Goal: Task Accomplishment & Management: Complete application form

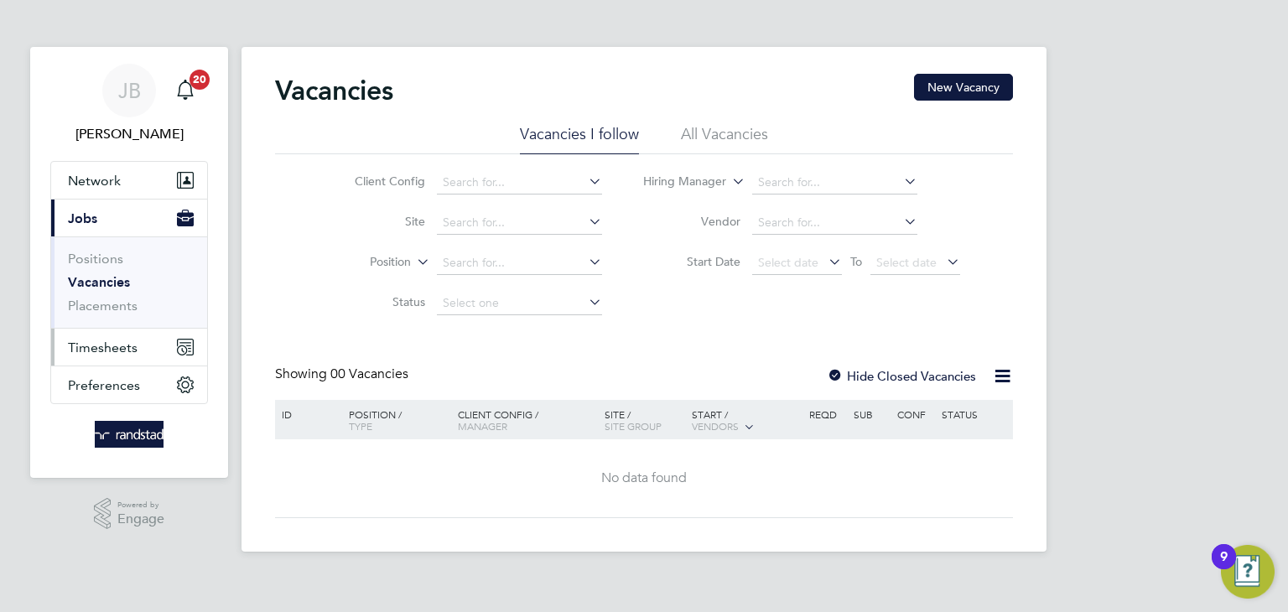
click at [103, 352] on span "Timesheets" at bounding box center [103, 347] width 70 height 16
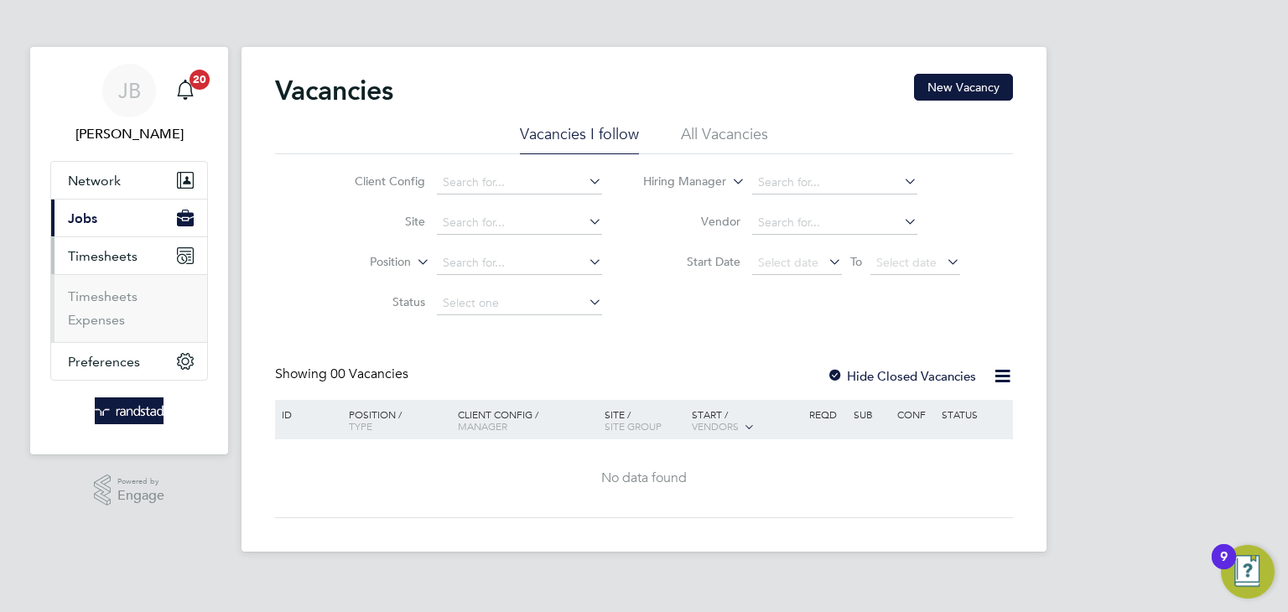
click at [110, 285] on ul "Timesheets Expenses" at bounding box center [129, 308] width 156 height 68
click at [109, 292] on link "Timesheets" at bounding box center [103, 296] width 70 height 16
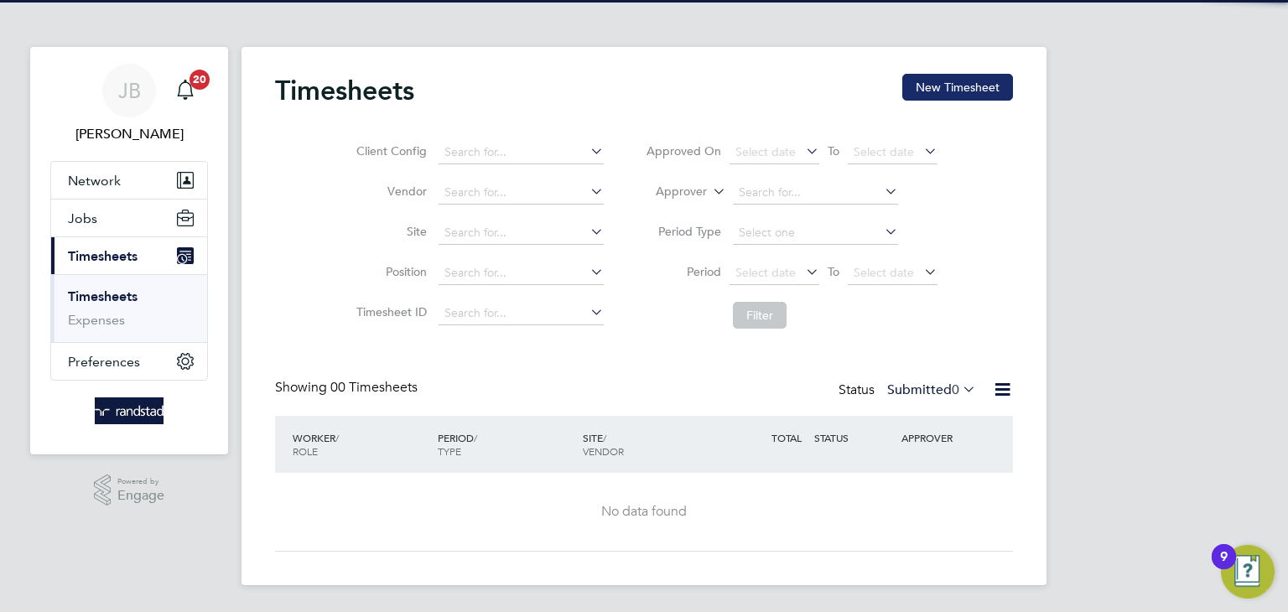
click at [960, 91] on button "New Timesheet" at bounding box center [957, 87] width 111 height 27
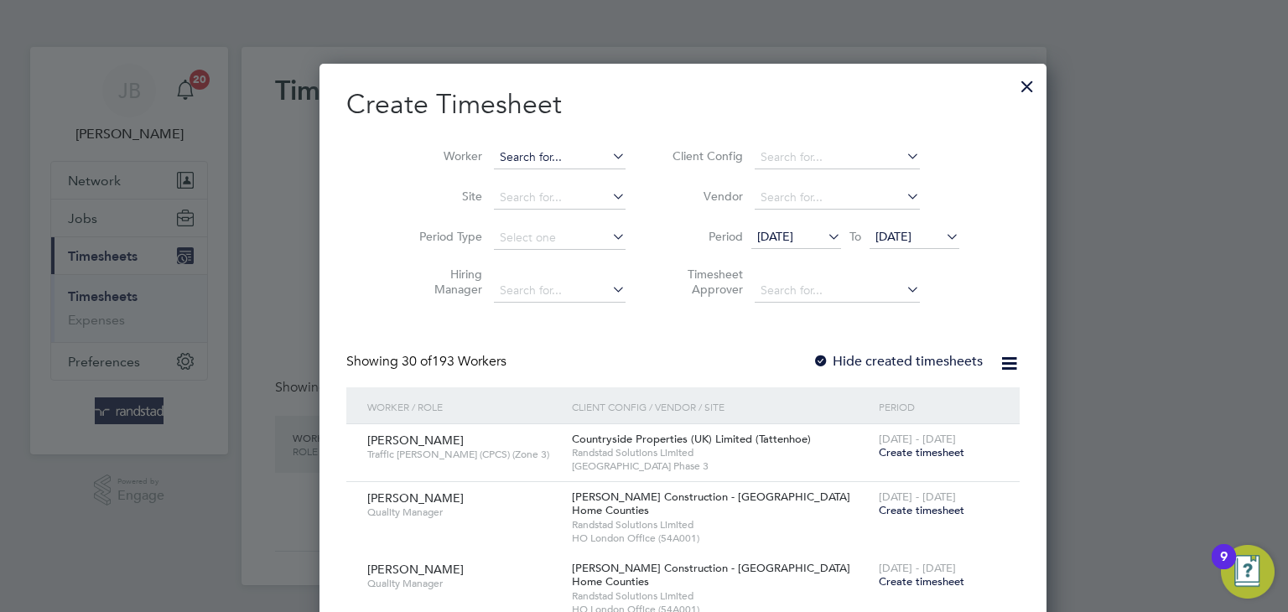
scroll to position [2888, 649]
click at [518, 152] on input at bounding box center [560, 157] width 132 height 23
paste input "[PERSON_NAME]"
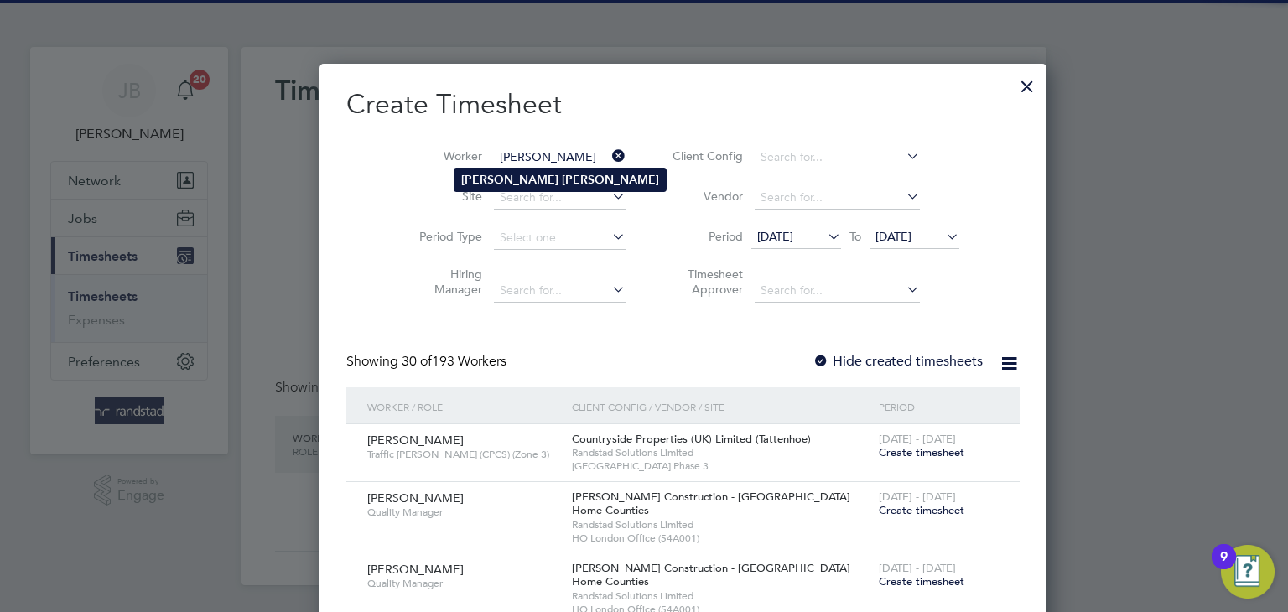
type input "[PERSON_NAME]"
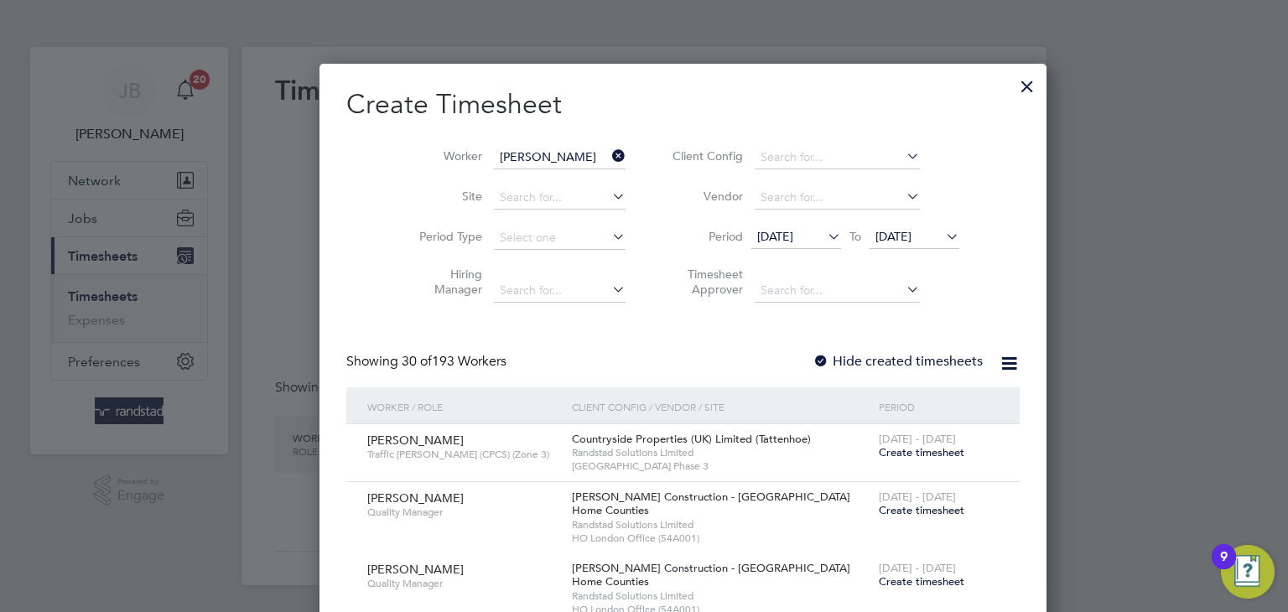
click at [562, 174] on b "[PERSON_NAME]" at bounding box center [610, 180] width 97 height 14
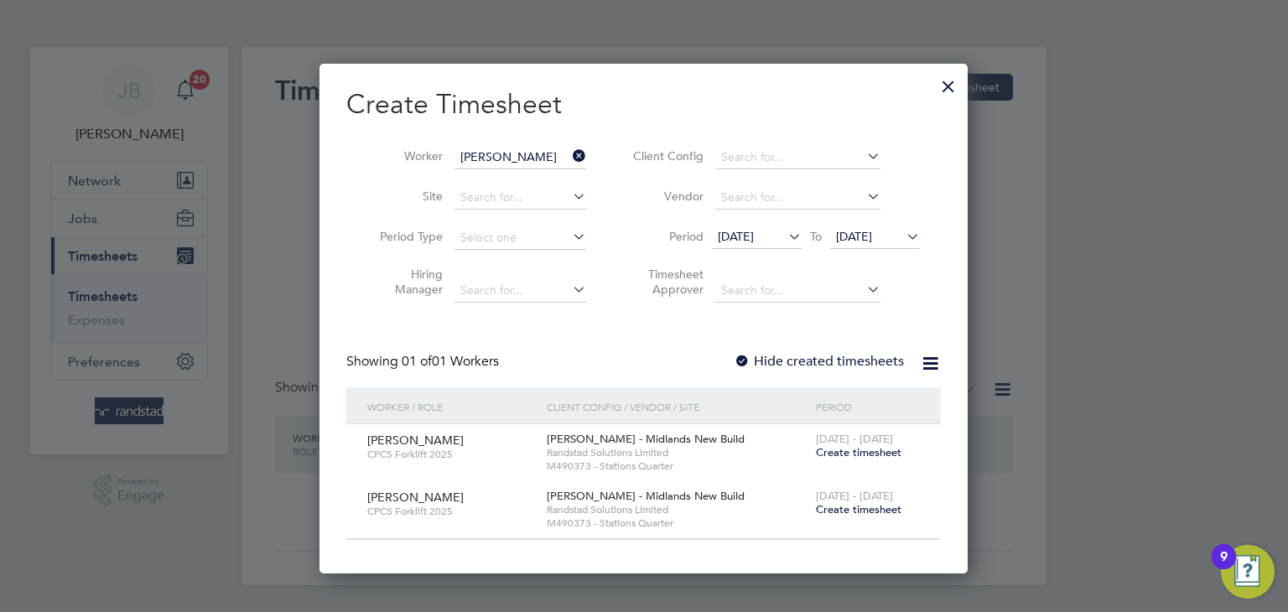
scroll to position [508, 649]
click at [849, 449] on span "Create timesheet" at bounding box center [859, 452] width 86 height 14
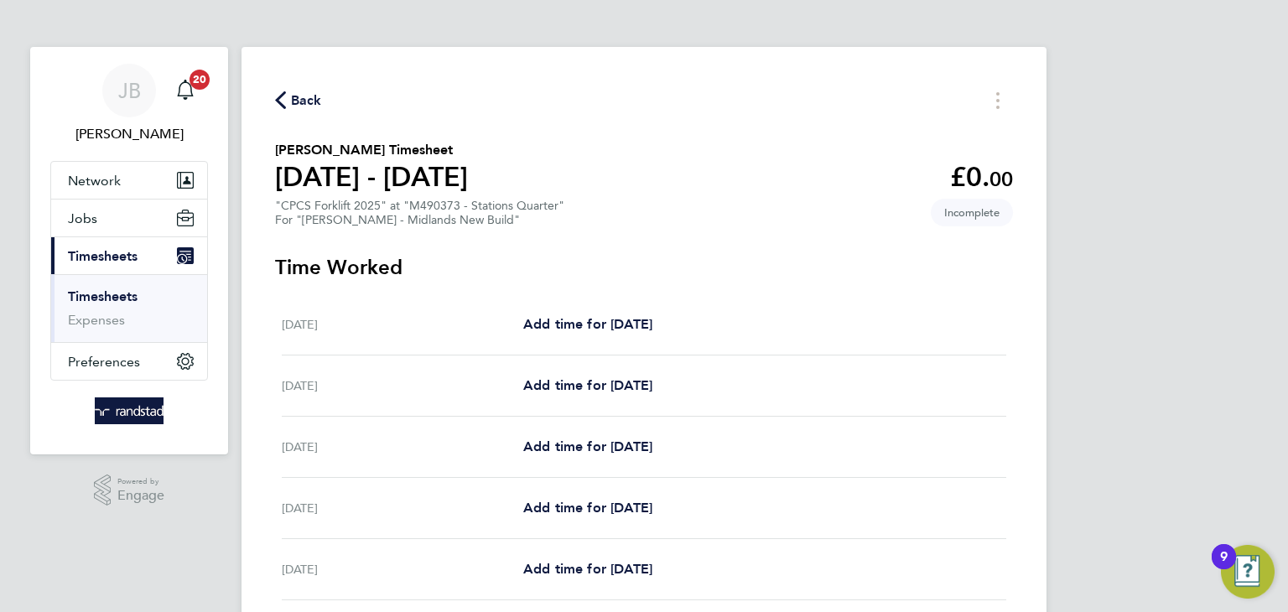
click at [301, 94] on span "Back" at bounding box center [306, 101] width 31 height 20
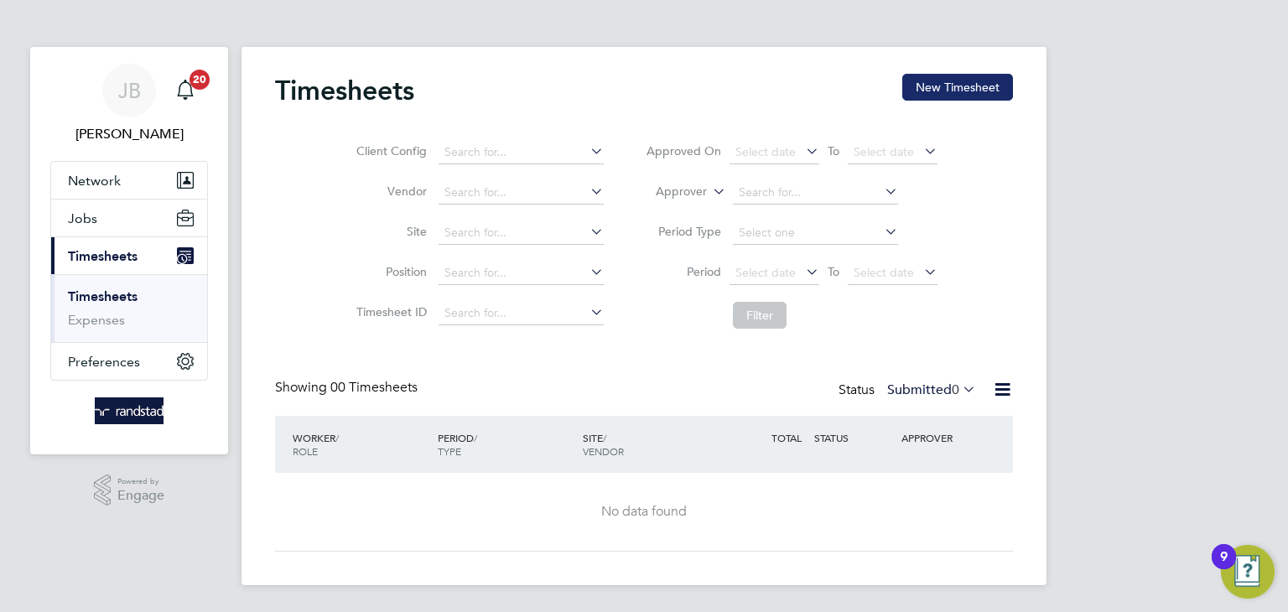
click at [937, 89] on button "New Timesheet" at bounding box center [957, 87] width 111 height 27
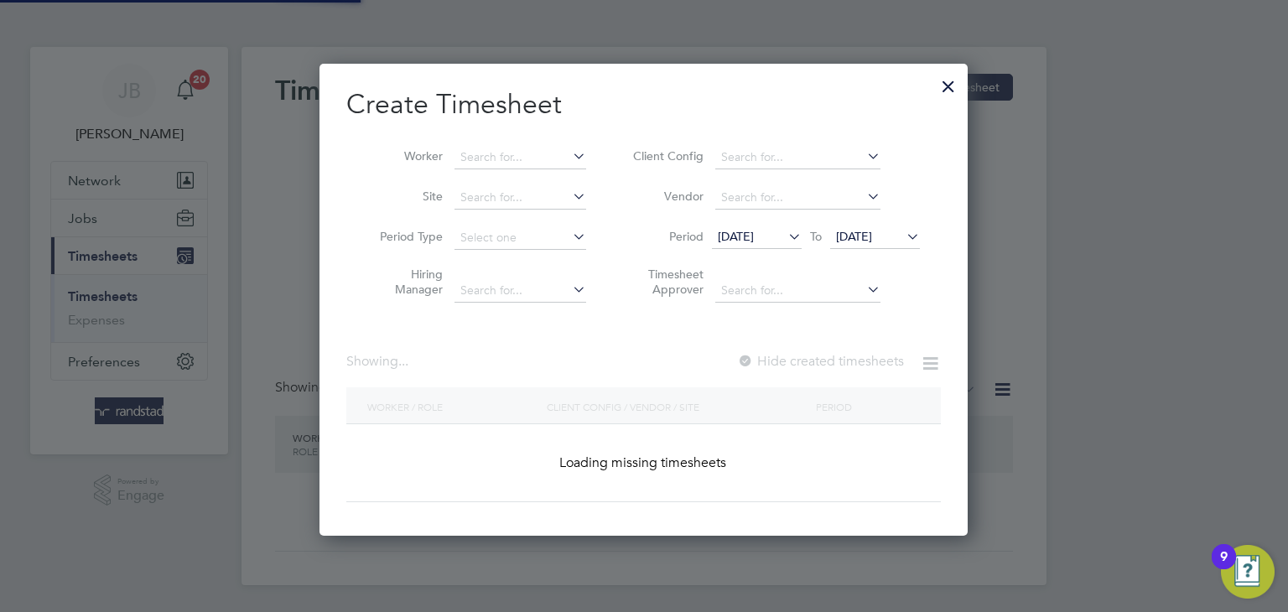
scroll to position [472, 649]
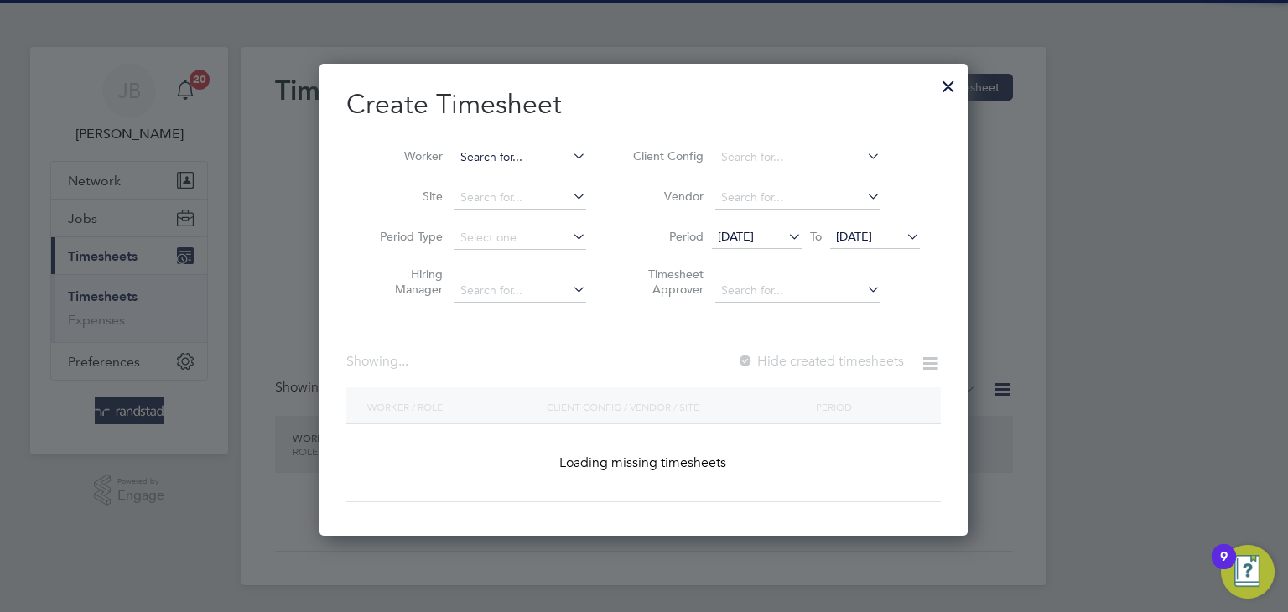
click at [536, 160] on input at bounding box center [520, 157] width 132 height 23
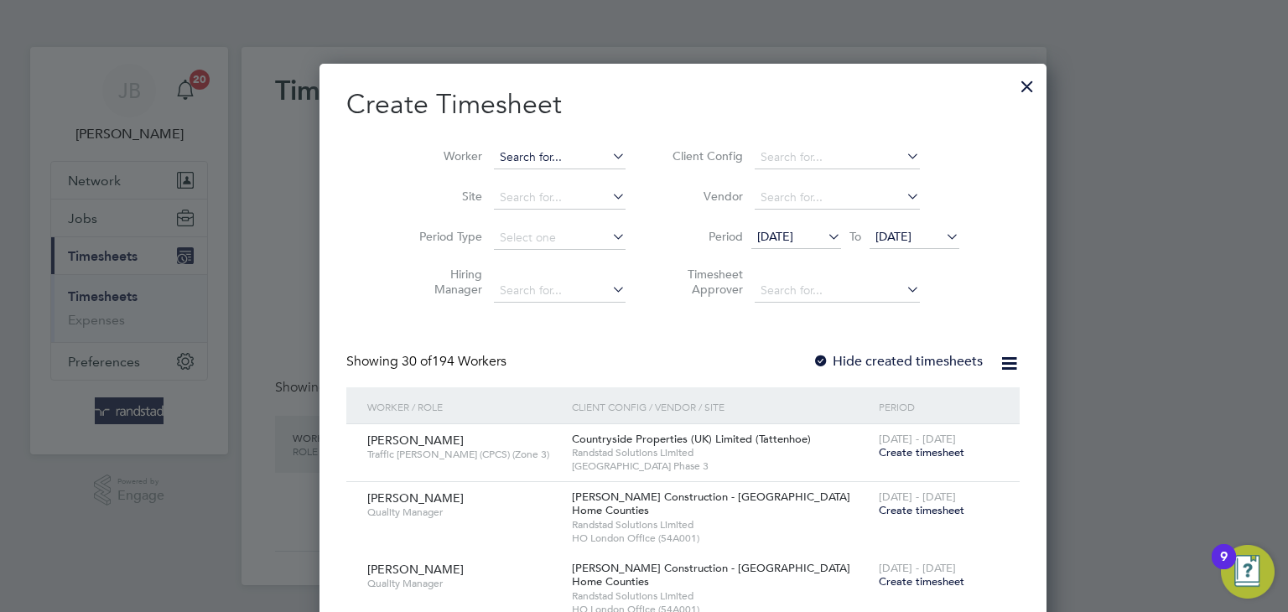
scroll to position [2888, 649]
paste input "[PERSON_NAME]"
type input "[PERSON_NAME]"
click at [562, 179] on b "[PERSON_NAME]" at bounding box center [610, 180] width 97 height 14
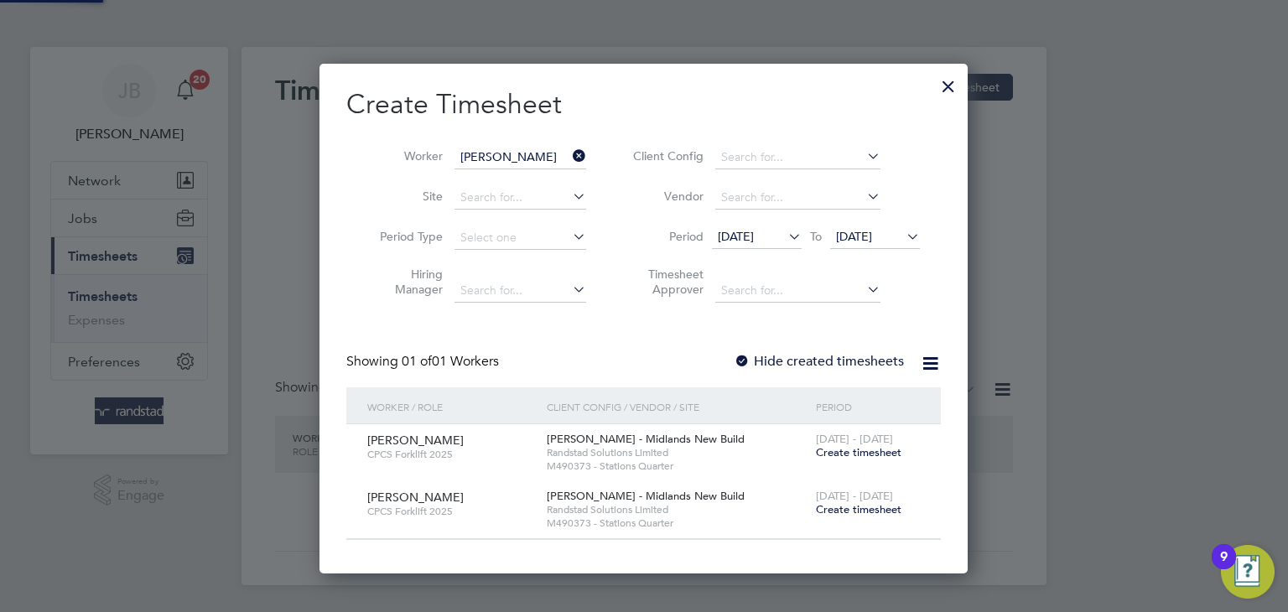
scroll to position [508, 649]
click at [879, 514] on span "Create timesheet" at bounding box center [859, 509] width 86 height 14
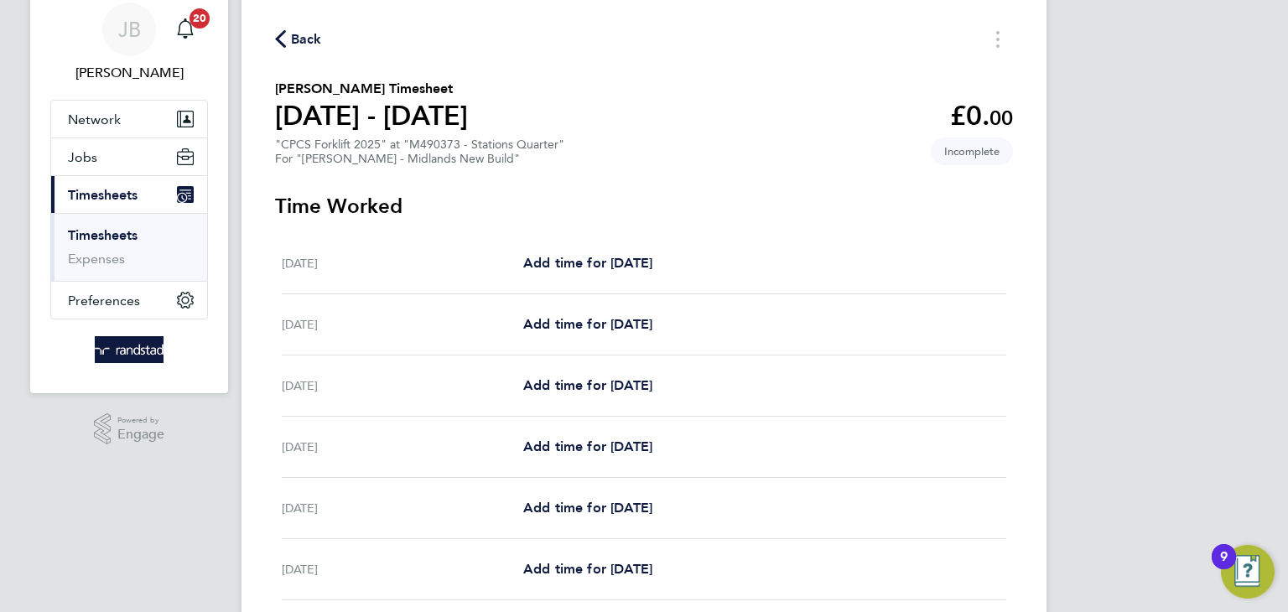
scroll to position [67, 0]
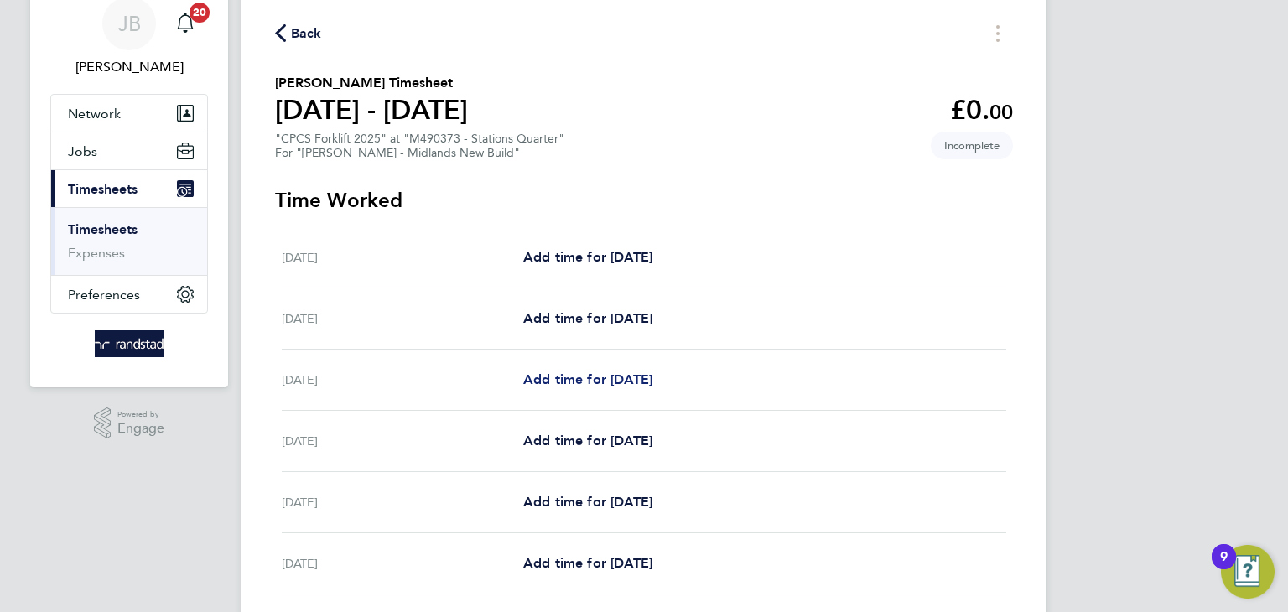
click at [594, 376] on span "Add time for [DATE]" at bounding box center [587, 379] width 129 height 16
select select "60"
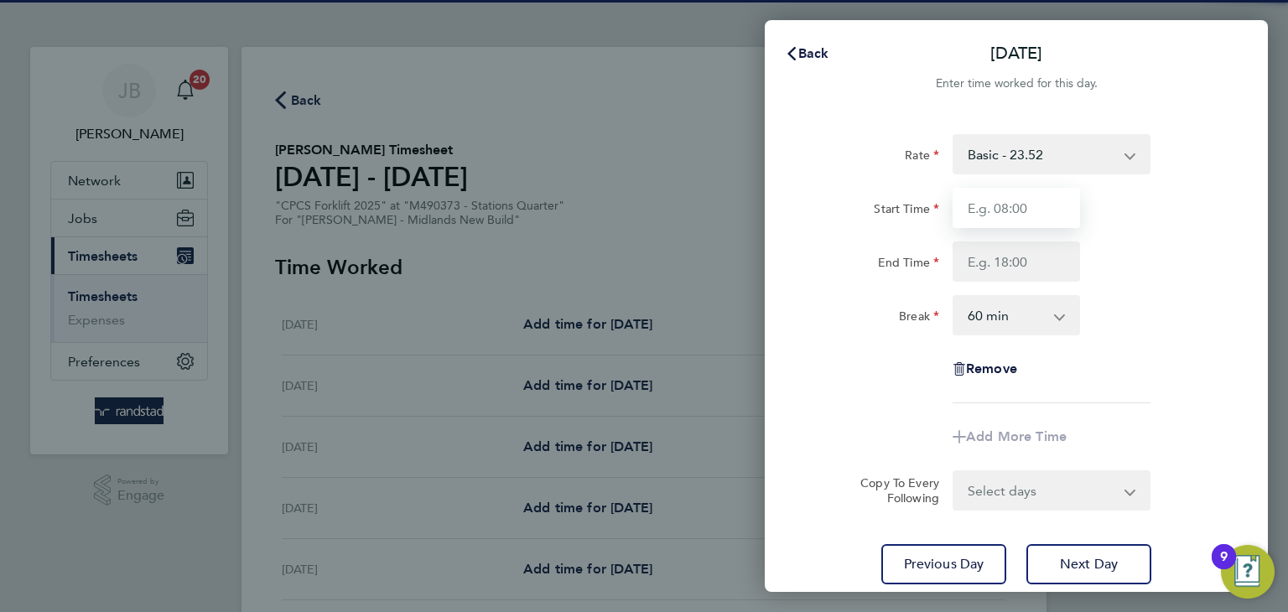
click at [1011, 211] on input "Start Time" at bounding box center [1015, 208] width 127 height 40
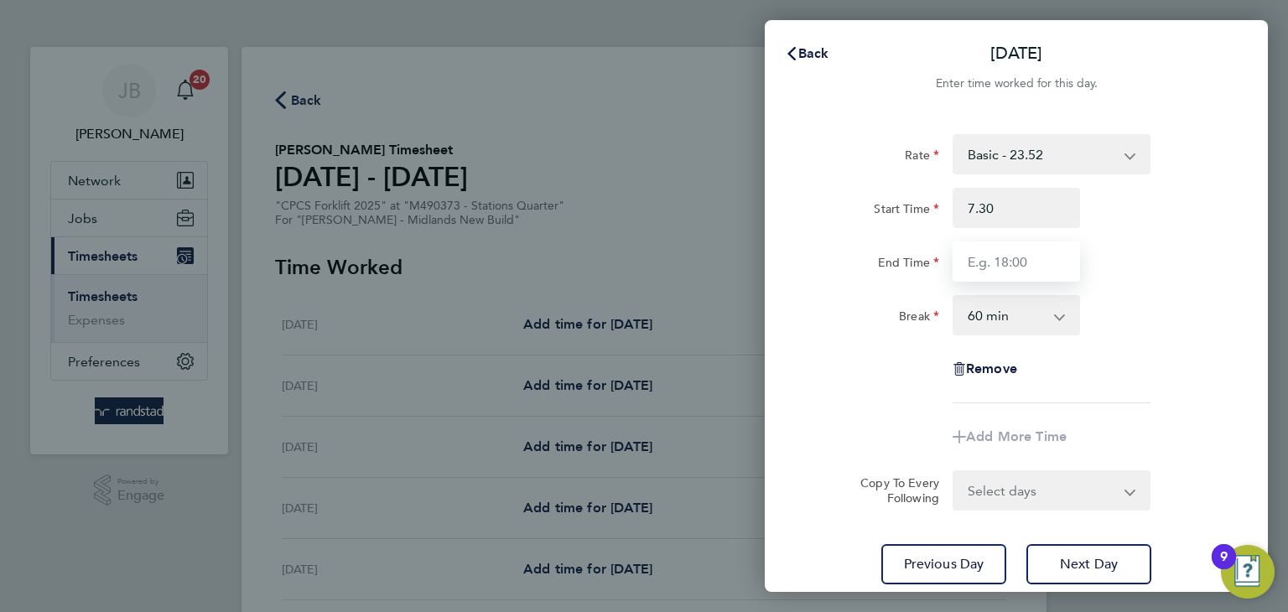
type input "07:30"
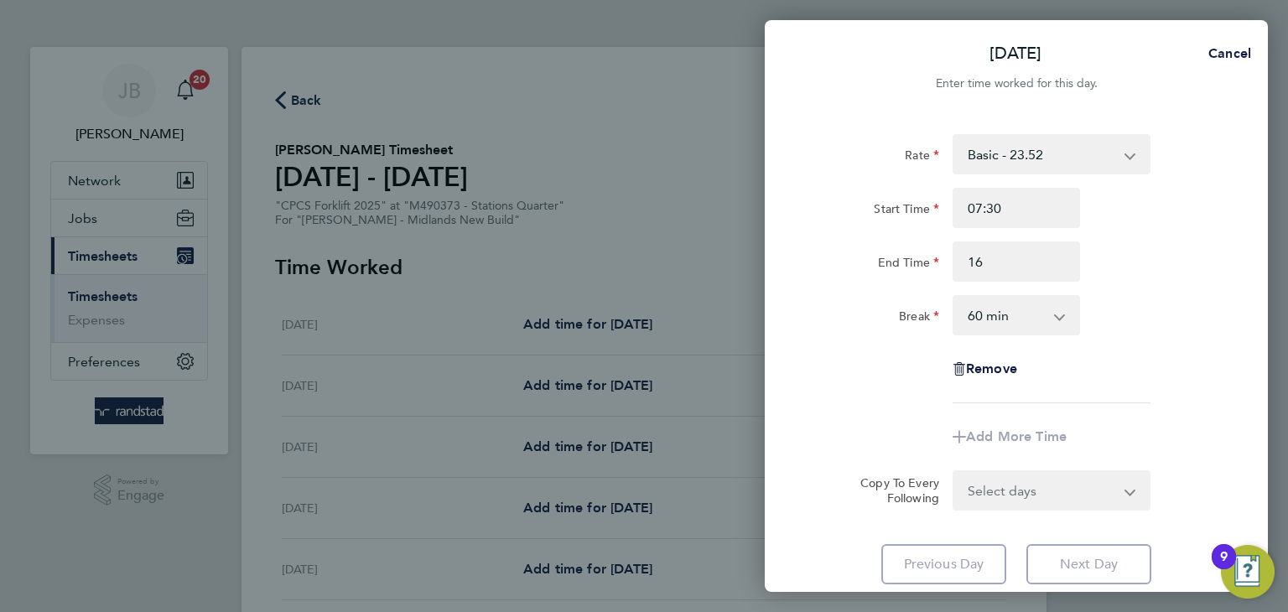
type input "16:00"
click at [1060, 321] on app-icon-cross-button at bounding box center [1068, 315] width 20 height 37
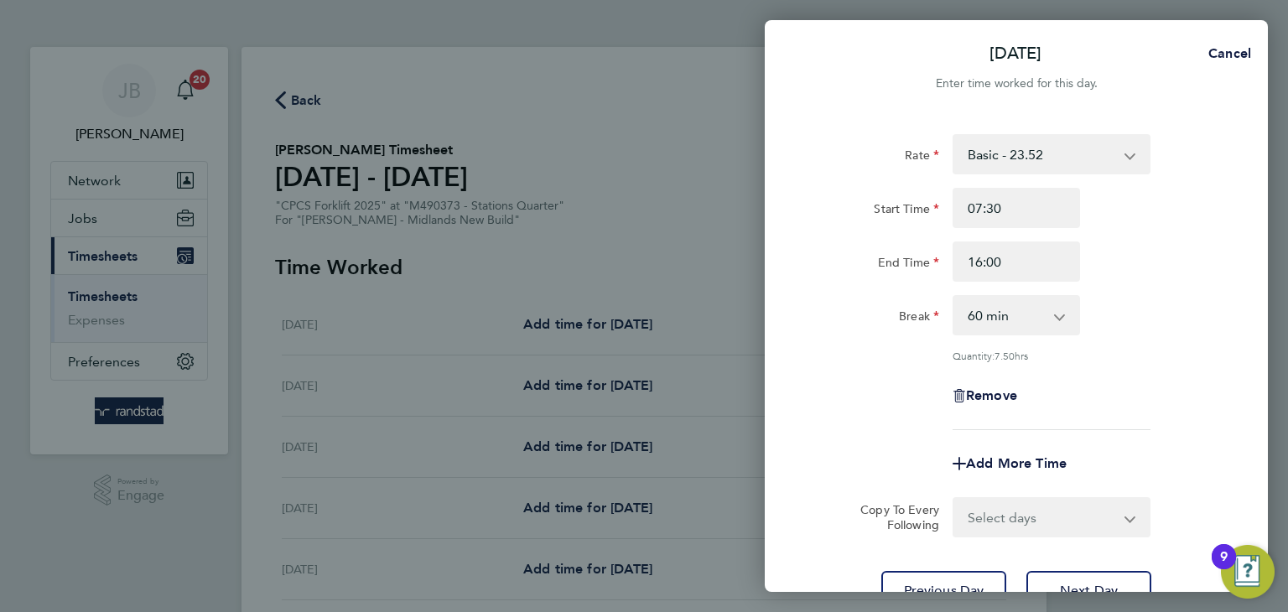
click at [1034, 312] on select "0 min 15 min 30 min 45 min 60 min 75 min 90 min" at bounding box center [1006, 315] width 104 height 37
select select "30"
click at [954, 297] on select "0 min 15 min 30 min 45 min 60 min 75 min 90 min" at bounding box center [1006, 315] width 104 height 37
click at [1163, 365] on div "Rate Basic - 23.52 Overtime - 33.98 Start Time 07:30 End Time 16:00 Break 0 min…" at bounding box center [1015, 282] width 409 height 296
click at [1010, 271] on input "16:00" at bounding box center [1015, 261] width 127 height 40
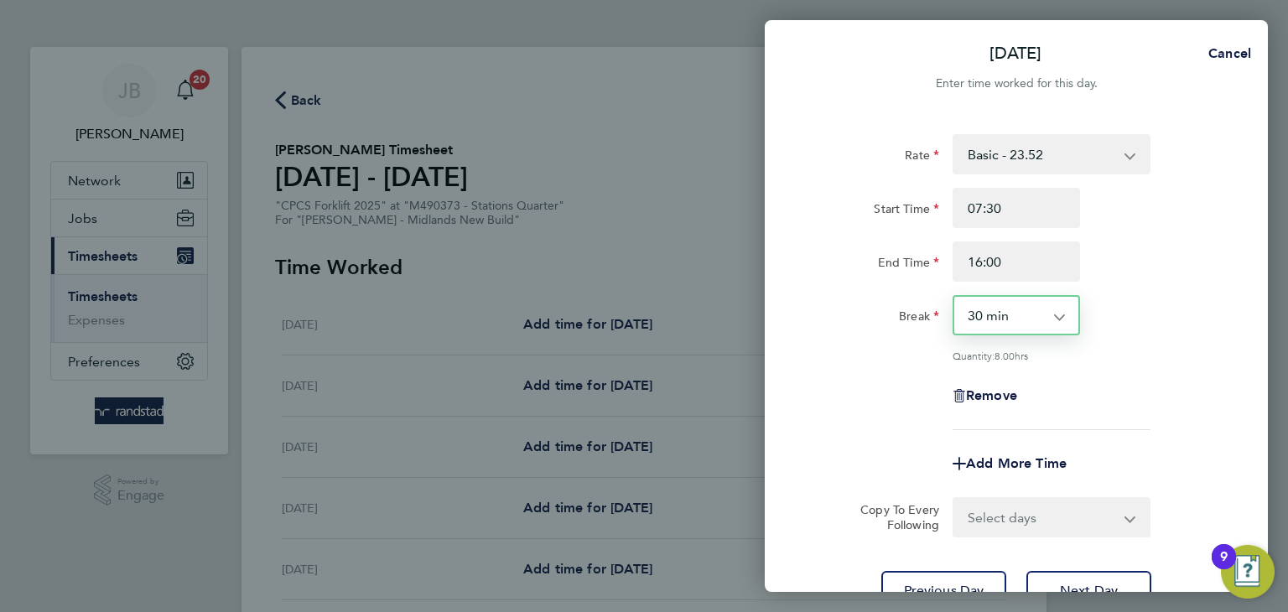
click at [1020, 312] on select "0 min 15 min 30 min 45 min 60 min 75 min 90 min" at bounding box center [1006, 315] width 104 height 37
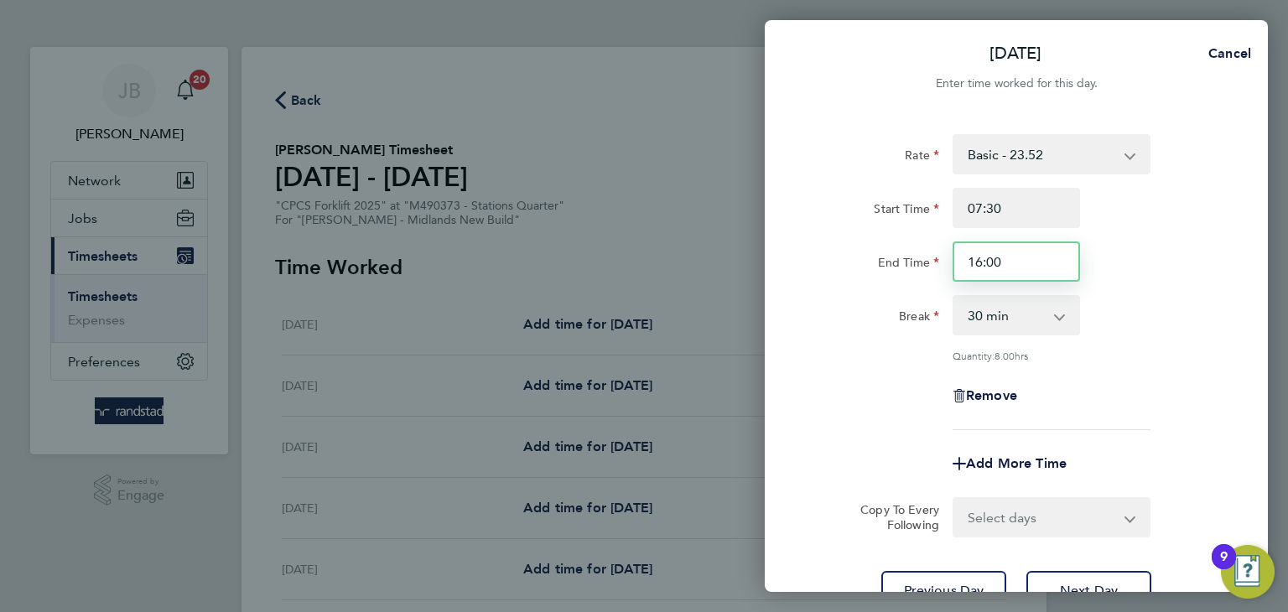
click at [1024, 263] on input "16:00" at bounding box center [1015, 261] width 127 height 40
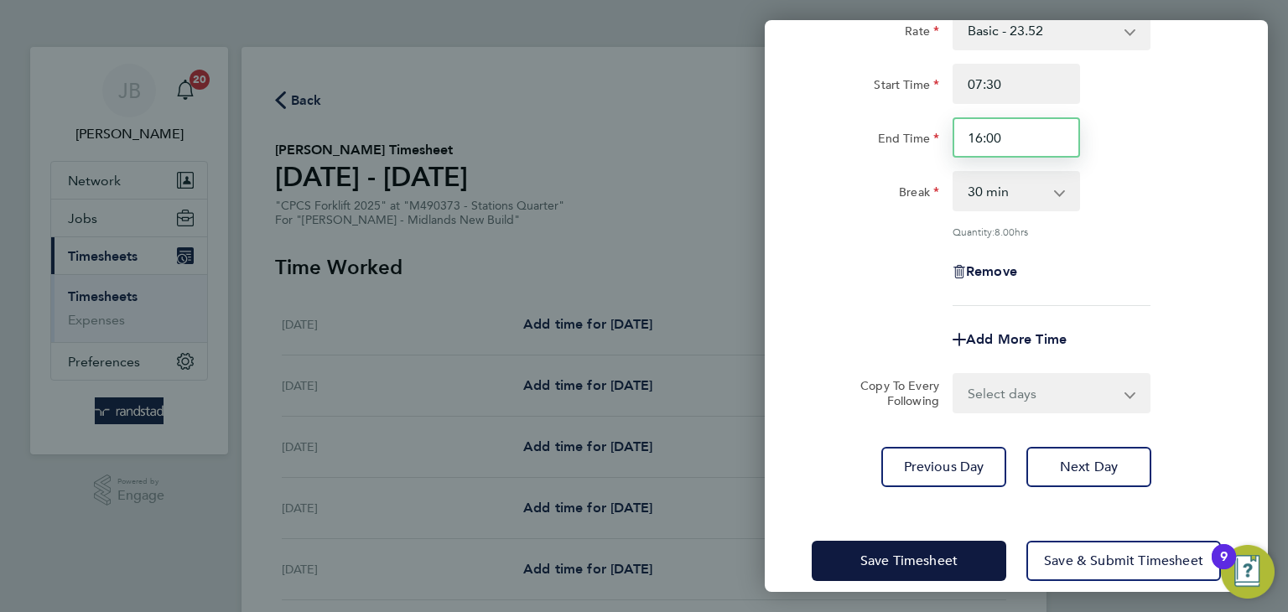
scroll to position [144, 0]
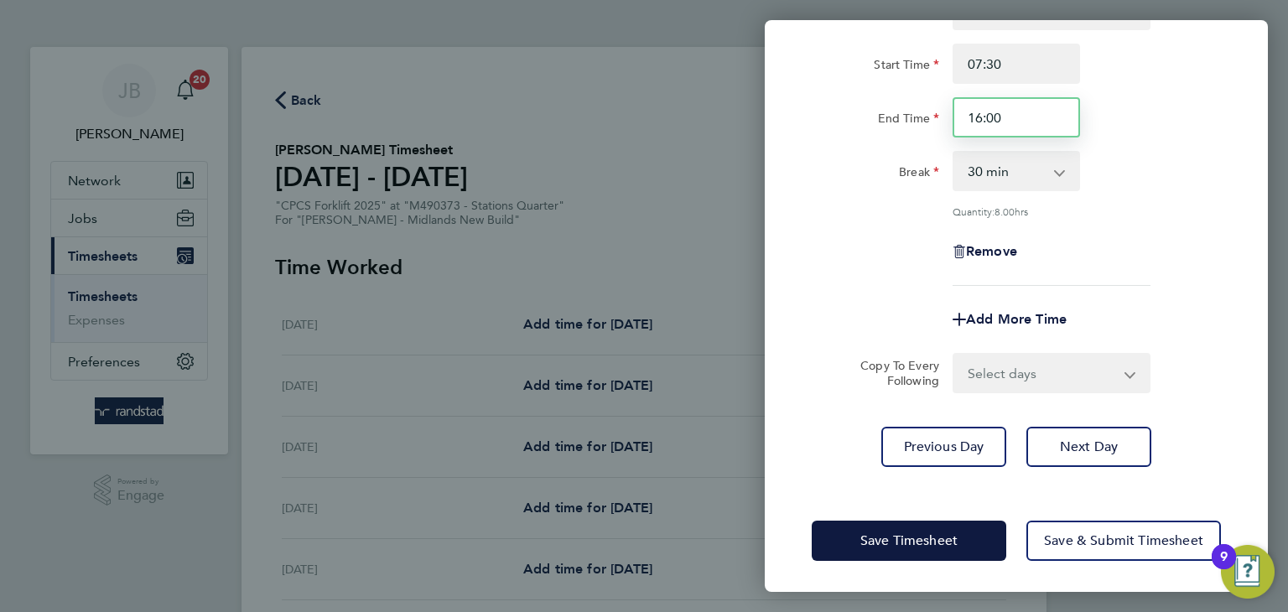
click at [1028, 114] on input "16:00" at bounding box center [1015, 117] width 127 height 40
click at [1043, 108] on input "16:00" at bounding box center [1015, 117] width 127 height 40
type input "16:30"
click at [1191, 189] on div "Break 0 min 15 min 30 min 45 min 60 min 75 min 90 min" at bounding box center [1016, 171] width 422 height 40
click at [1035, 365] on select "Select days Day [DATE] [DATE] [DATE] [DATE]" at bounding box center [1042, 373] width 176 height 37
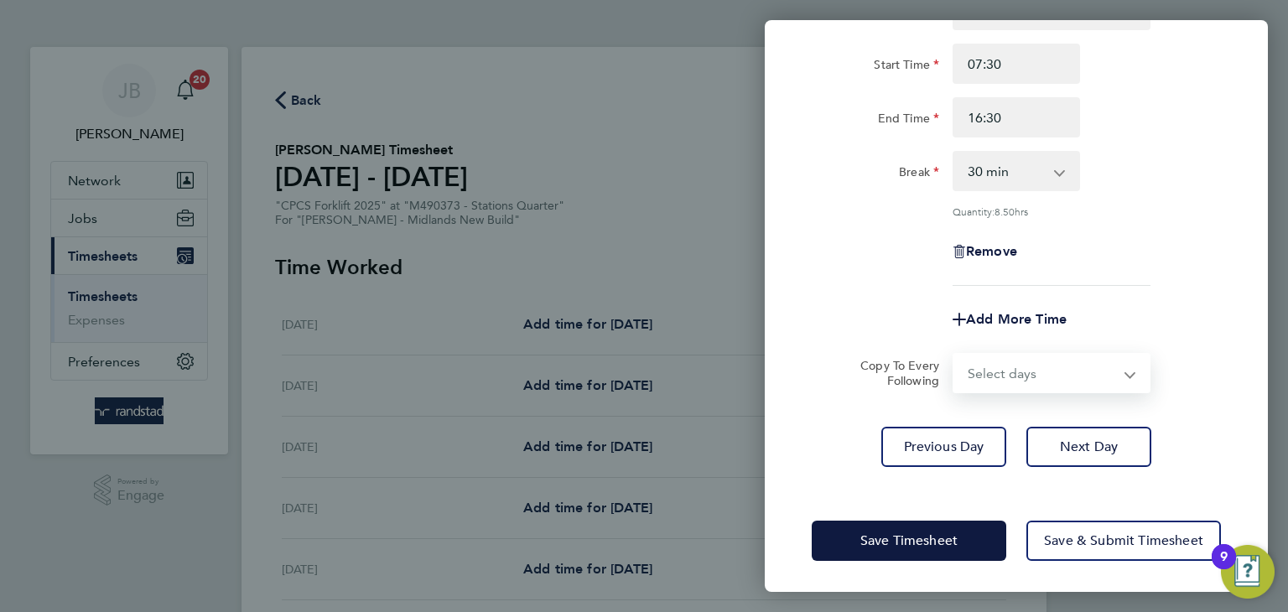
select select "DAY"
click at [954, 355] on select "Select days Day [DATE] [DATE] [DATE] [DATE]" at bounding box center [1042, 373] width 176 height 37
select select "[DATE]"
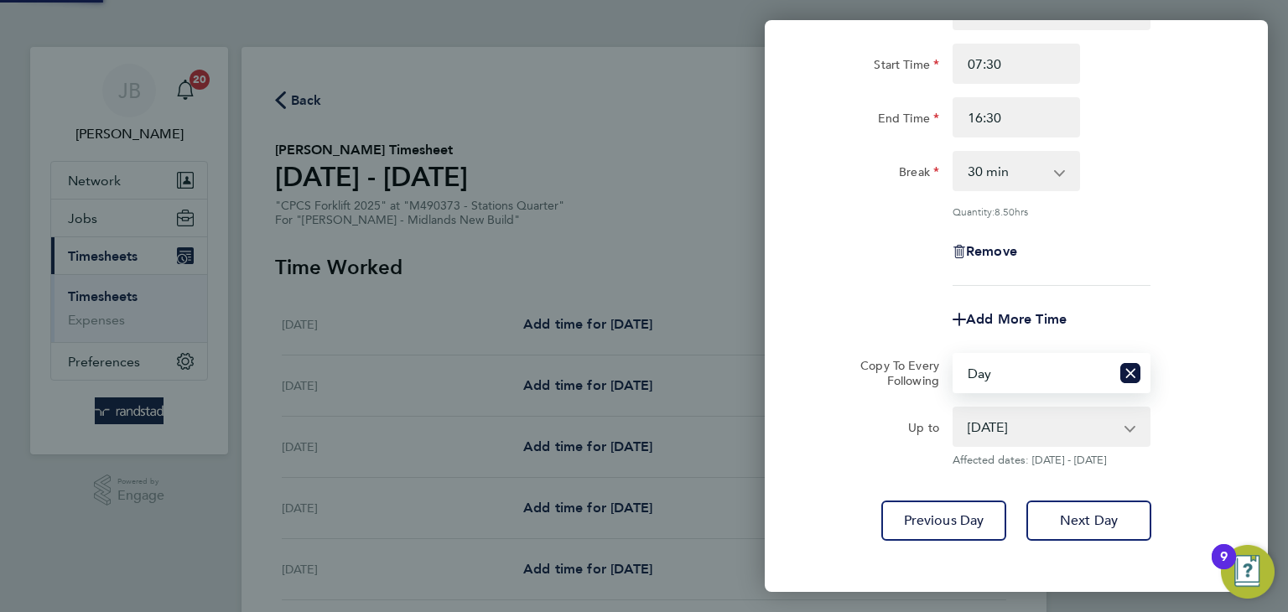
click at [1024, 424] on select "[DATE] [DATE] [DATE] [DATE]" at bounding box center [1041, 426] width 174 height 37
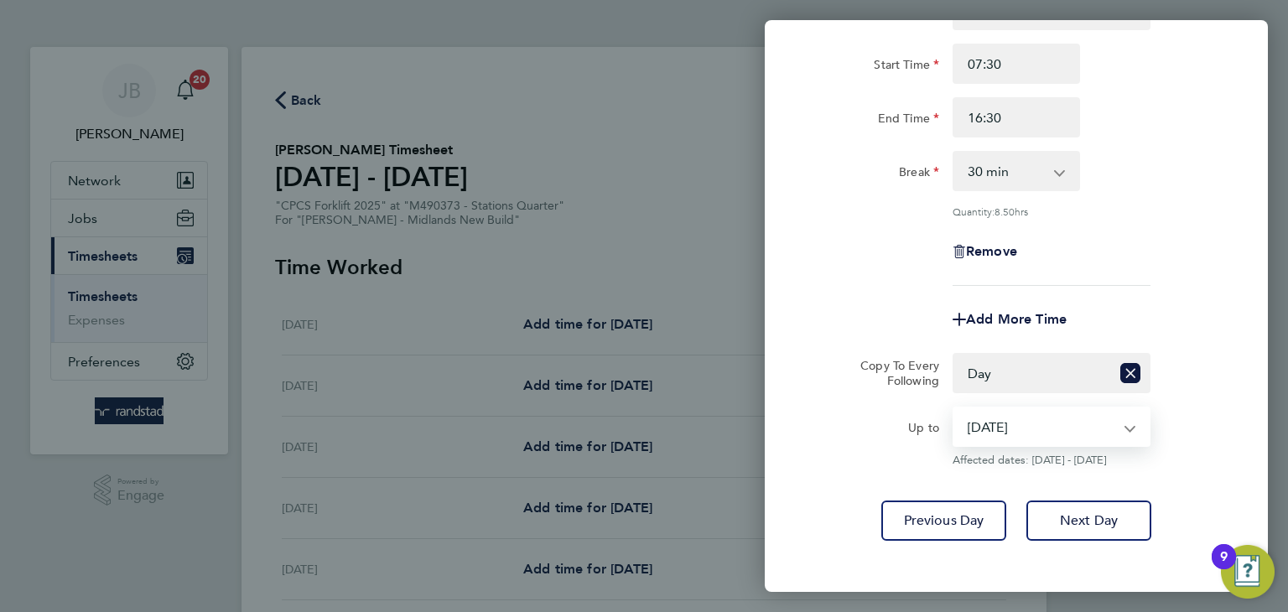
click at [954, 408] on select "[DATE] [DATE] [DATE] [DATE]" at bounding box center [1041, 426] width 174 height 37
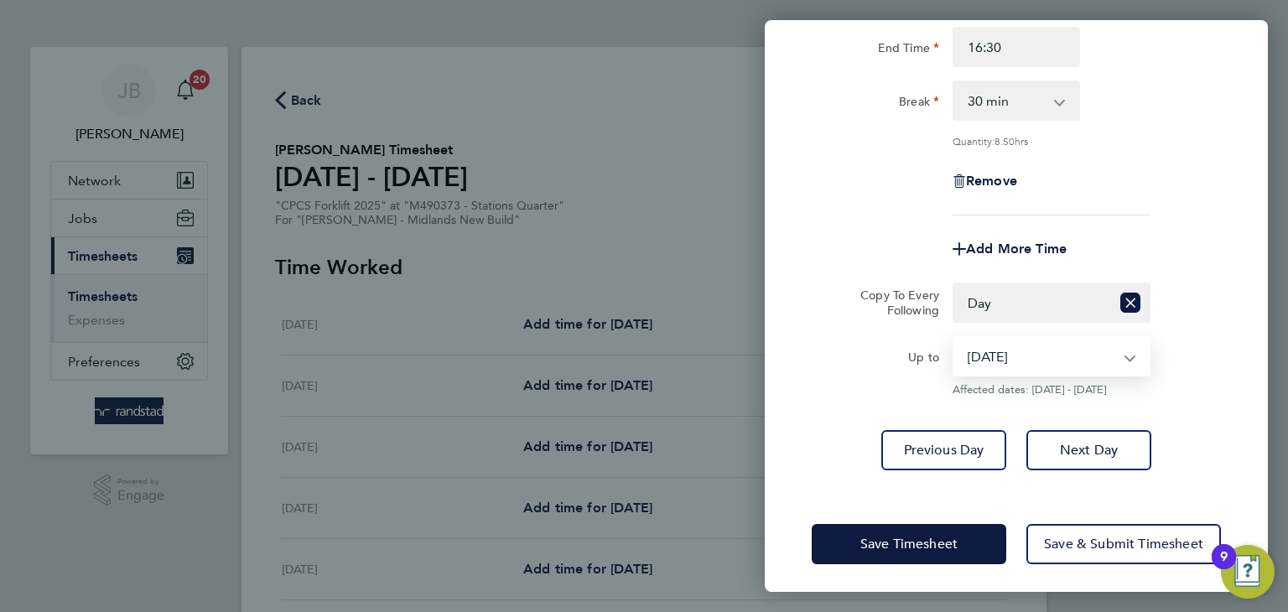
scroll to position [218, 0]
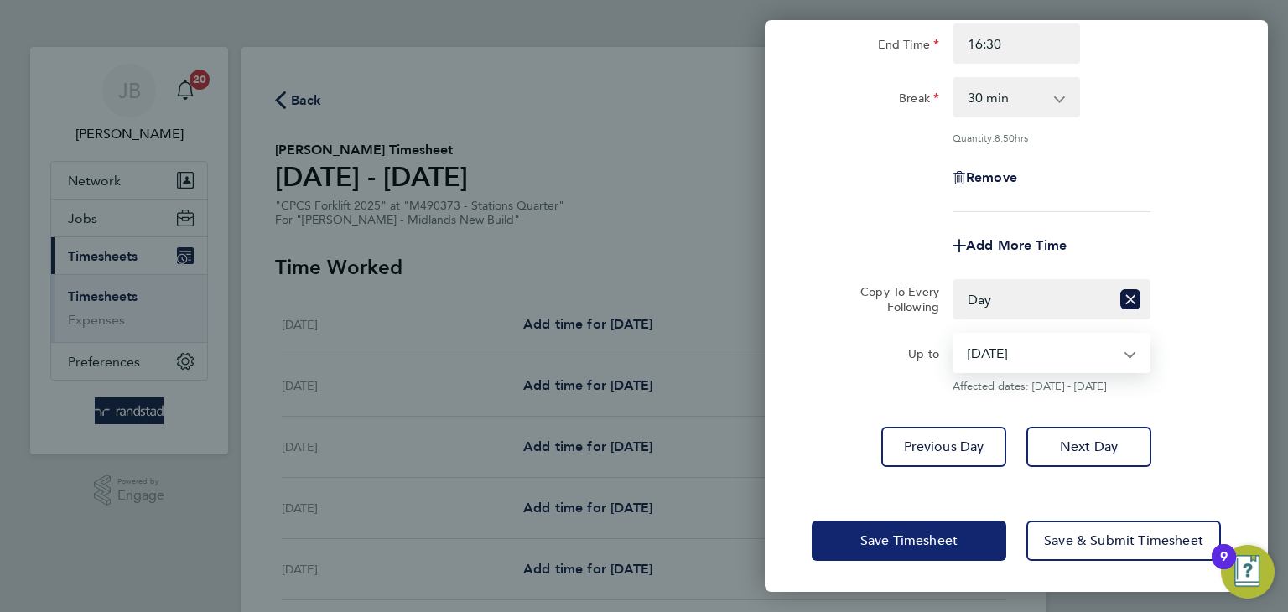
click at [934, 552] on button "Save Timesheet" at bounding box center [908, 541] width 194 height 40
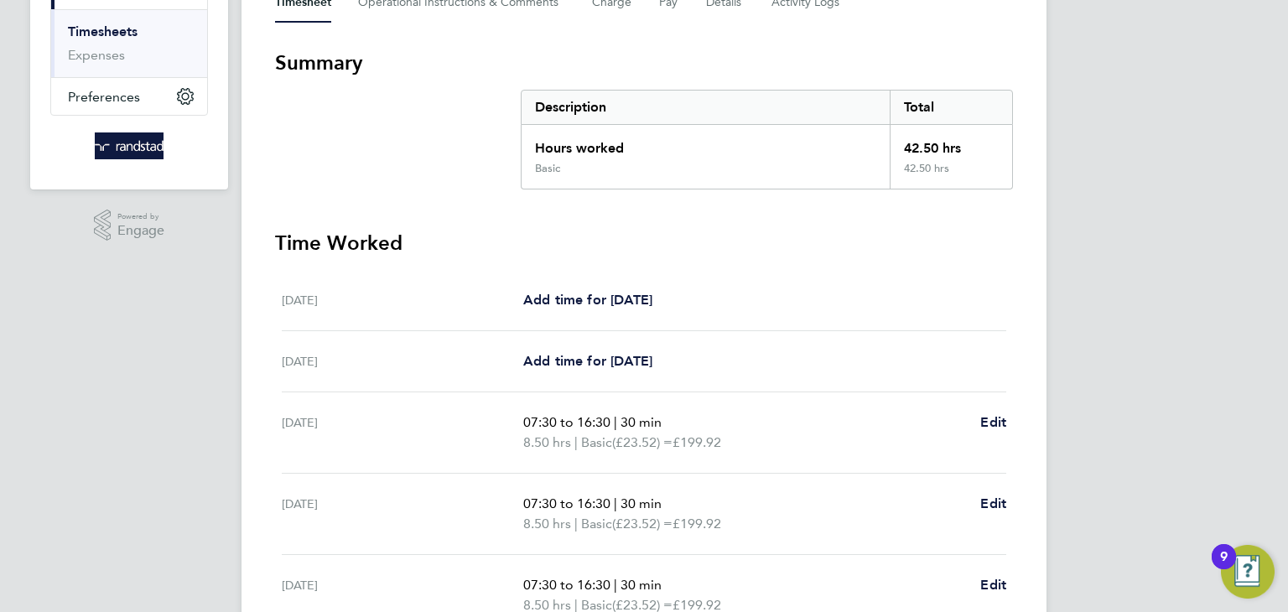
scroll to position [560, 0]
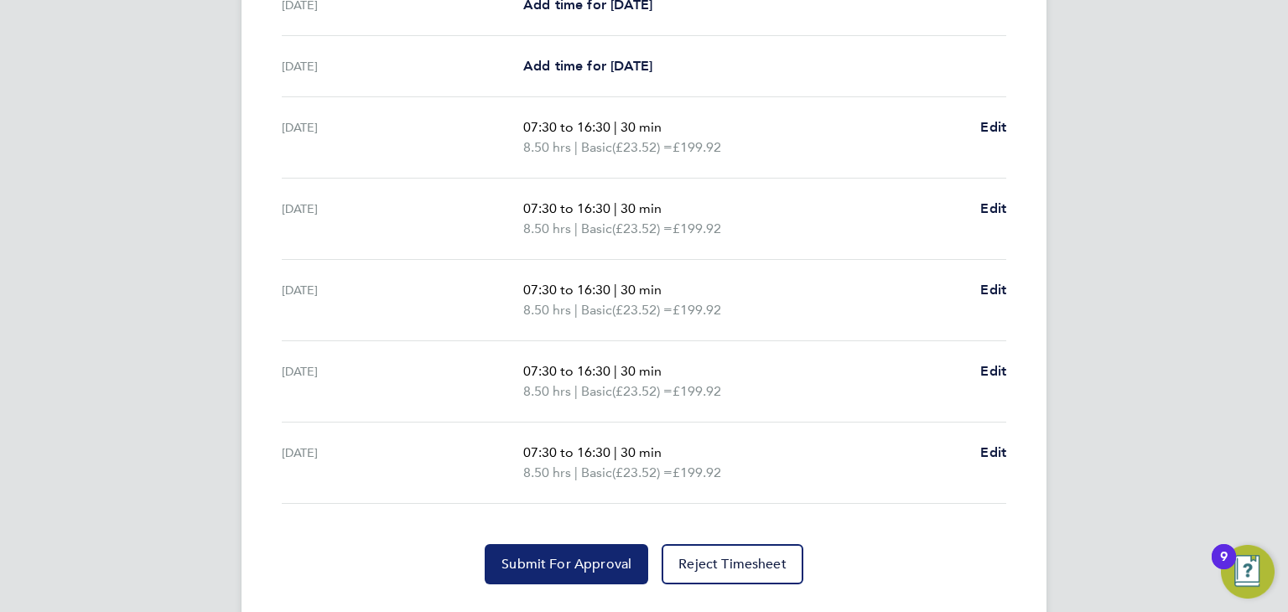
click at [560, 562] on span "Submit For Approval" at bounding box center [566, 564] width 130 height 17
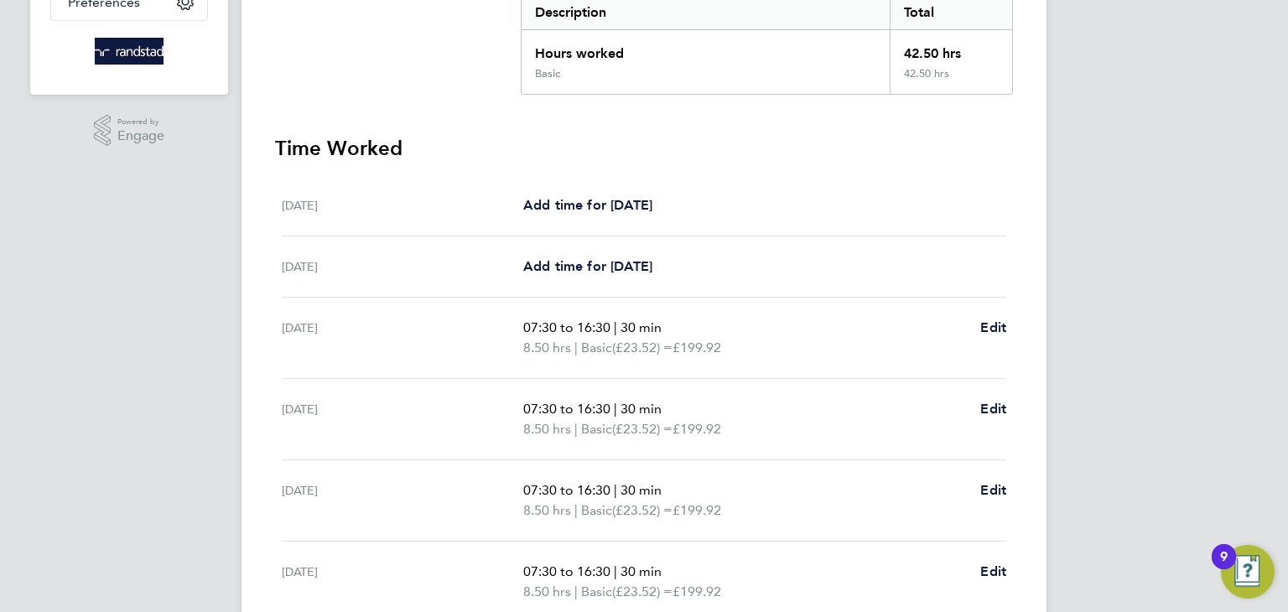
scroll to position [0, 0]
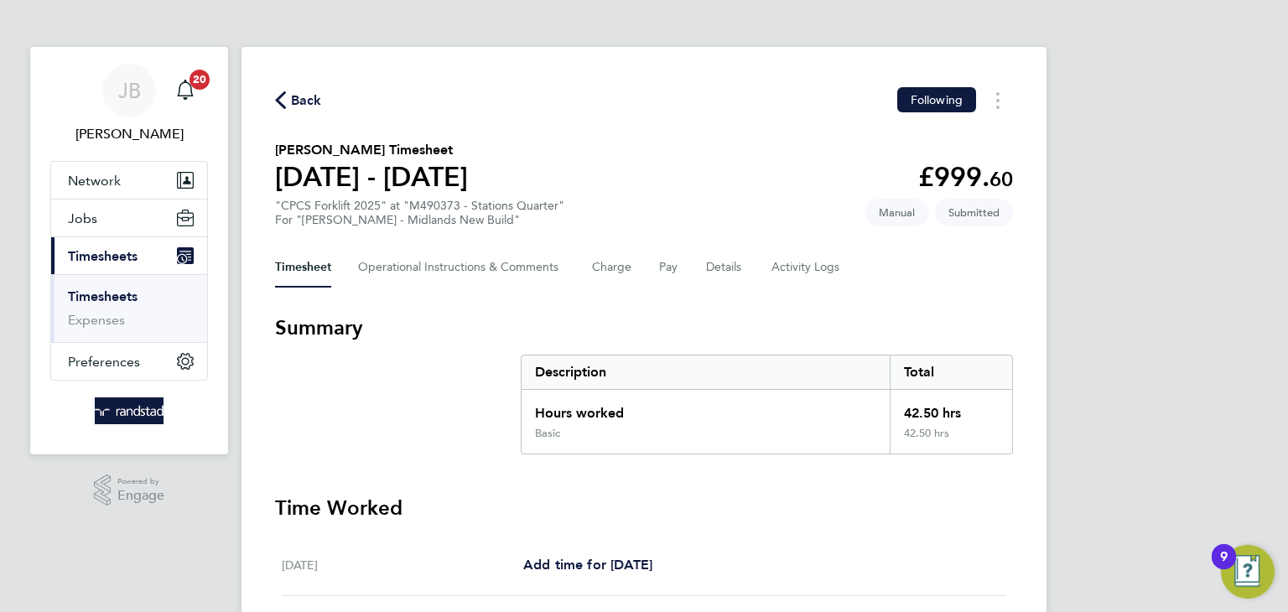
click at [293, 103] on span "Back" at bounding box center [306, 101] width 31 height 20
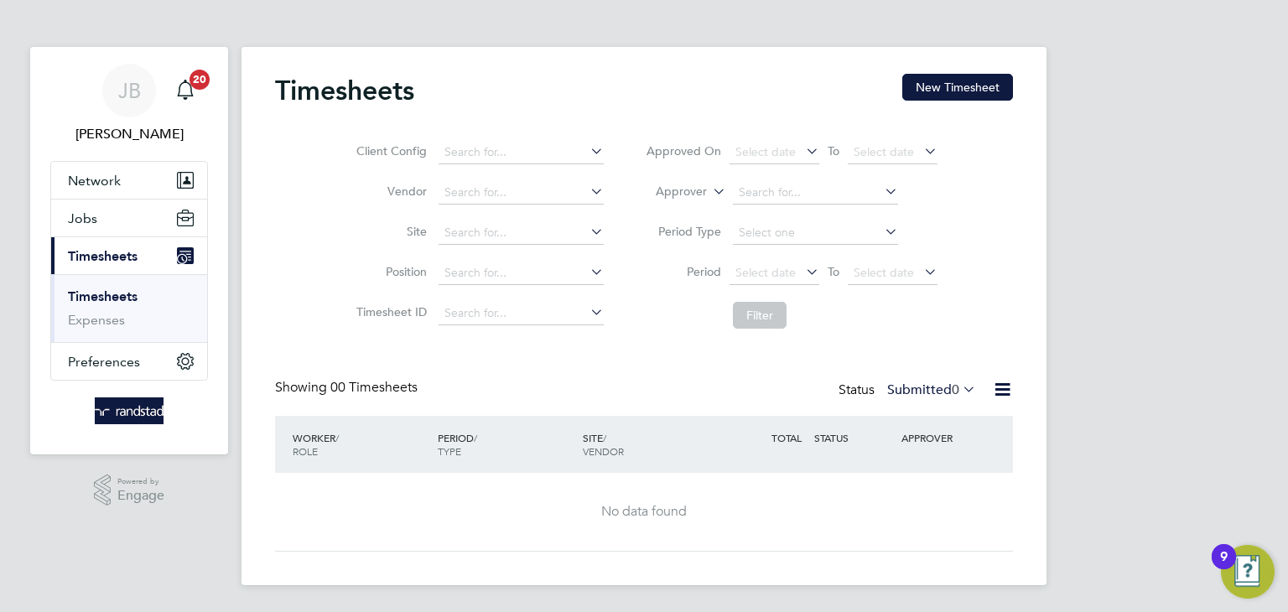
click at [951, 101] on div "Timesheets New Timesheet" at bounding box center [644, 99] width 738 height 50
click at [954, 96] on button "New Timesheet" at bounding box center [957, 87] width 111 height 27
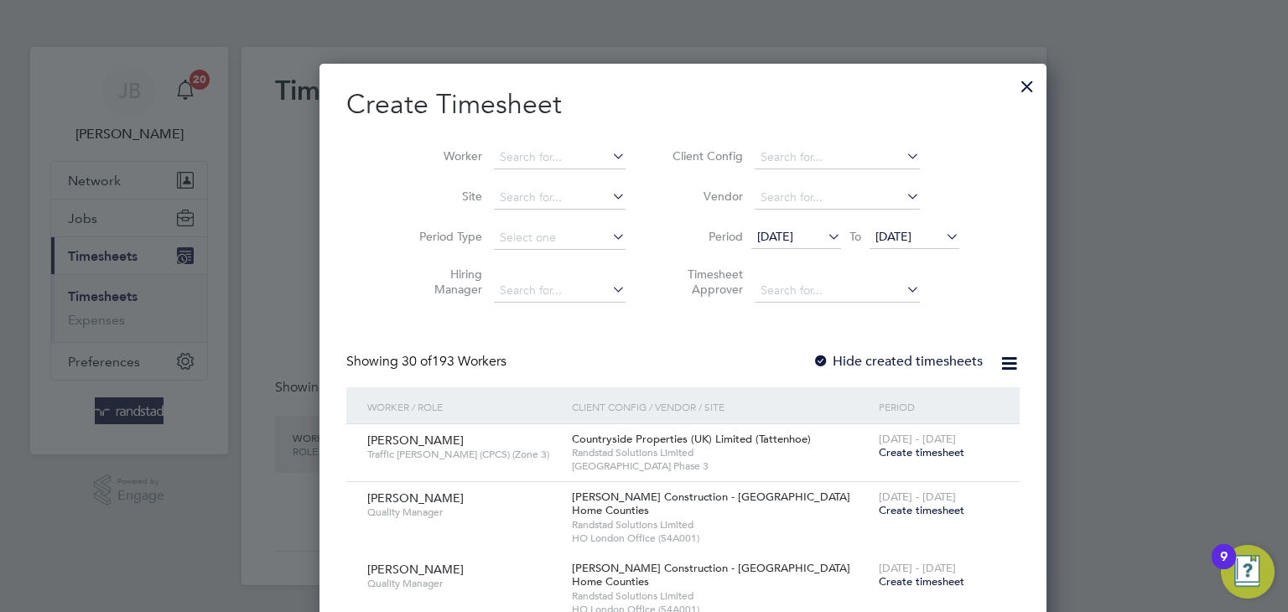
scroll to position [2888, 649]
click at [766, 236] on span "[DATE]" at bounding box center [775, 236] width 36 height 15
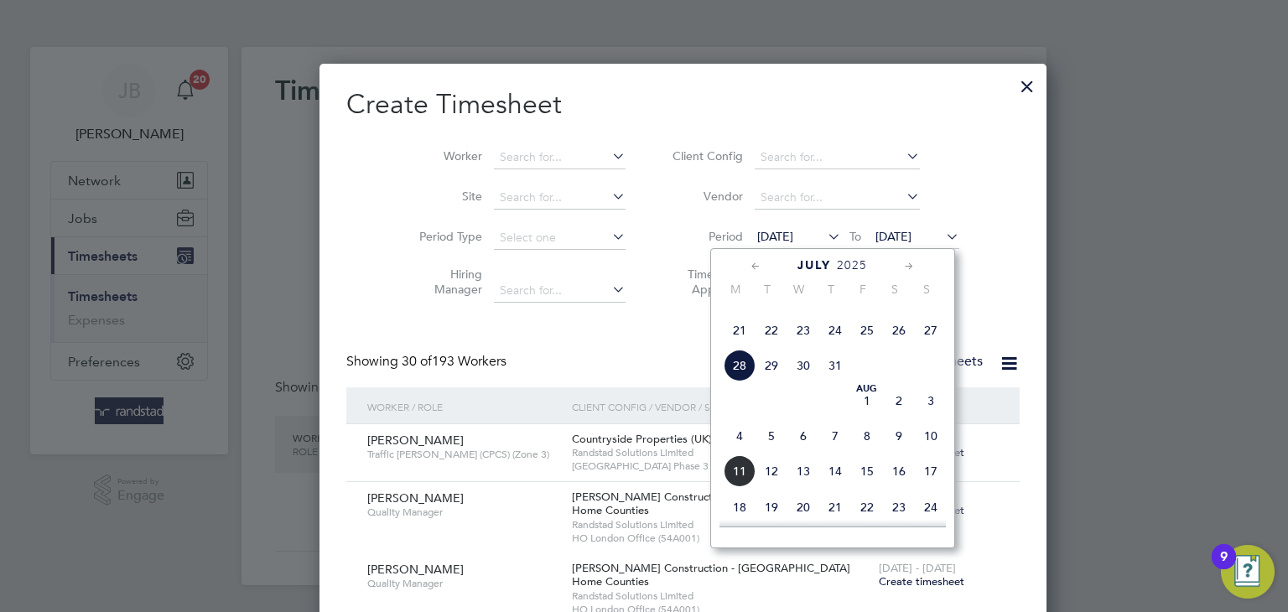
click at [741, 452] on span "4" at bounding box center [739, 436] width 32 height 32
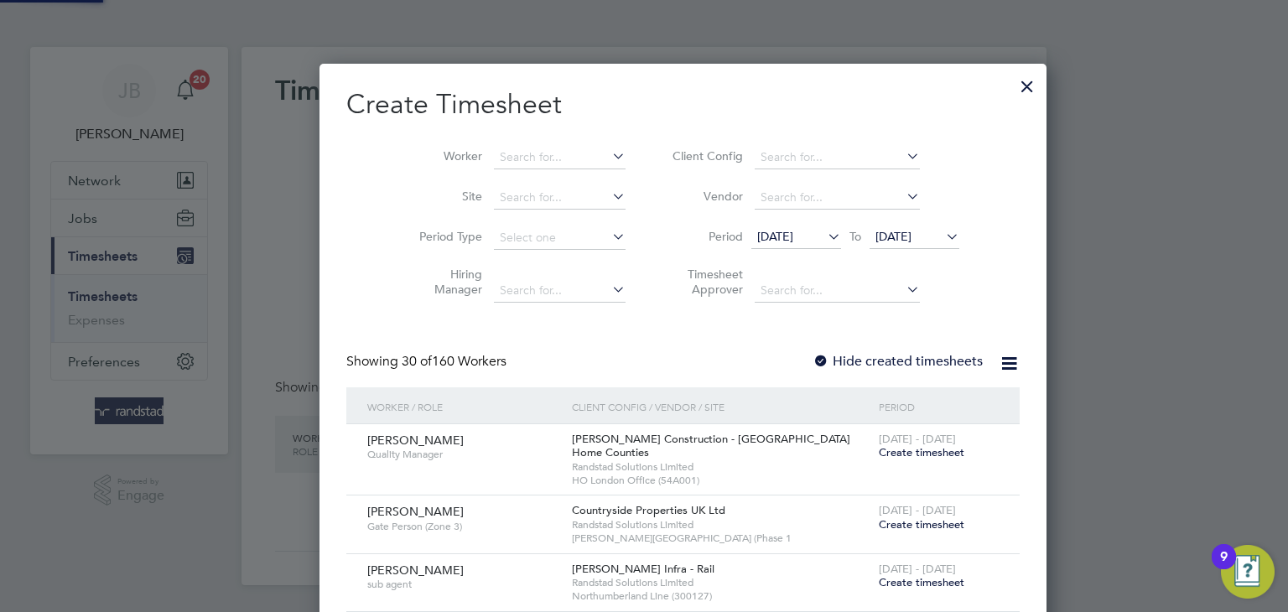
scroll to position [2304, 649]
click at [775, 236] on span "[DATE]" at bounding box center [775, 236] width 36 height 15
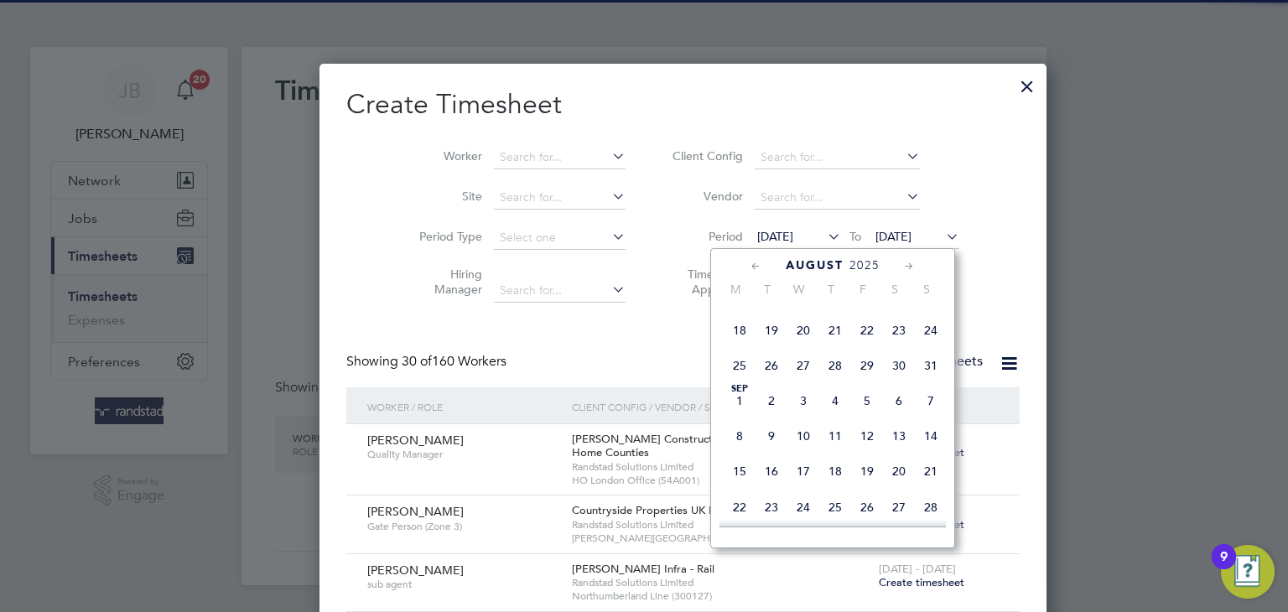
scroll to position [558, 0]
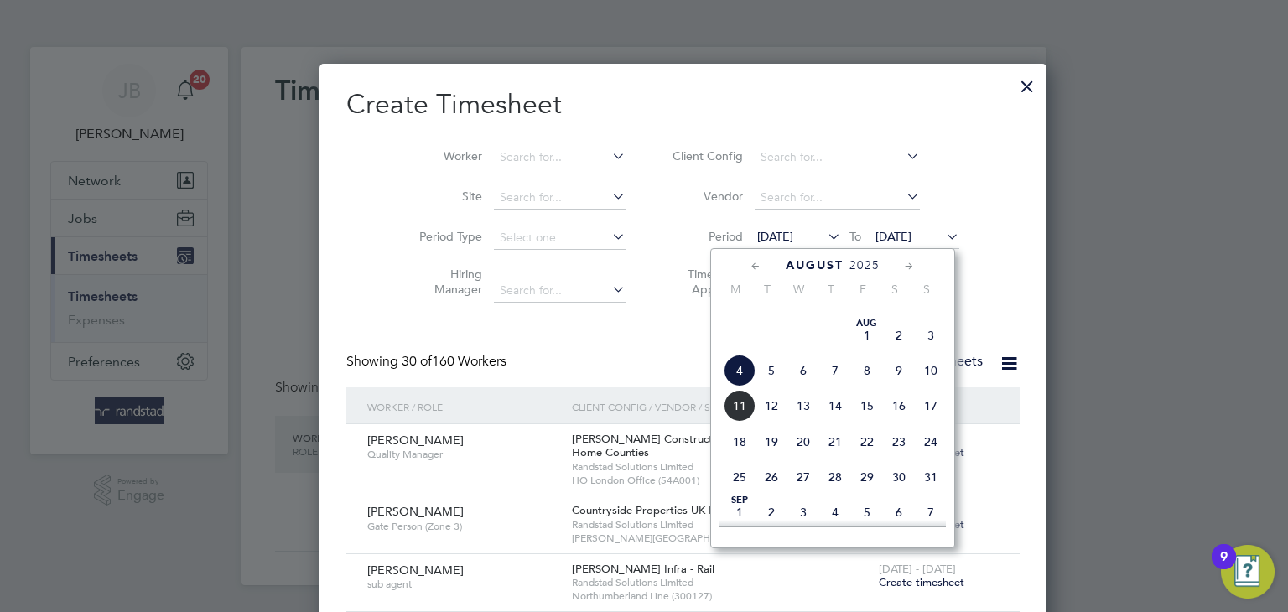
click at [899, 351] on span "2" at bounding box center [899, 335] width 32 height 32
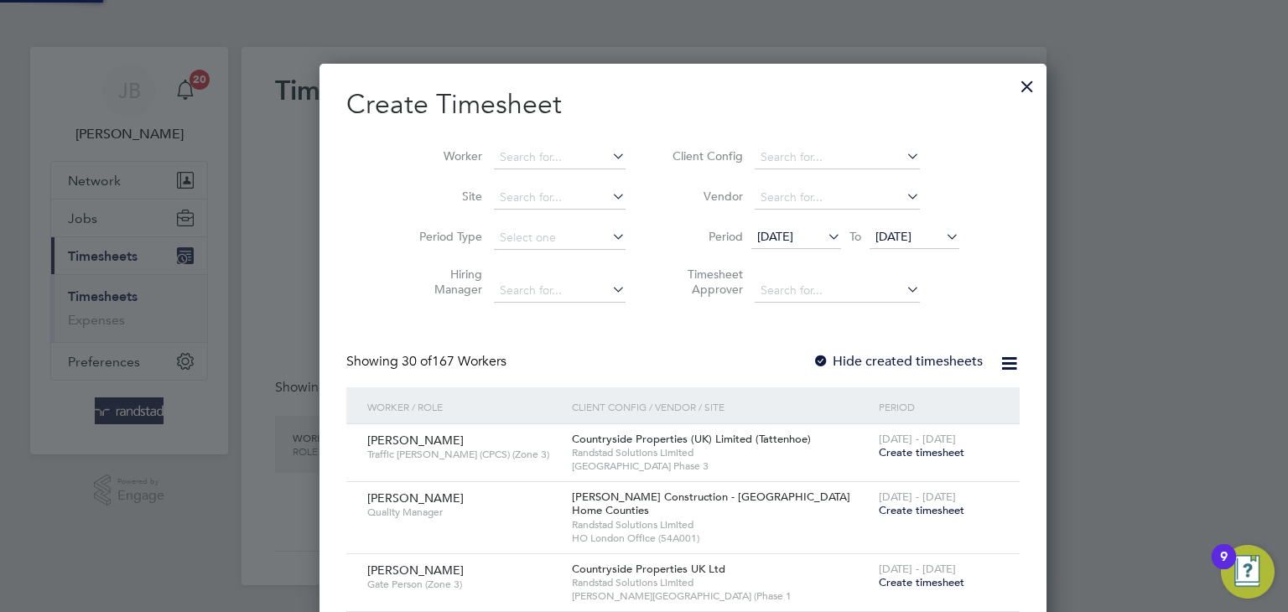
scroll to position [2589, 649]
click at [875, 232] on span "[DATE]" at bounding box center [893, 236] width 36 height 15
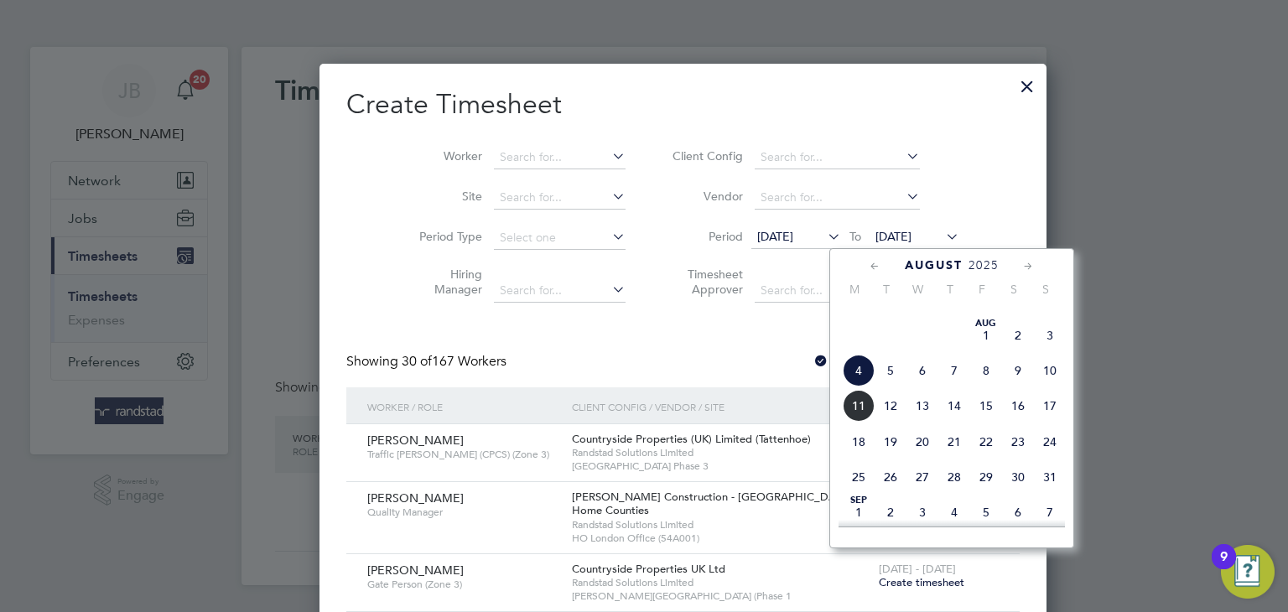
click at [984, 386] on span "8" at bounding box center [986, 371] width 32 height 32
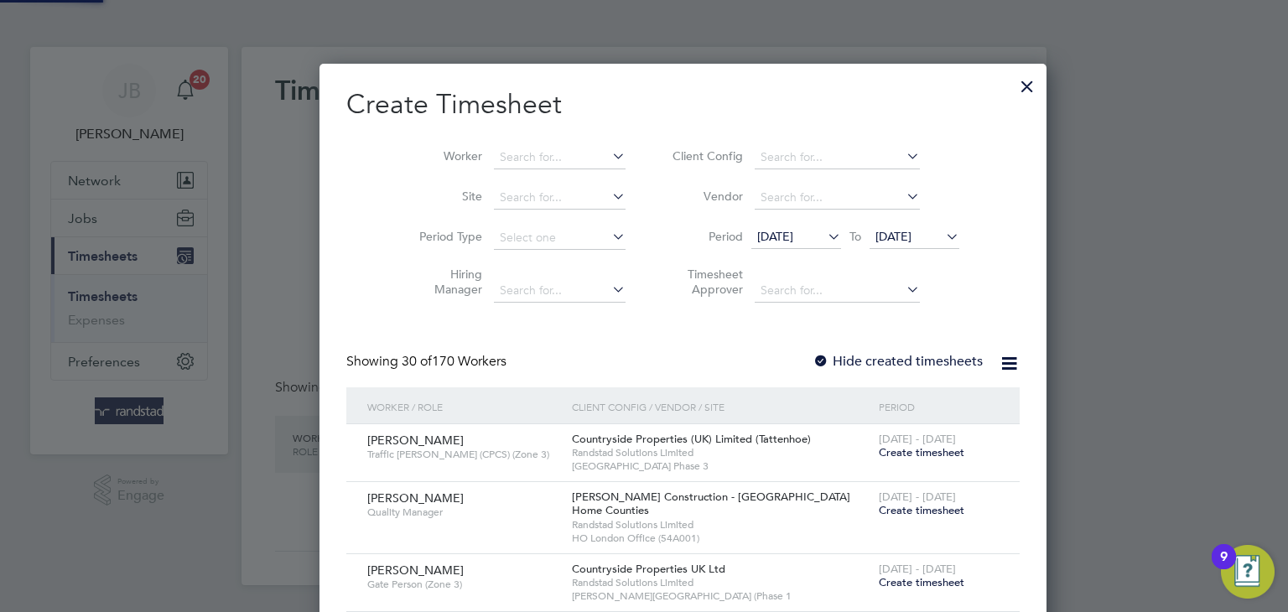
scroll to position [2589, 649]
click at [503, 159] on input at bounding box center [560, 157] width 132 height 23
click at [469, 181] on b "[PERSON_NAME]" at bounding box center [509, 180] width 97 height 14
type input "[PERSON_NAME]"
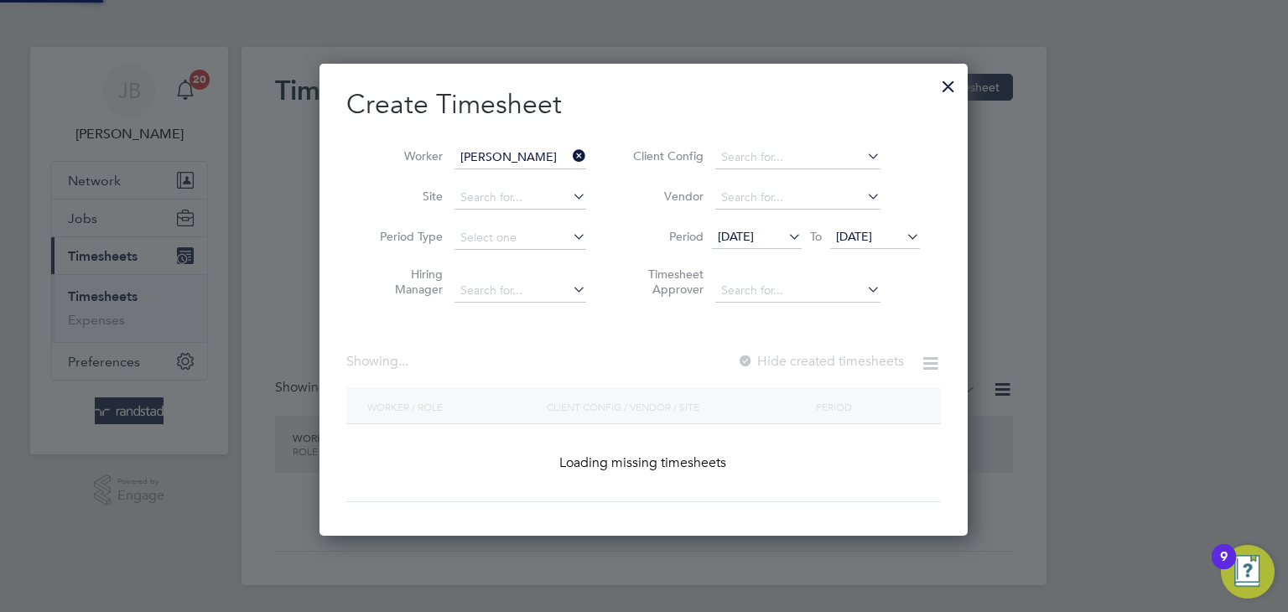
scroll to position [472, 649]
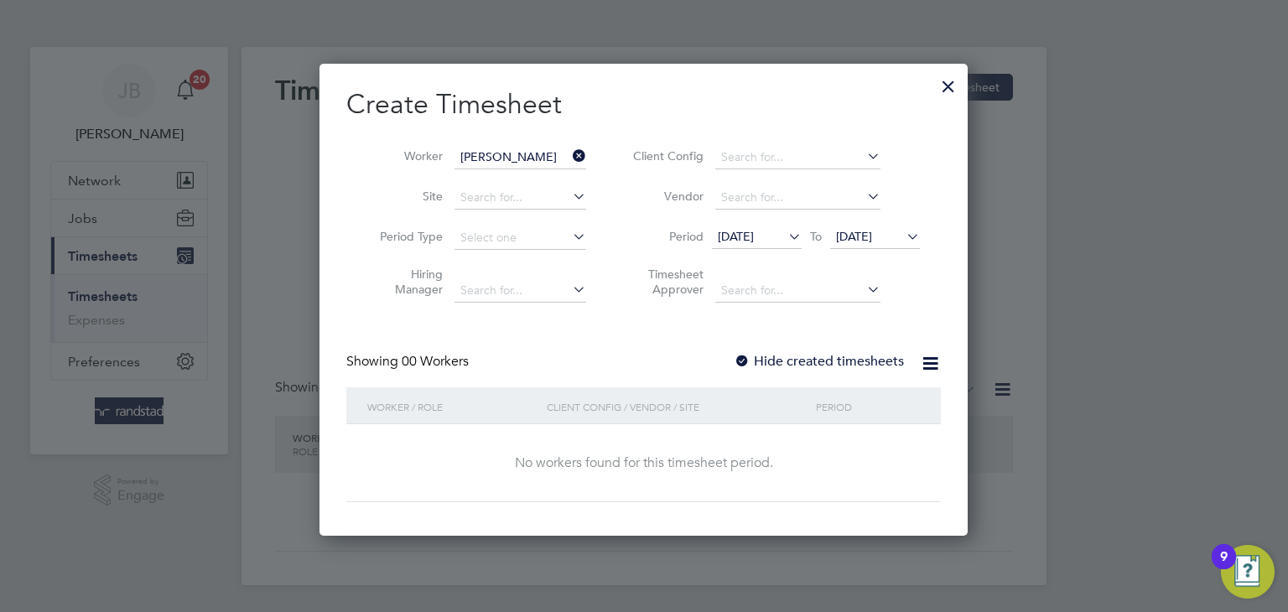
click at [749, 360] on div at bounding box center [741, 362] width 17 height 17
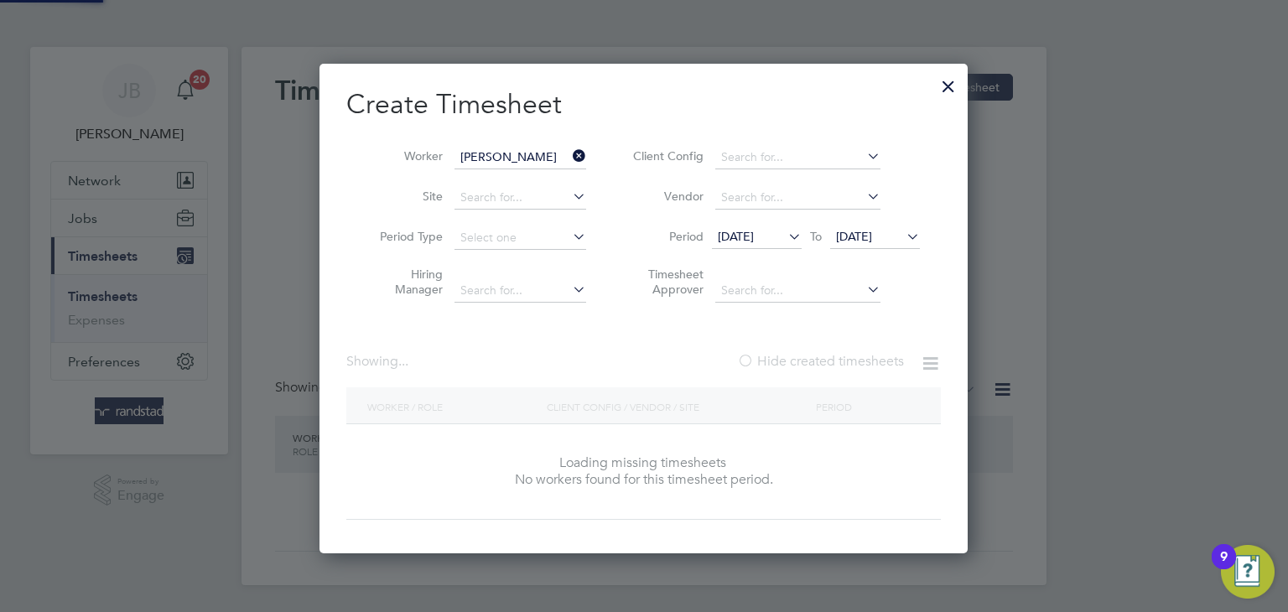
scroll to position [0, 0]
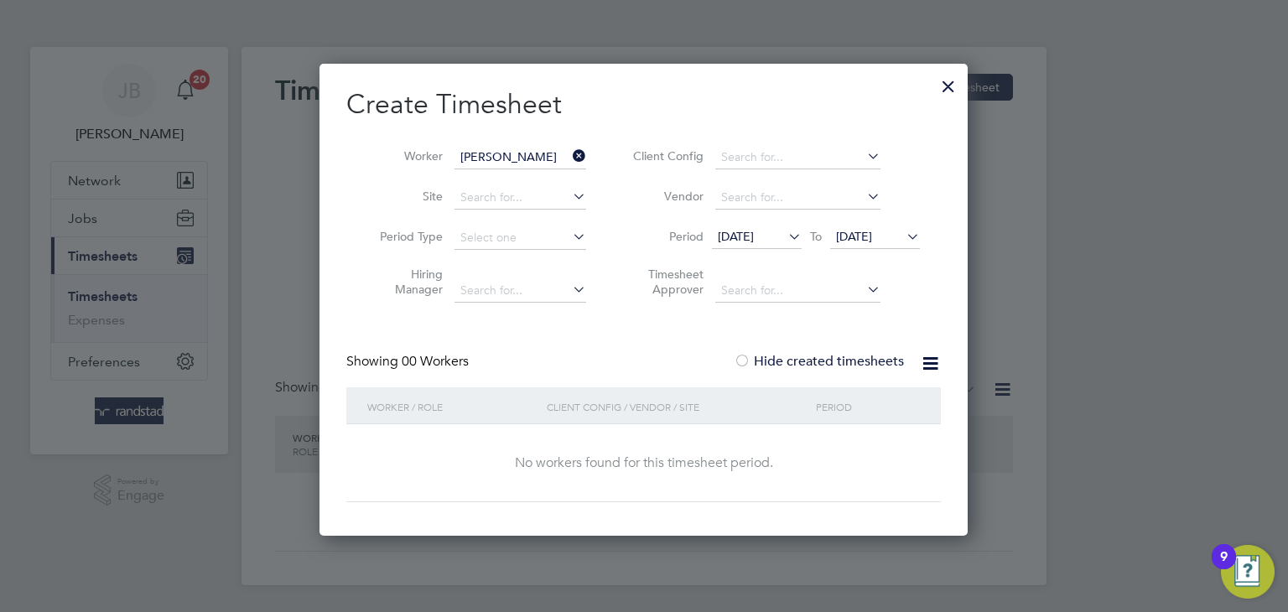
click at [785, 232] on icon at bounding box center [785, 236] width 0 height 23
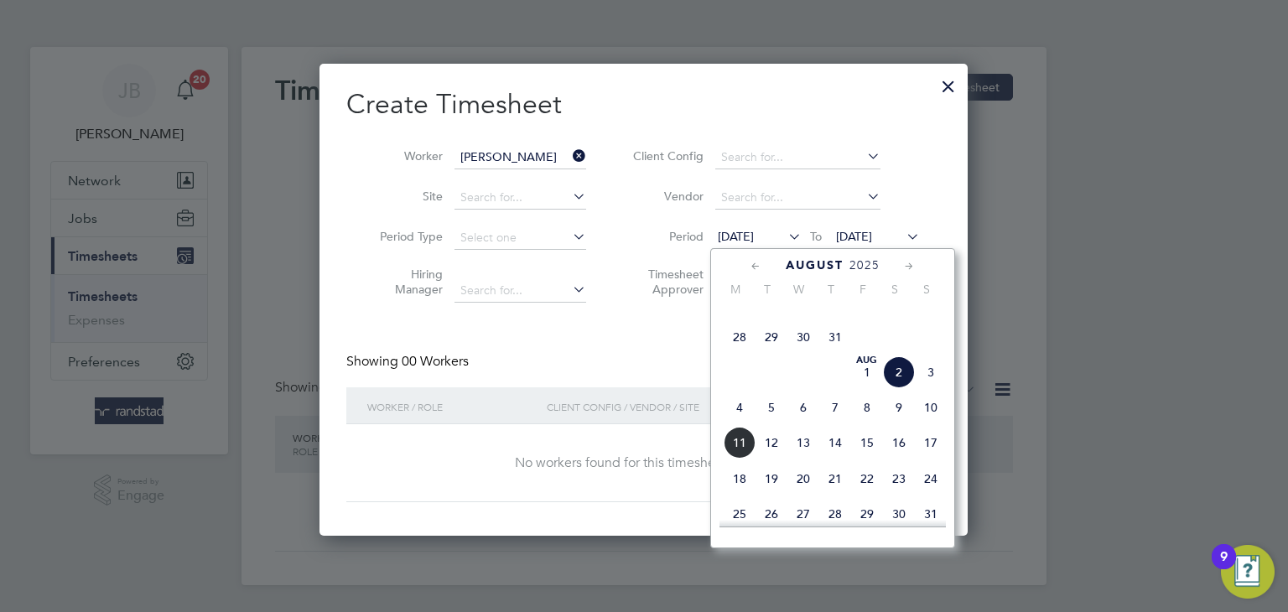
click at [740, 353] on span "28" at bounding box center [739, 337] width 32 height 32
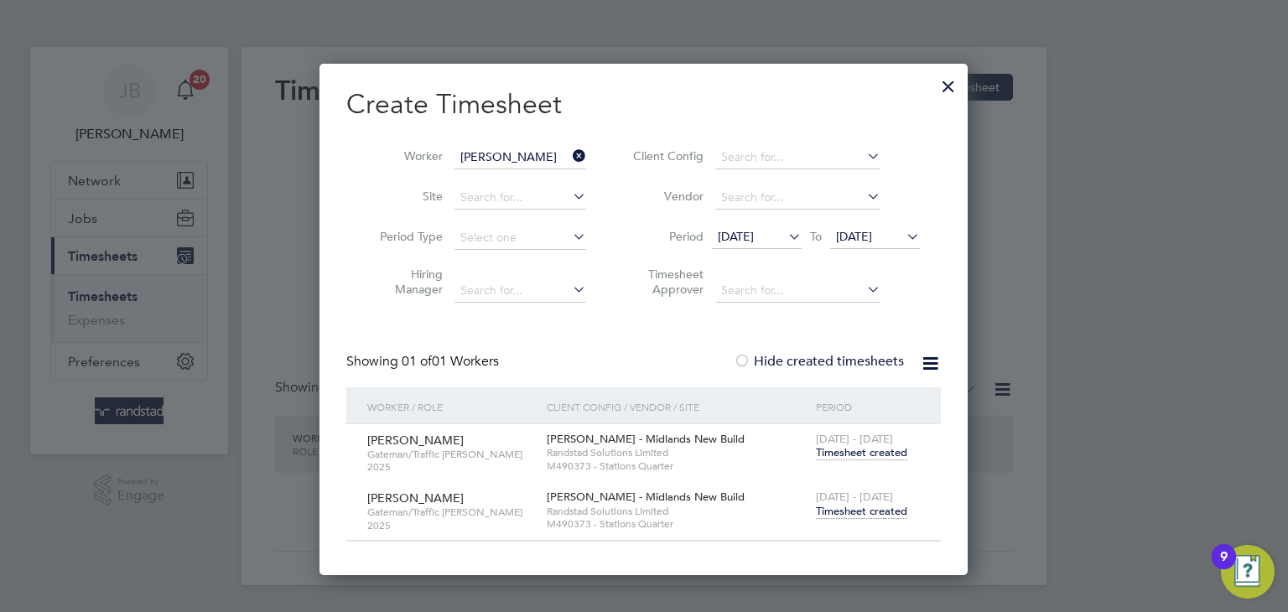
click at [865, 510] on span "Timesheet created" at bounding box center [861, 511] width 91 height 15
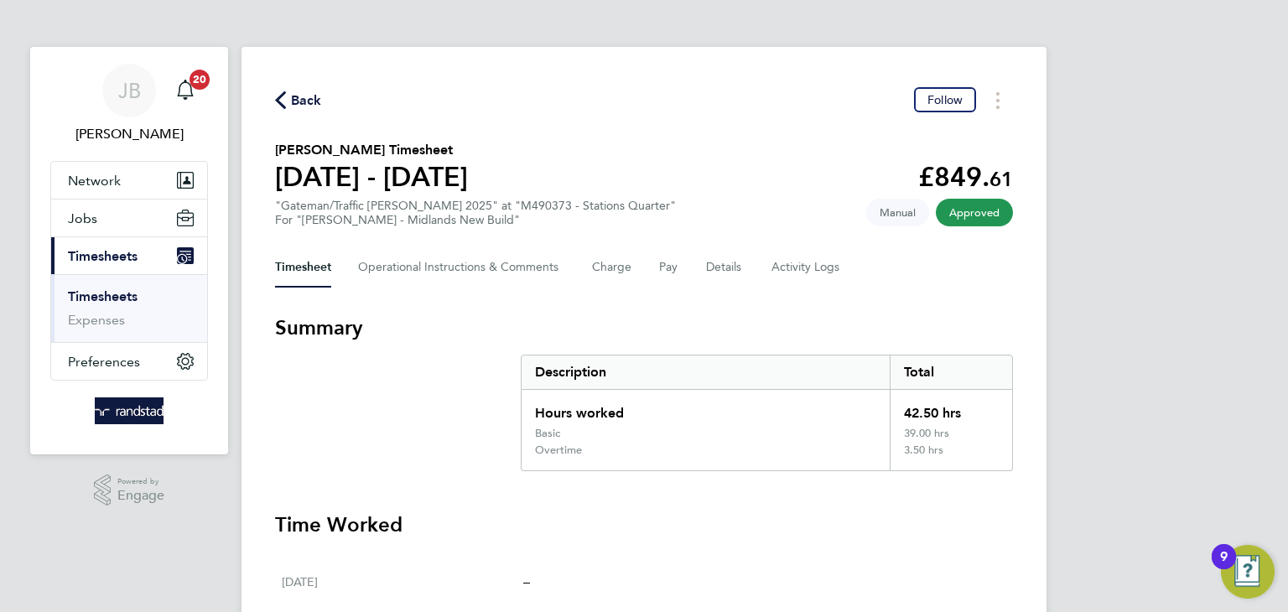
click at [301, 96] on span "Back" at bounding box center [306, 101] width 31 height 20
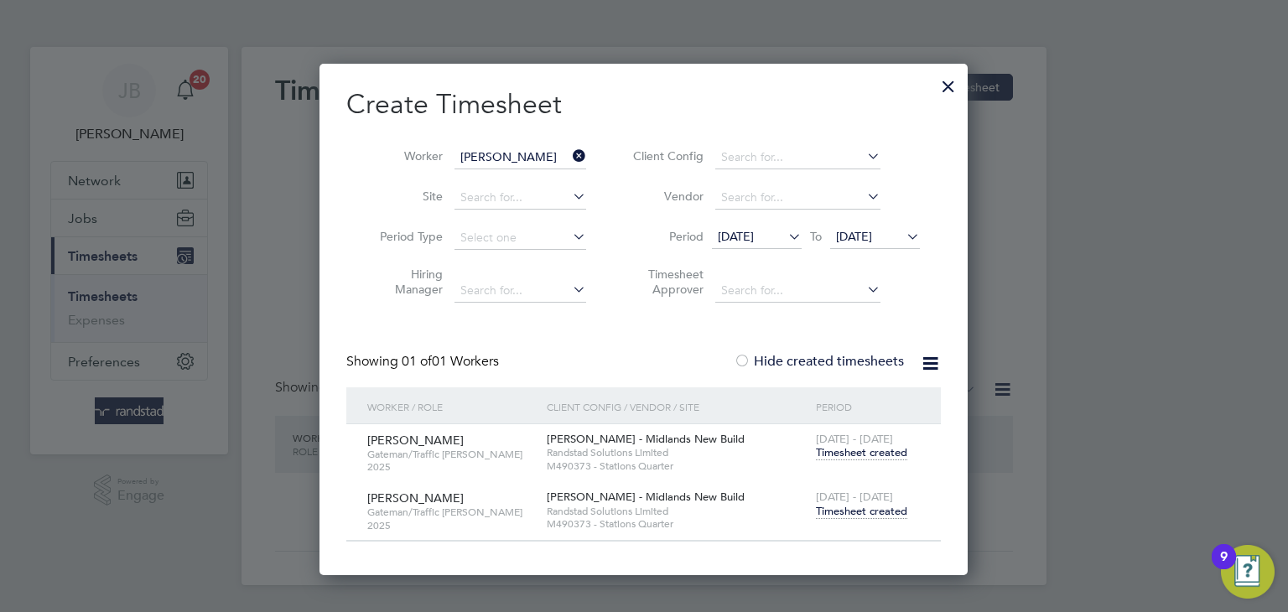
click at [525, 169] on li "Worker [PERSON_NAME]" at bounding box center [476, 157] width 261 height 40
click at [569, 158] on icon at bounding box center [569, 155] width 0 height 23
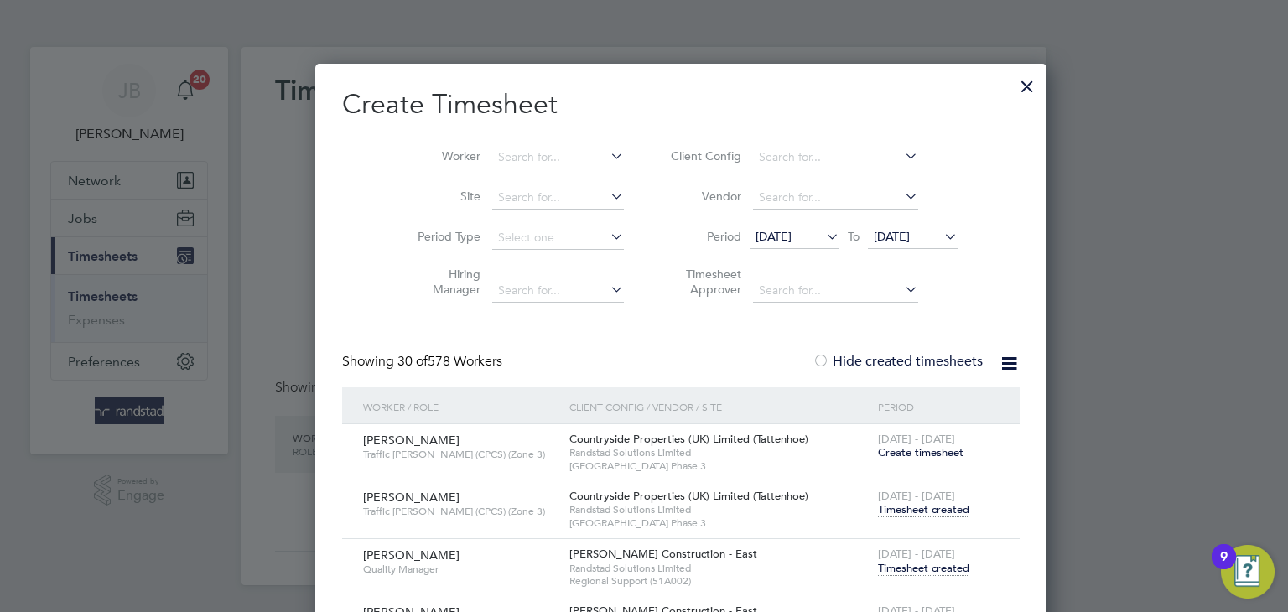
click at [470, 136] on div "Worker Site Period Type Hiring Manager Client Config Vendor Period [DATE] To [D…" at bounding box center [680, 220] width 677 height 182
click at [492, 152] on input at bounding box center [558, 157] width 132 height 23
click at [557, 184] on b "Kabb" at bounding box center [572, 180] width 30 height 14
type input "[PERSON_NAME]"
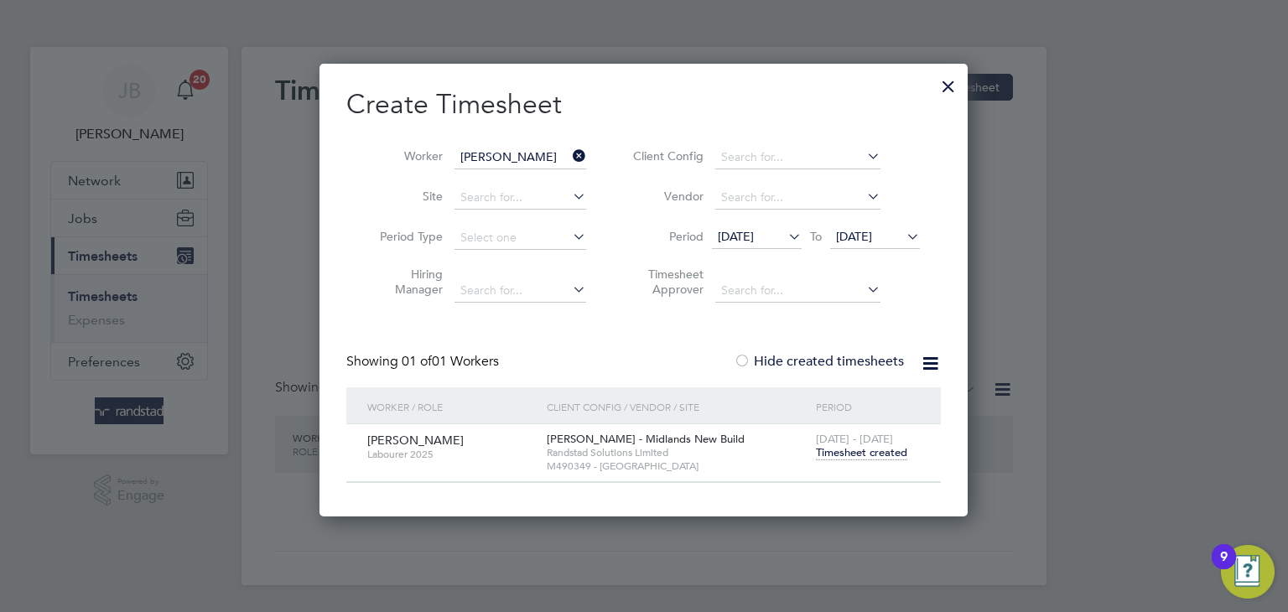
click at [872, 232] on span "[DATE]" at bounding box center [854, 236] width 36 height 15
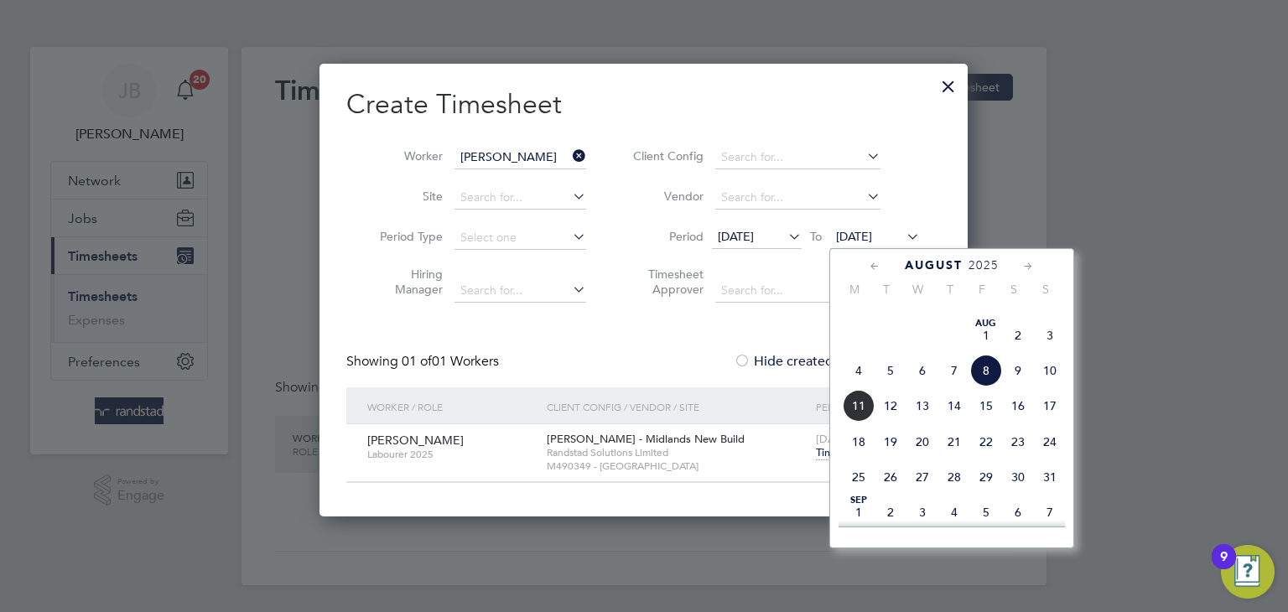
click at [1047, 422] on span "17" at bounding box center [1050, 406] width 32 height 32
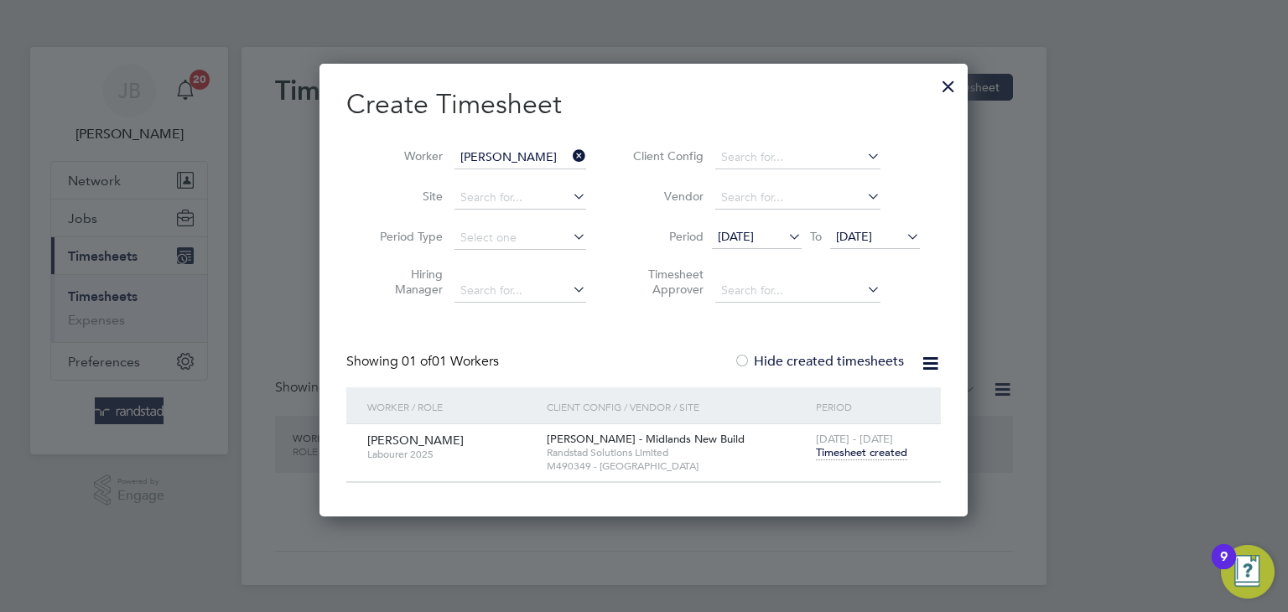
click at [754, 230] on span "[DATE]" at bounding box center [736, 236] width 36 height 15
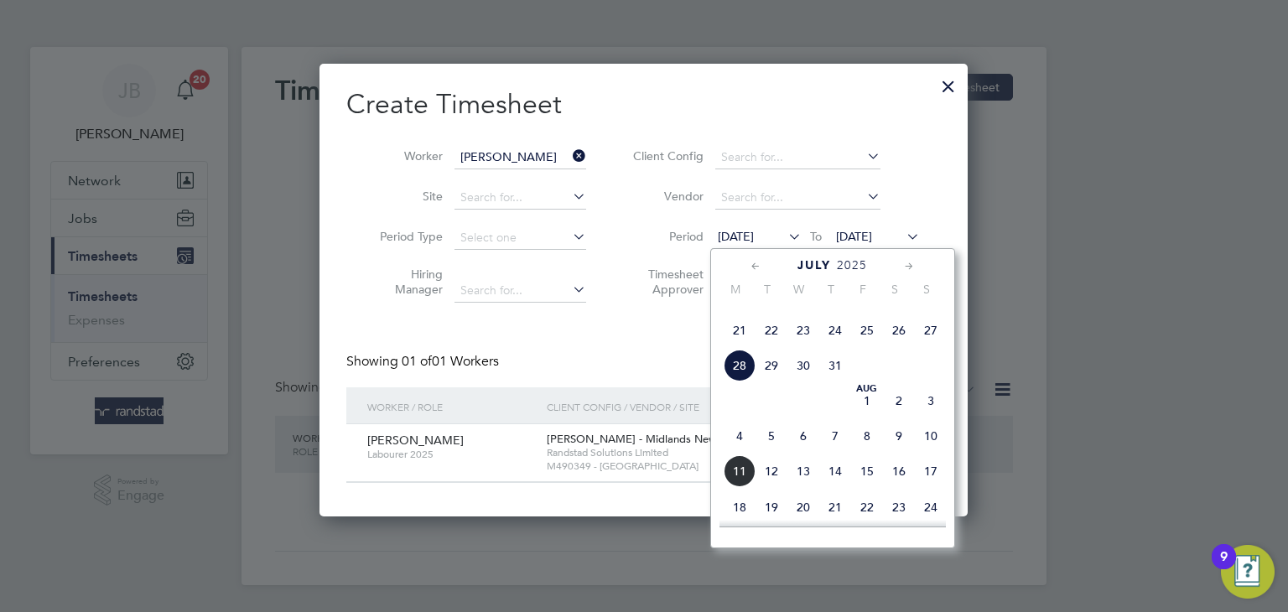
click at [743, 346] on span "21" at bounding box center [739, 330] width 32 height 32
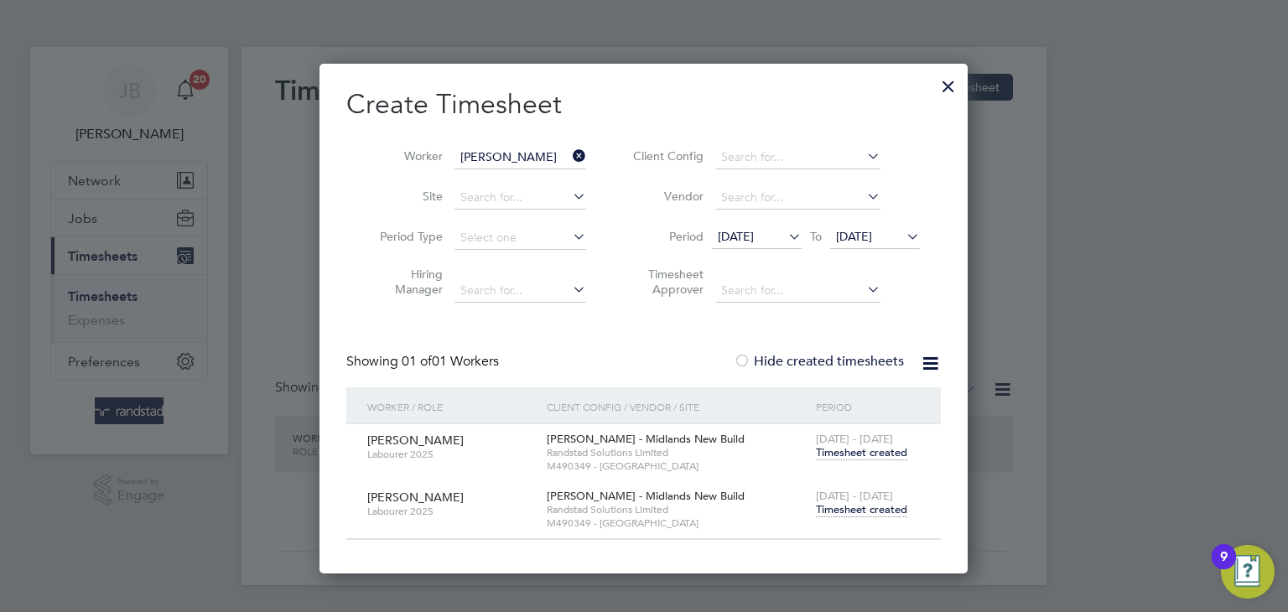
click at [872, 241] on span "[DATE]" at bounding box center [854, 236] width 36 height 15
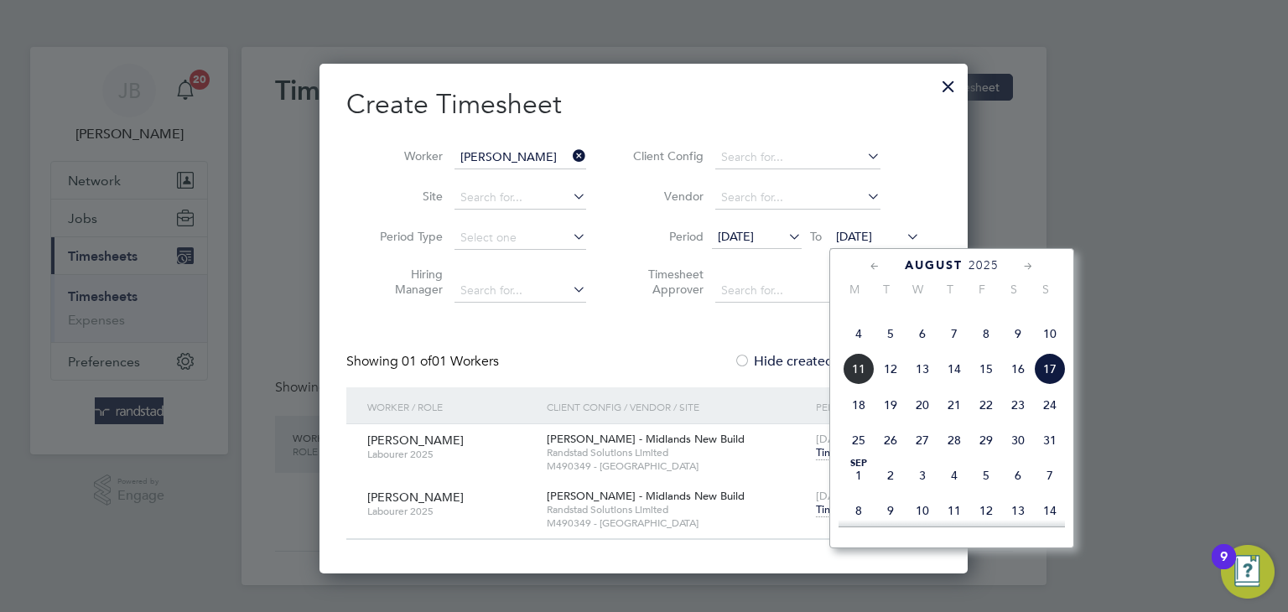
click at [770, 328] on div "Create Timesheet Worker [PERSON_NAME] Site Period Type Hiring Manager Client Co…" at bounding box center [643, 313] width 594 height 453
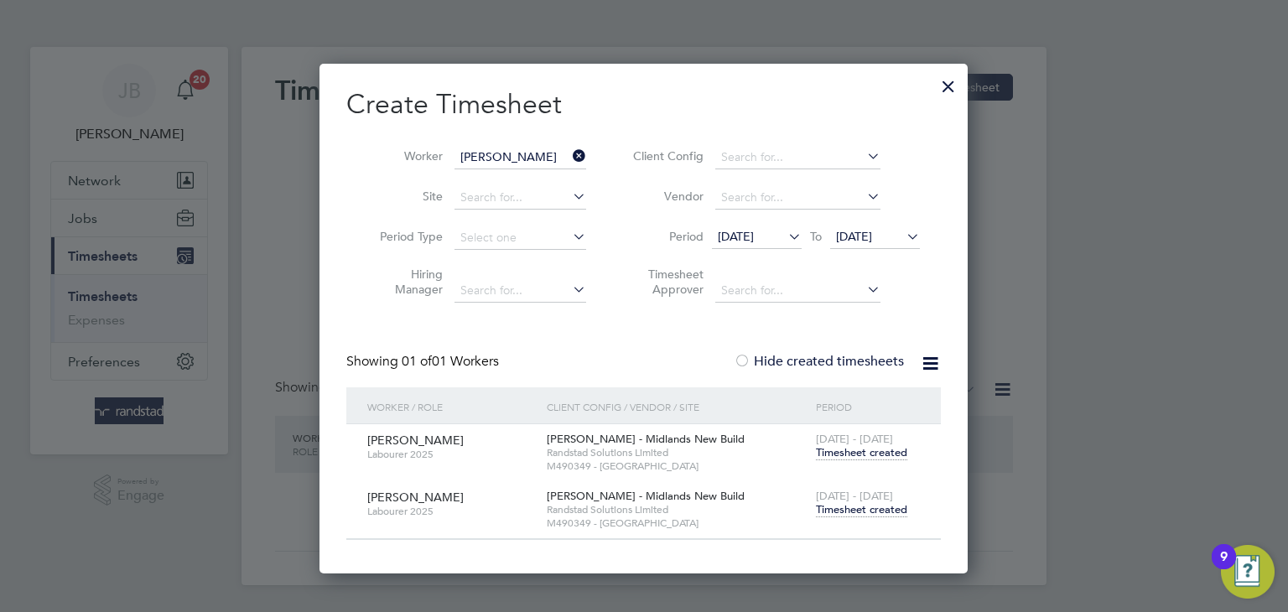
click at [750, 361] on div at bounding box center [741, 362] width 17 height 17
click at [747, 362] on div at bounding box center [741, 362] width 17 height 17
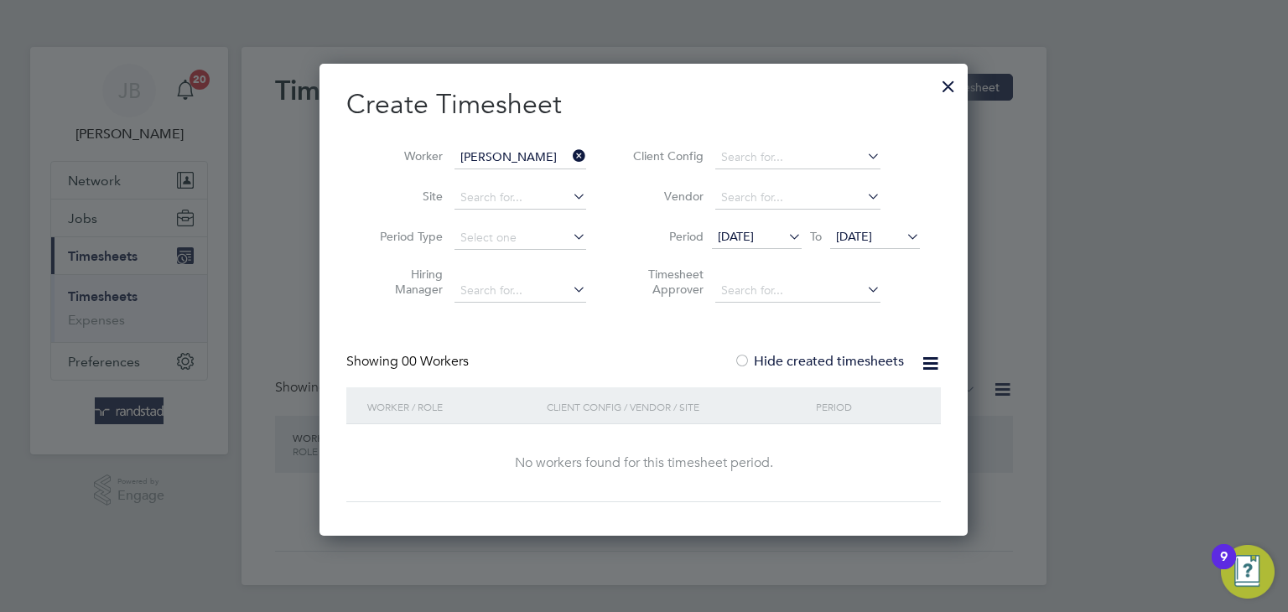
click at [746, 362] on div at bounding box center [741, 362] width 17 height 17
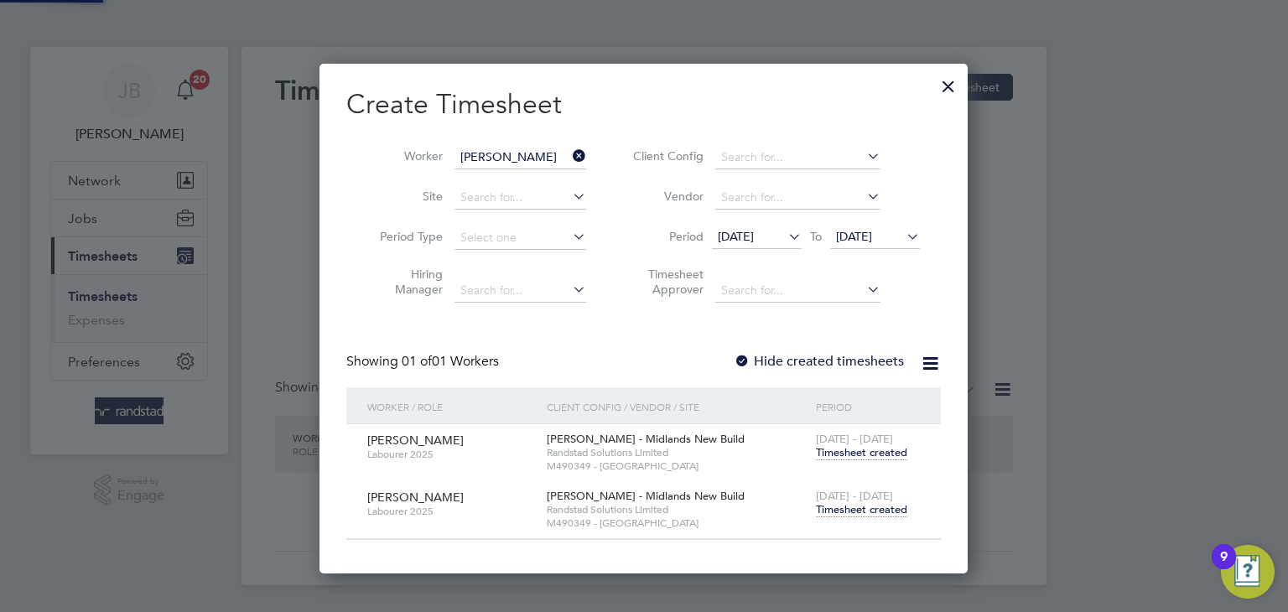
click at [746, 362] on div at bounding box center [741, 362] width 17 height 17
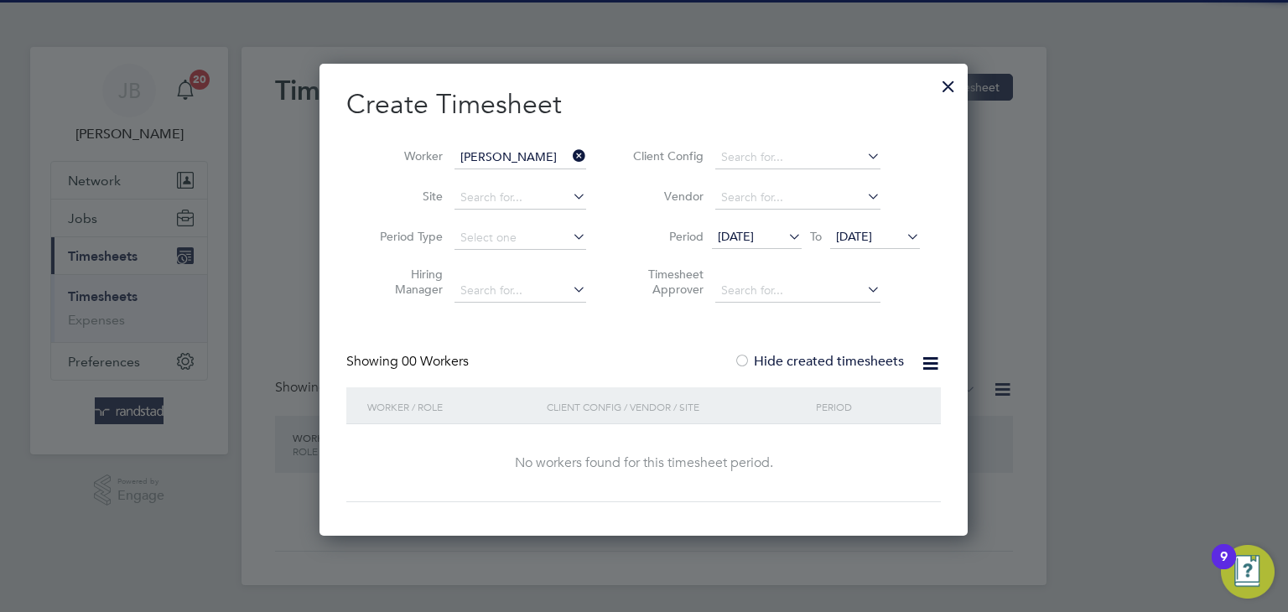
click at [746, 362] on div at bounding box center [741, 362] width 17 height 17
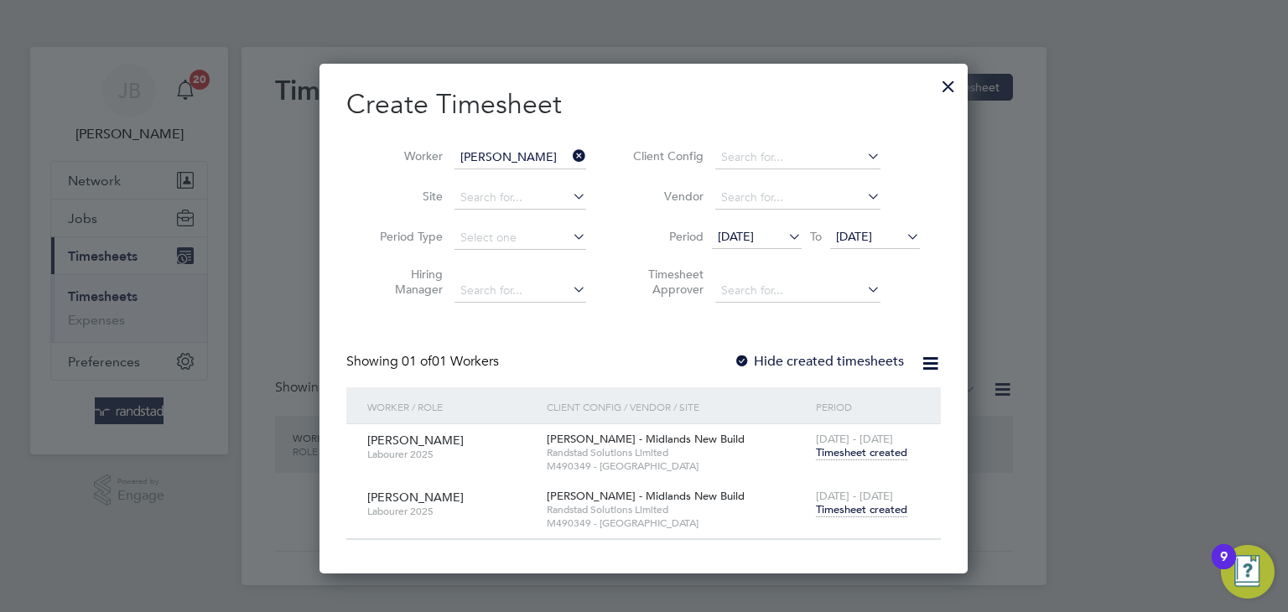
click at [744, 354] on div at bounding box center [741, 362] width 17 height 17
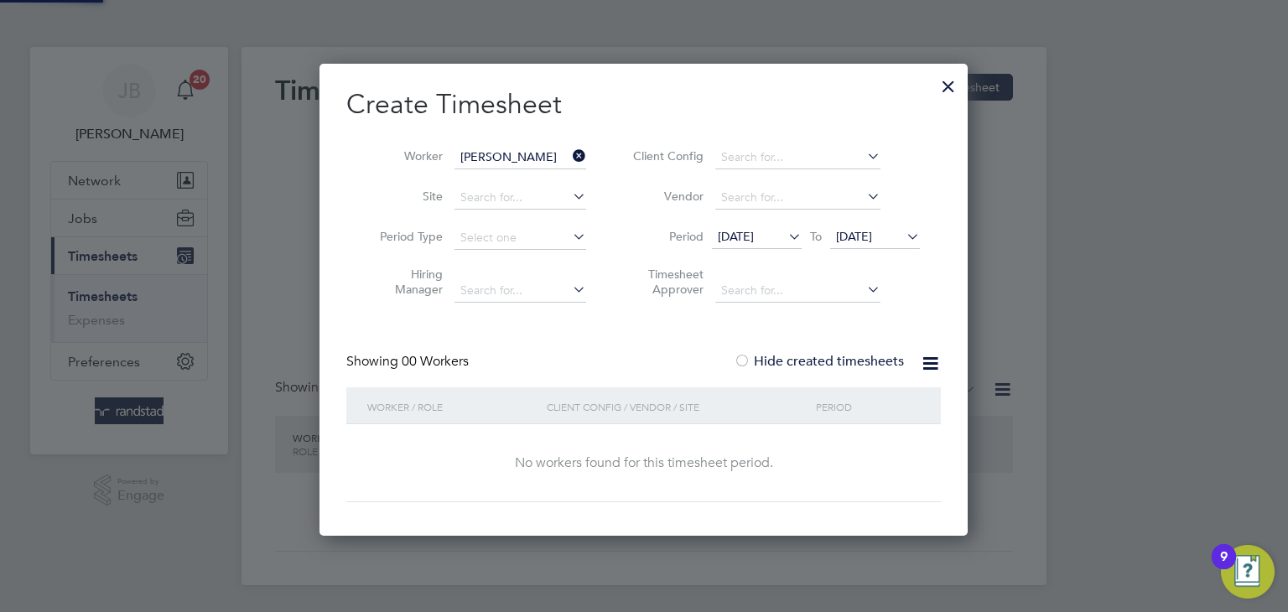
click at [744, 354] on div at bounding box center [741, 362] width 17 height 17
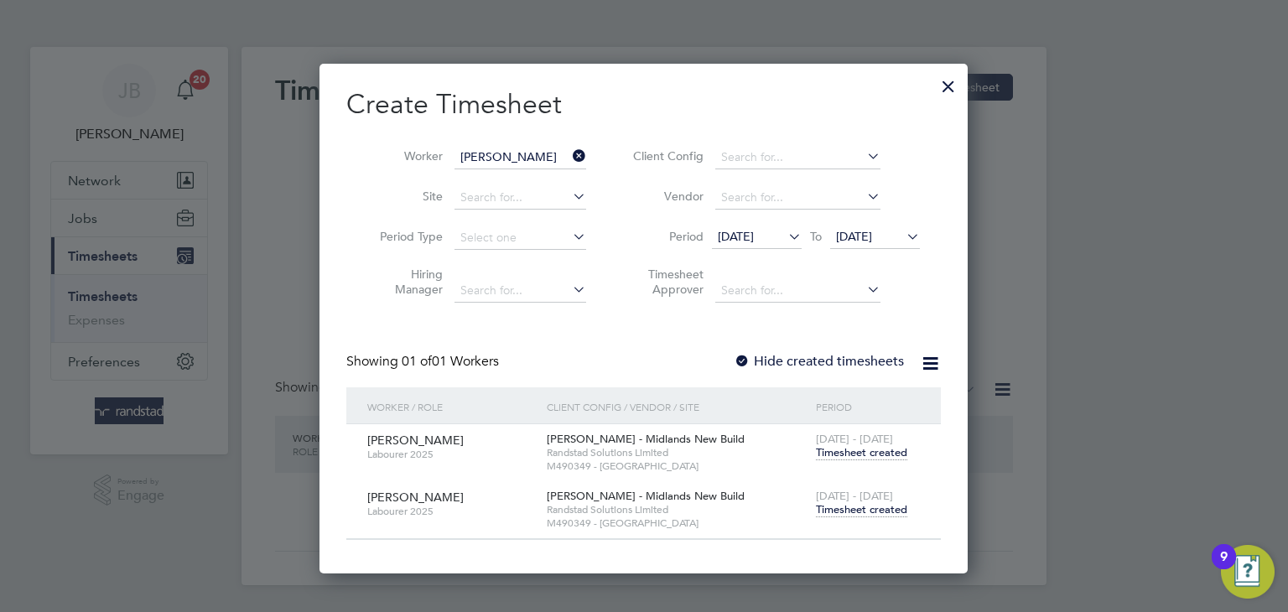
click at [749, 355] on div at bounding box center [741, 362] width 17 height 17
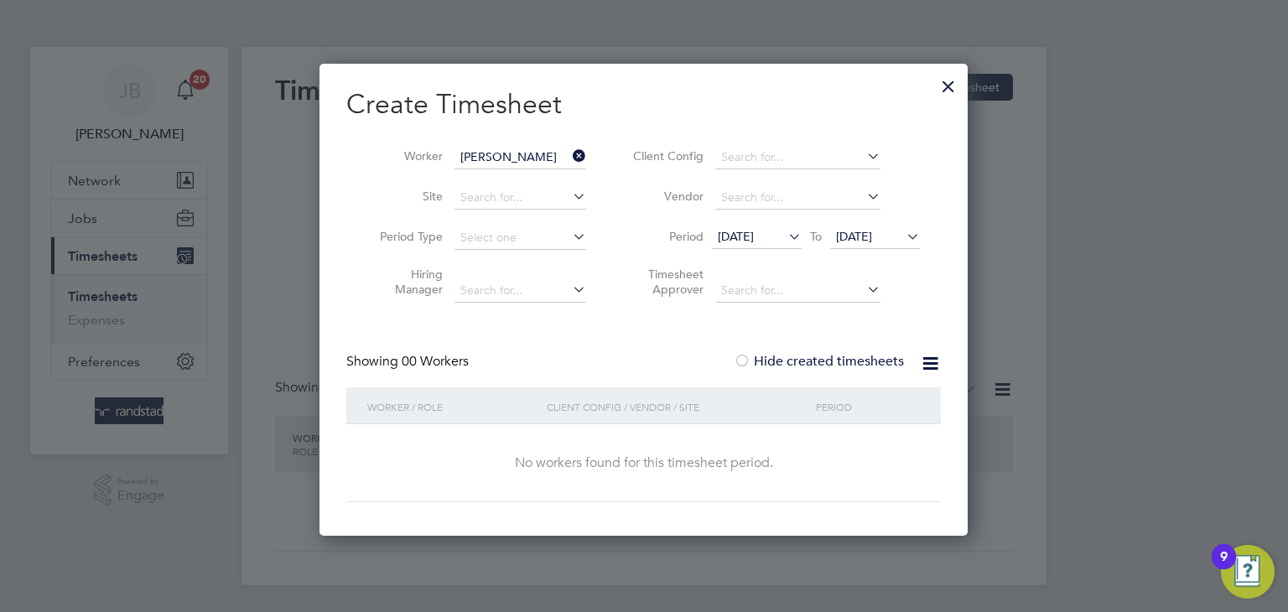
click at [949, 90] on div at bounding box center [948, 82] width 30 height 30
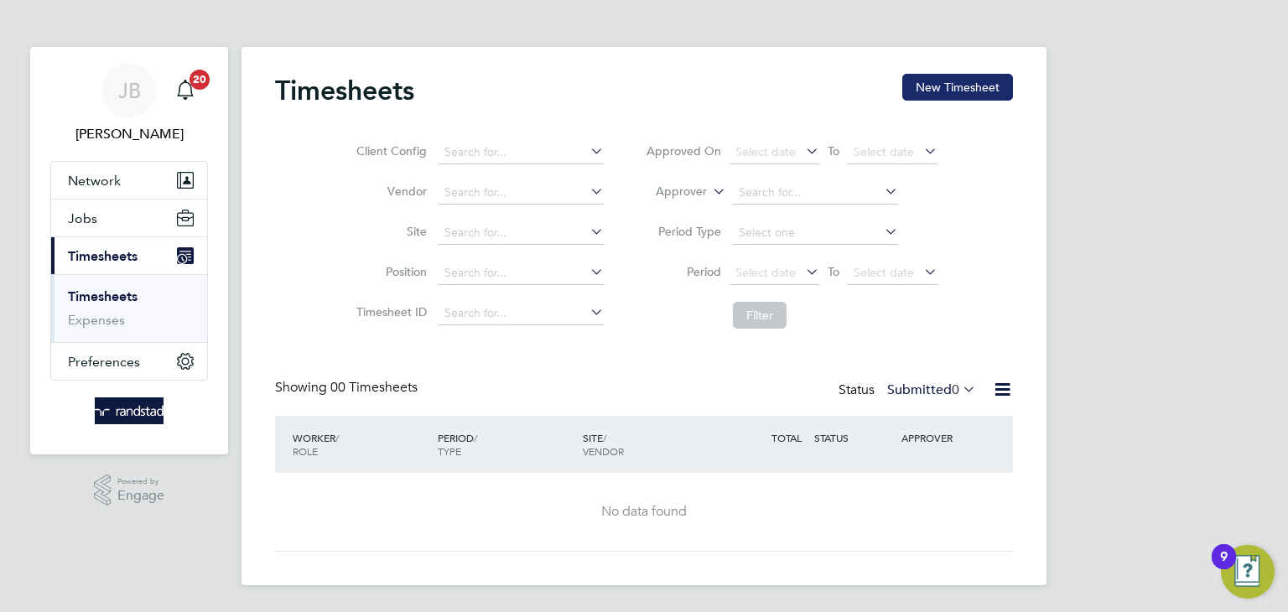
click at [967, 83] on button "New Timesheet" at bounding box center [957, 87] width 111 height 27
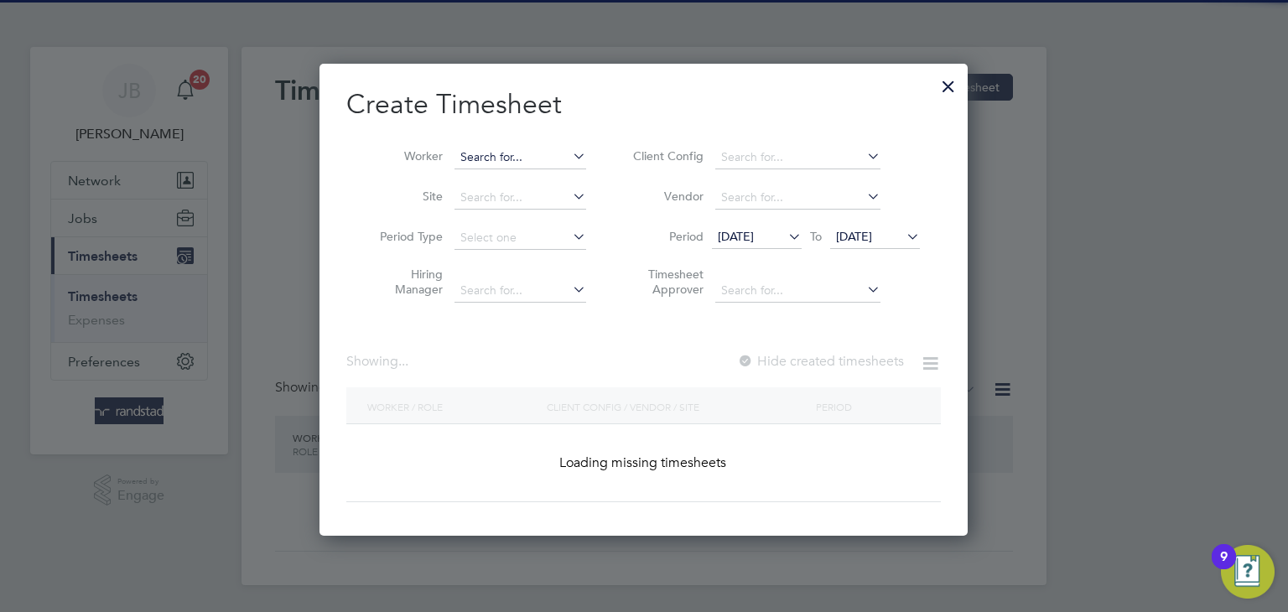
click at [482, 158] on input at bounding box center [520, 157] width 132 height 23
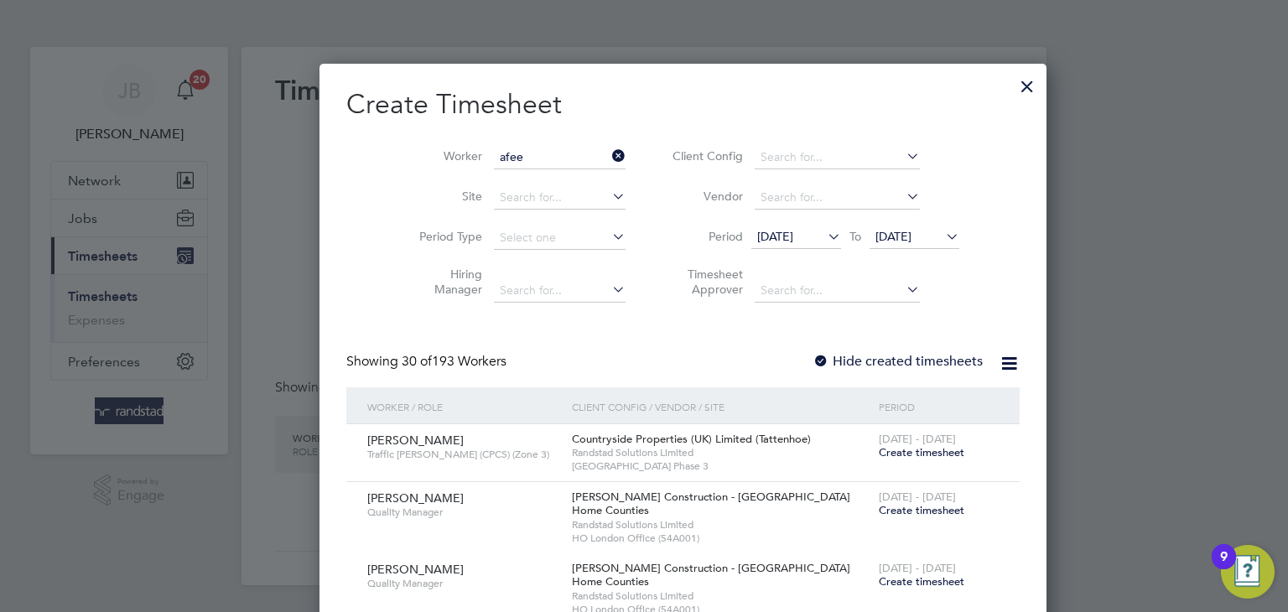
click at [530, 175] on li "Afee z [PERSON_NAME]" at bounding box center [526, 179] width 144 height 23
type input "[PERSON_NAME] [PERSON_NAME]"
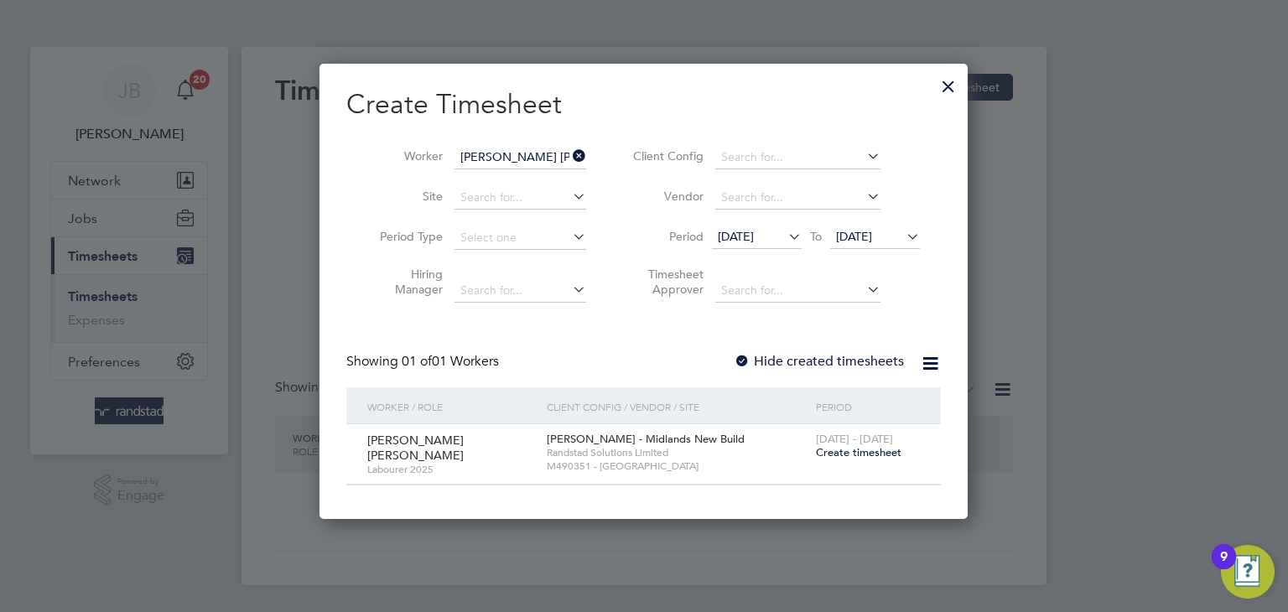
click at [862, 454] on span "Create timesheet" at bounding box center [859, 452] width 86 height 14
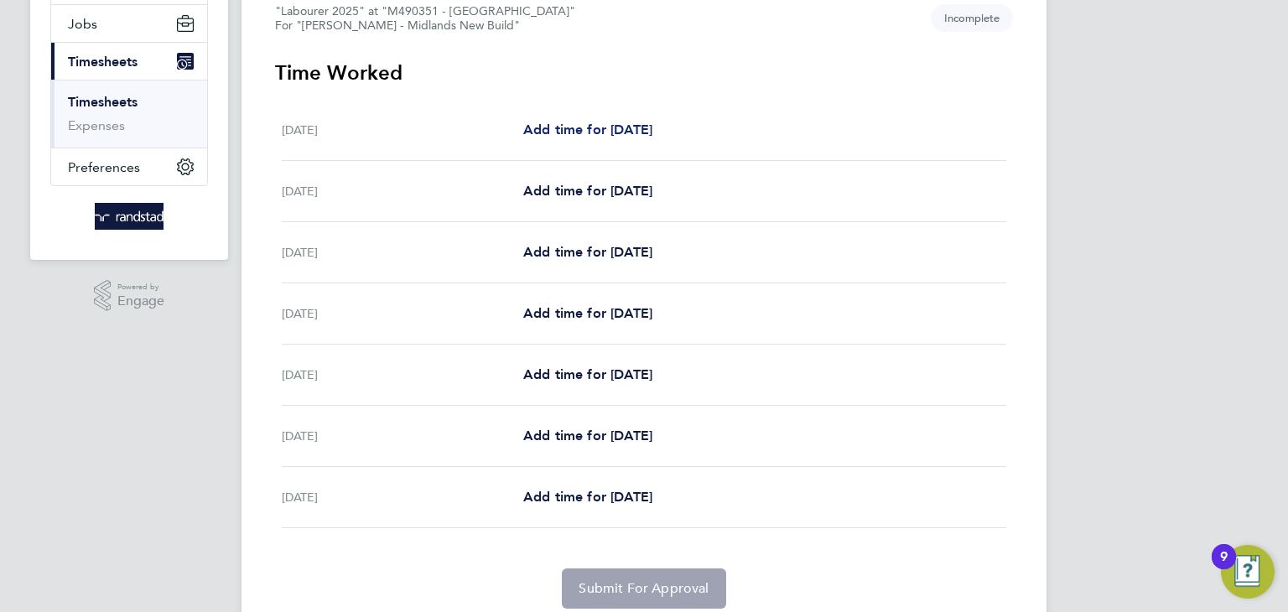
click at [583, 131] on span "Add time for [DATE]" at bounding box center [587, 130] width 129 height 16
select select "30"
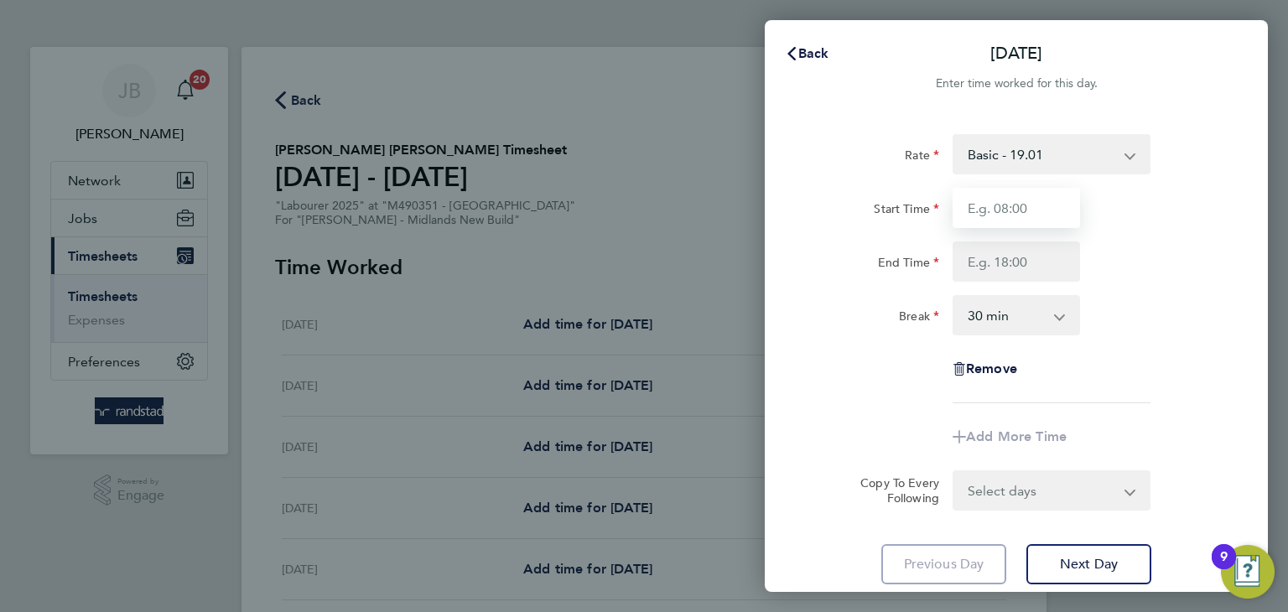
click at [1034, 200] on input "Start Time" at bounding box center [1015, 208] width 127 height 40
type input "07:30"
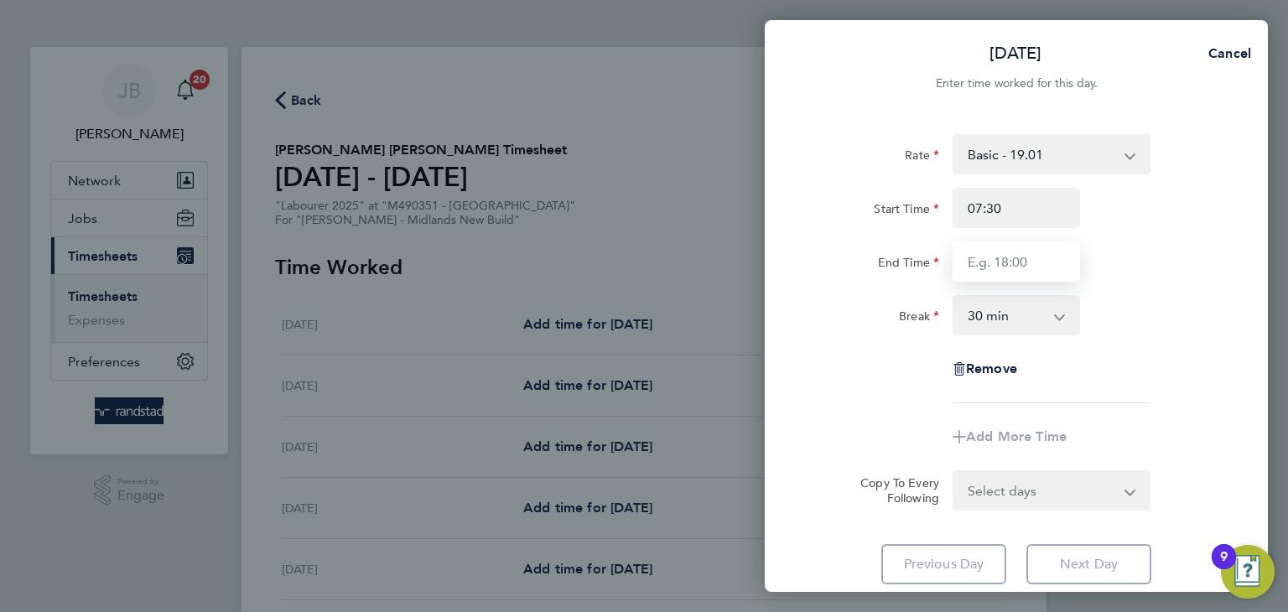
click at [970, 262] on input "End Time" at bounding box center [1015, 261] width 127 height 40
type input "16:30"
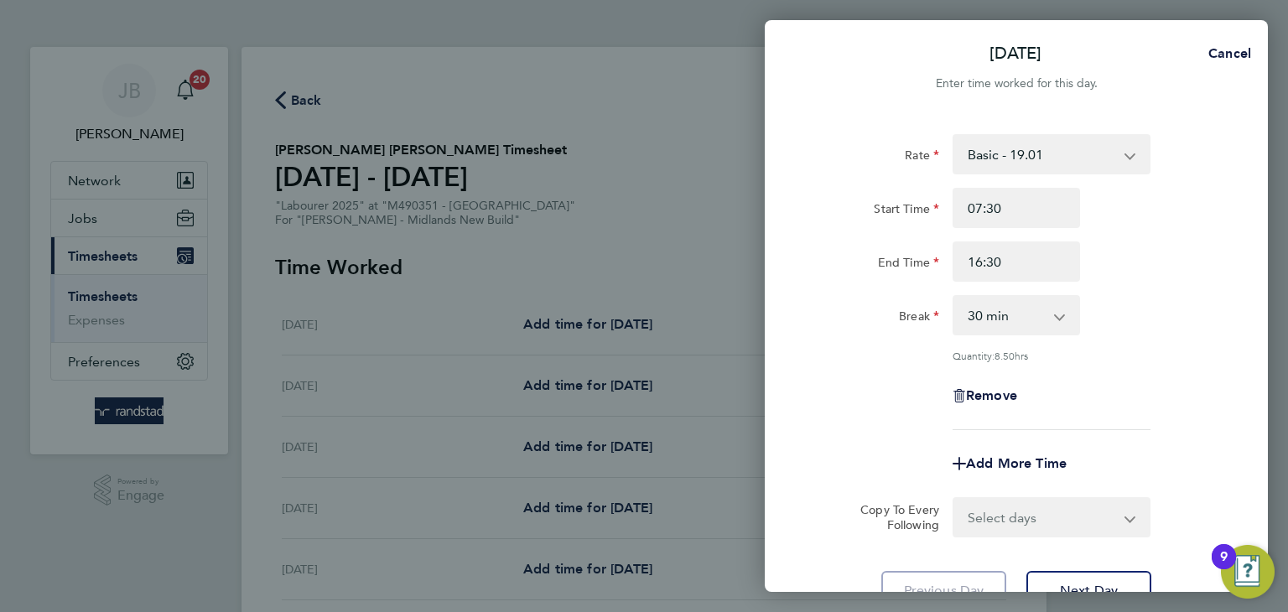
click at [1154, 331] on div "Break 0 min 15 min 30 min 45 min 60 min 75 min 90 min" at bounding box center [1016, 315] width 422 height 40
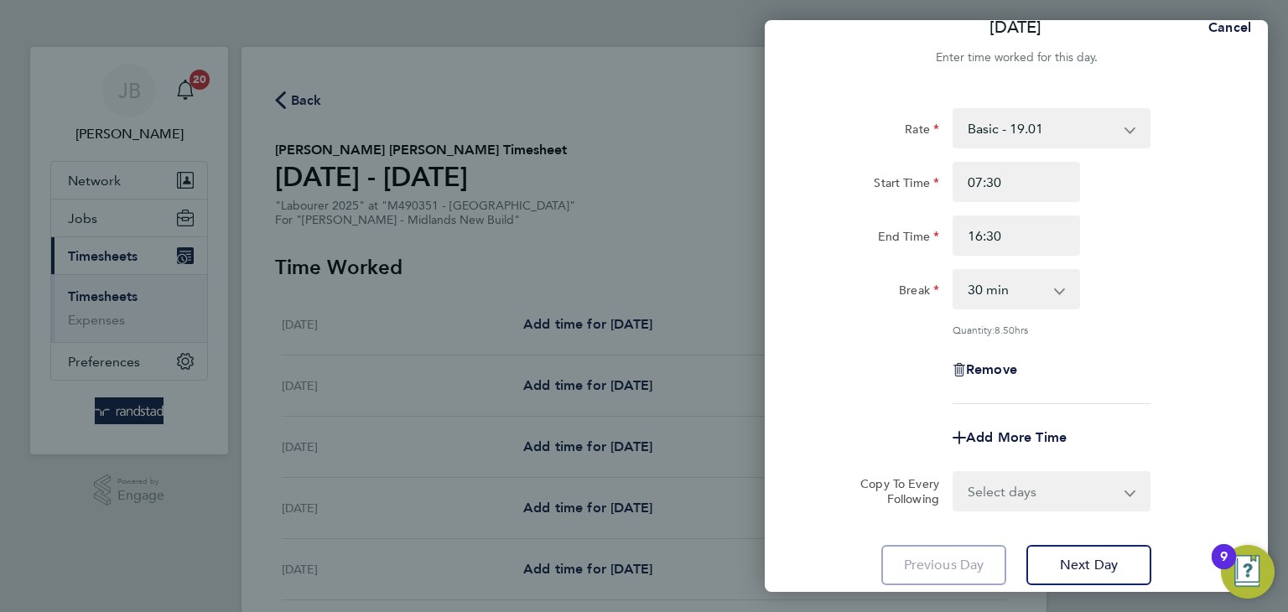
scroll to position [143, 0]
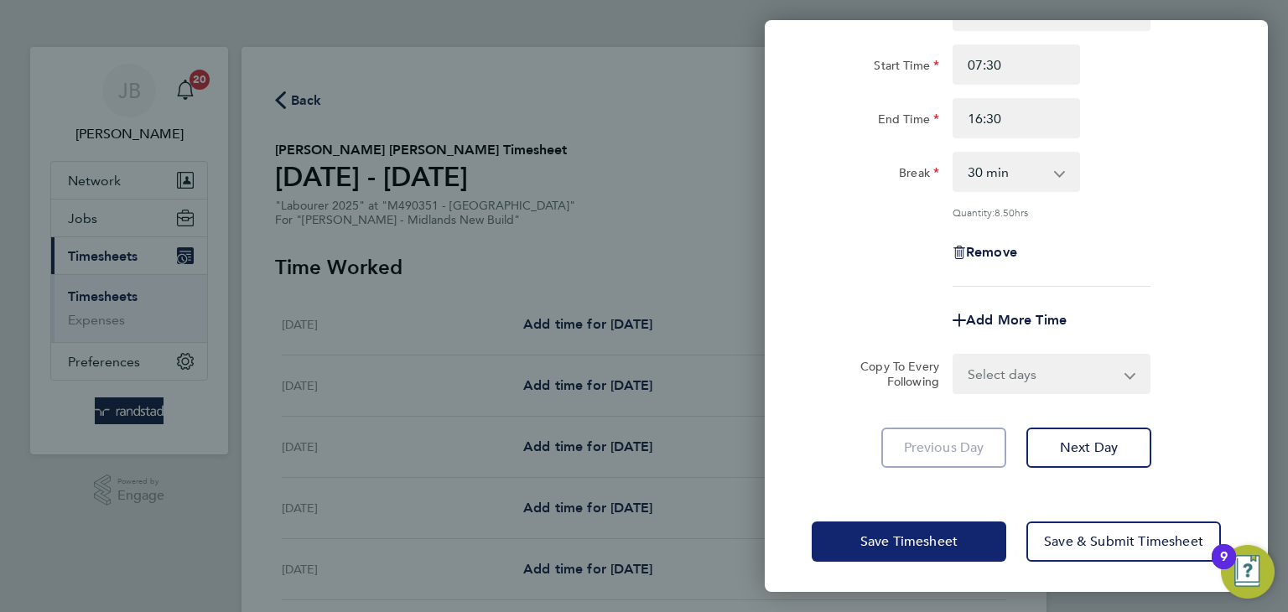
click at [946, 529] on button "Save Timesheet" at bounding box center [908, 541] width 194 height 40
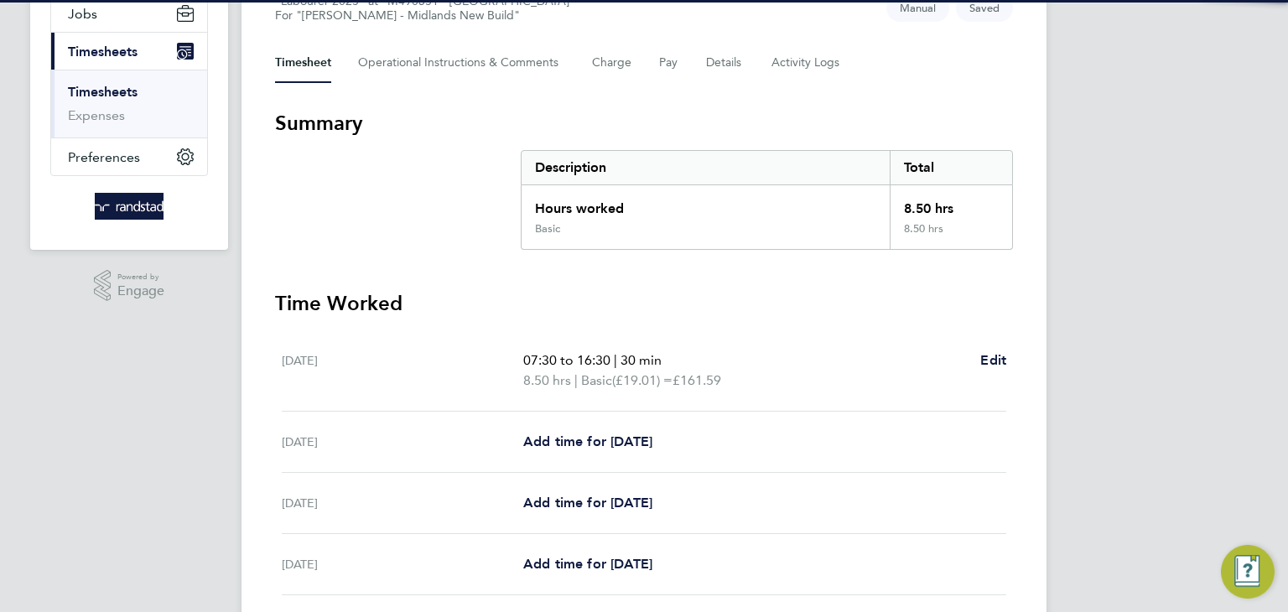
scroll to position [334, 0]
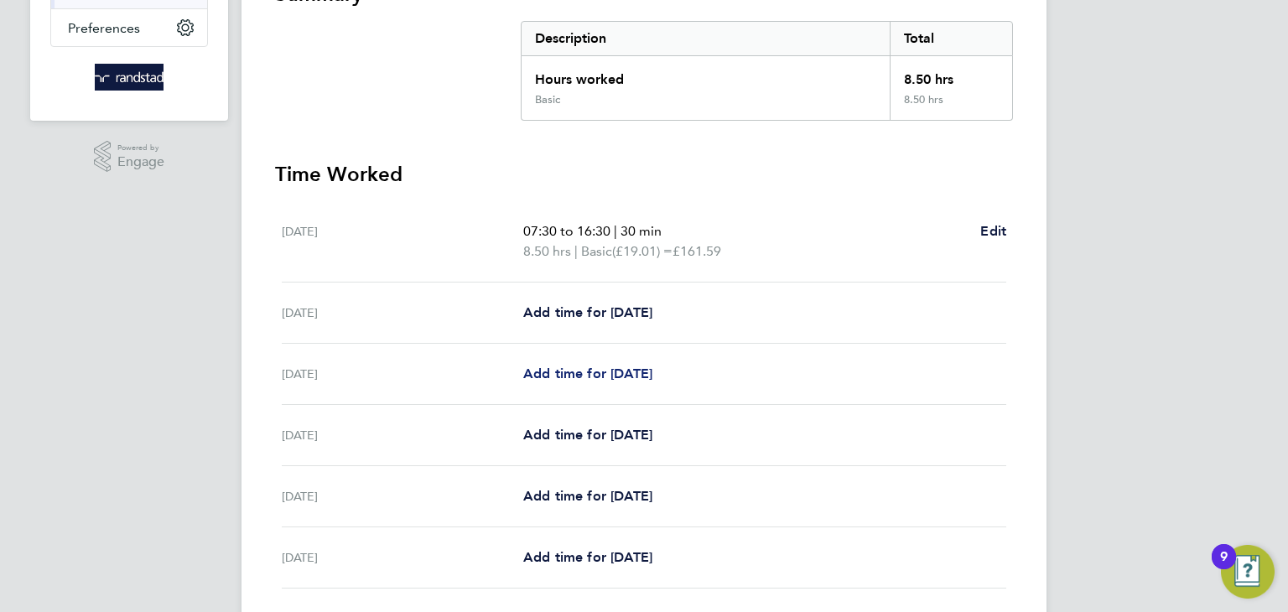
click at [625, 374] on span "Add time for [DATE]" at bounding box center [587, 373] width 129 height 16
select select "30"
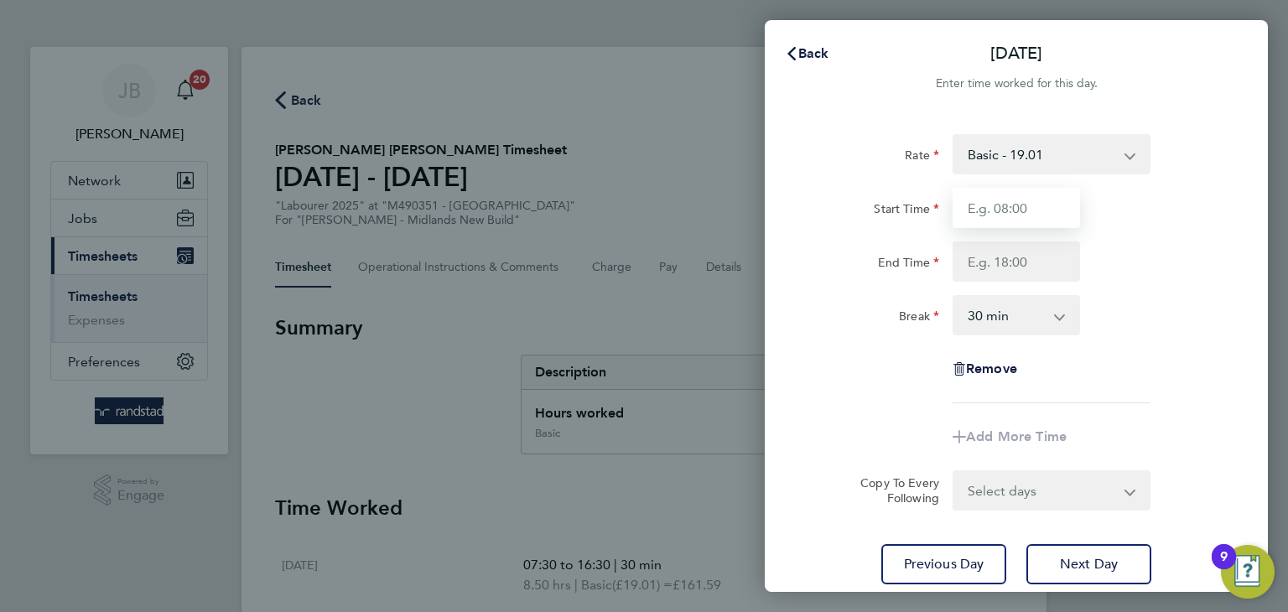
click at [982, 208] on input "Start Time" at bounding box center [1015, 208] width 127 height 40
type input "07:30"
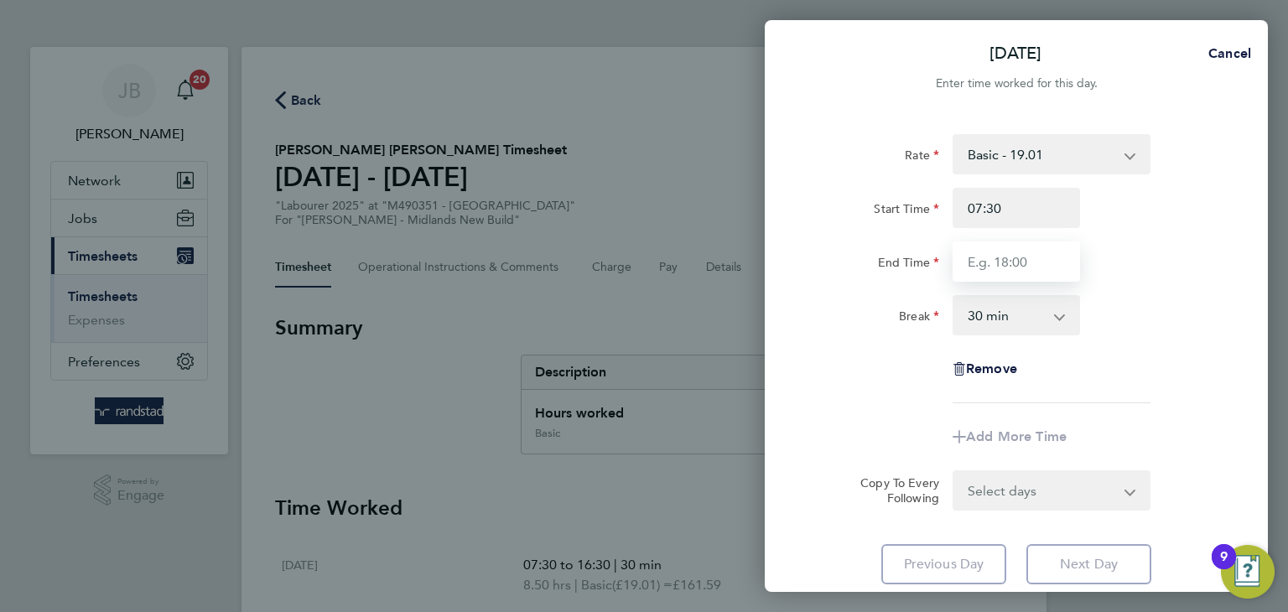
click at [1013, 257] on input "End Time" at bounding box center [1015, 261] width 127 height 40
type input "16:30"
drag, startPoint x: 1106, startPoint y: 380, endPoint x: 1073, endPoint y: 484, distance: 109.0
click at [1105, 387] on div "Remove" at bounding box center [1016, 369] width 422 height 40
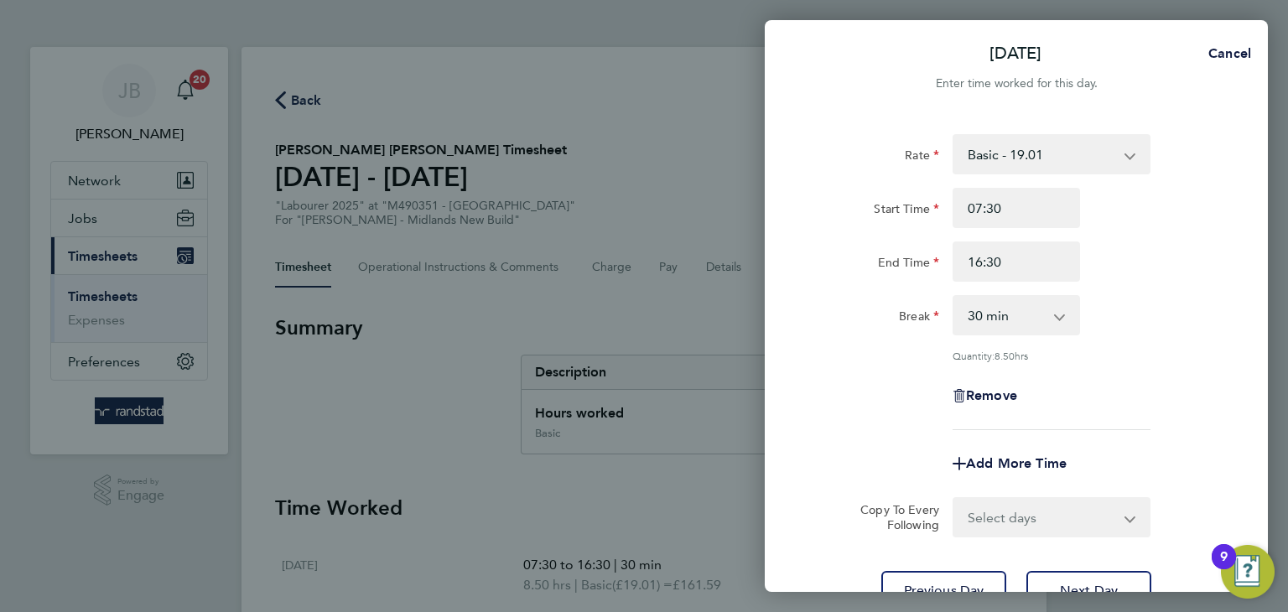
click at [1054, 515] on select "Select days Day [DATE] [DATE] [DATE] [DATE]" at bounding box center [1042, 517] width 176 height 37
select select "DAY"
click at [954, 499] on select "Select days Day [DATE] [DATE] [DATE] [DATE]" at bounding box center [1042, 517] width 176 height 37
select select "[DATE]"
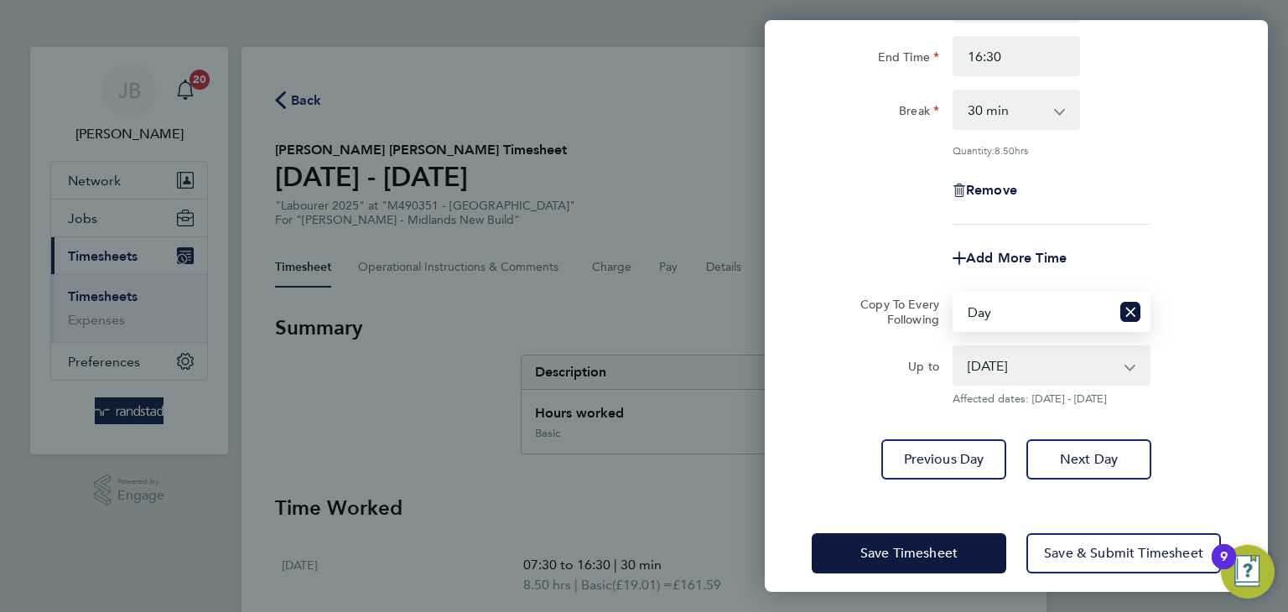
scroll to position [218, 0]
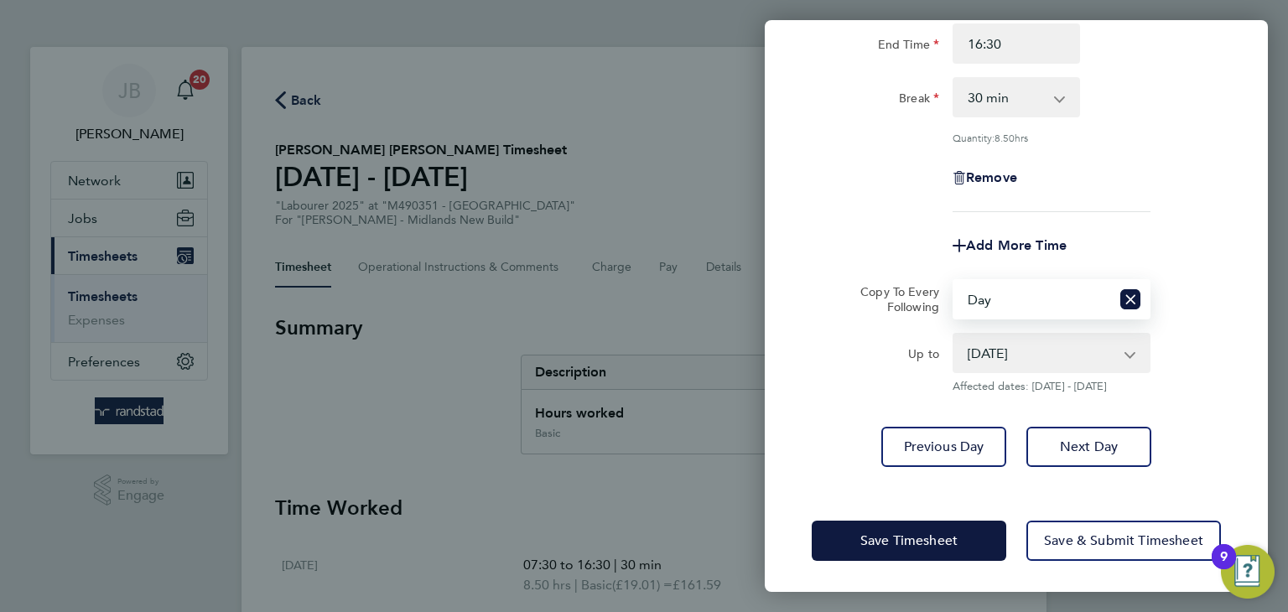
click at [1045, 357] on select "[DATE] [DATE] [DATE] [DATE]" at bounding box center [1041, 352] width 174 height 37
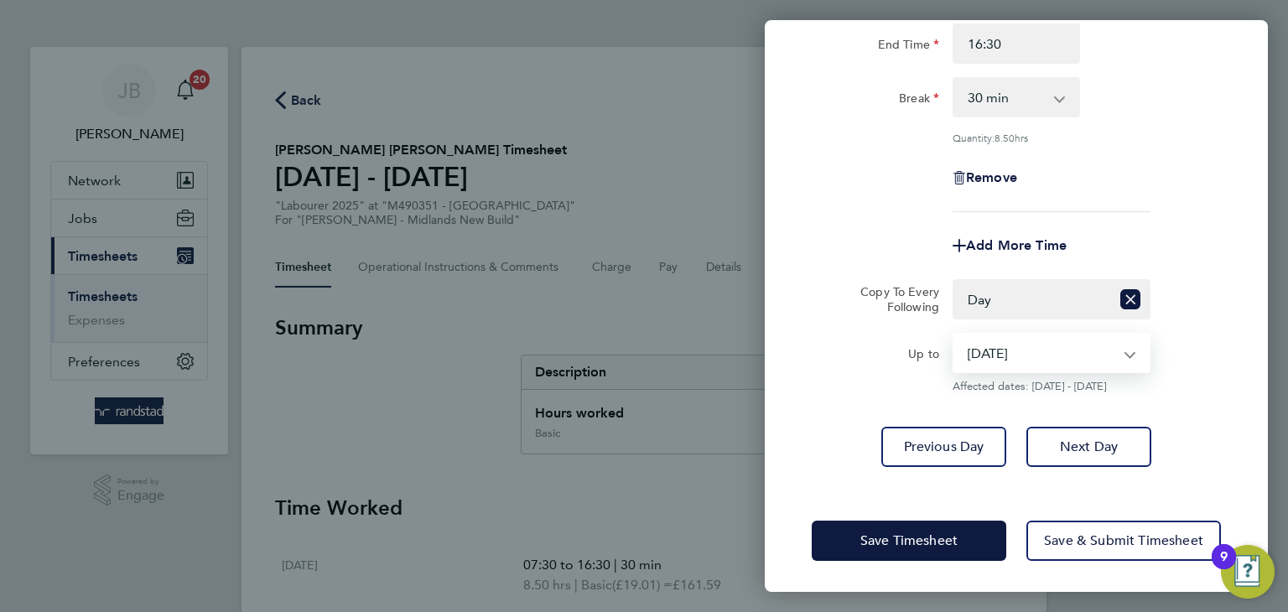
click at [954, 334] on select "[DATE] [DATE] [DATE] [DATE]" at bounding box center [1041, 352] width 174 height 37
click at [1237, 379] on div "Rate Basic - 19.01 Overtime - 27.22 Start Time 07:30 End Time 16:30 Break 0 min…" at bounding box center [1015, 191] width 503 height 591
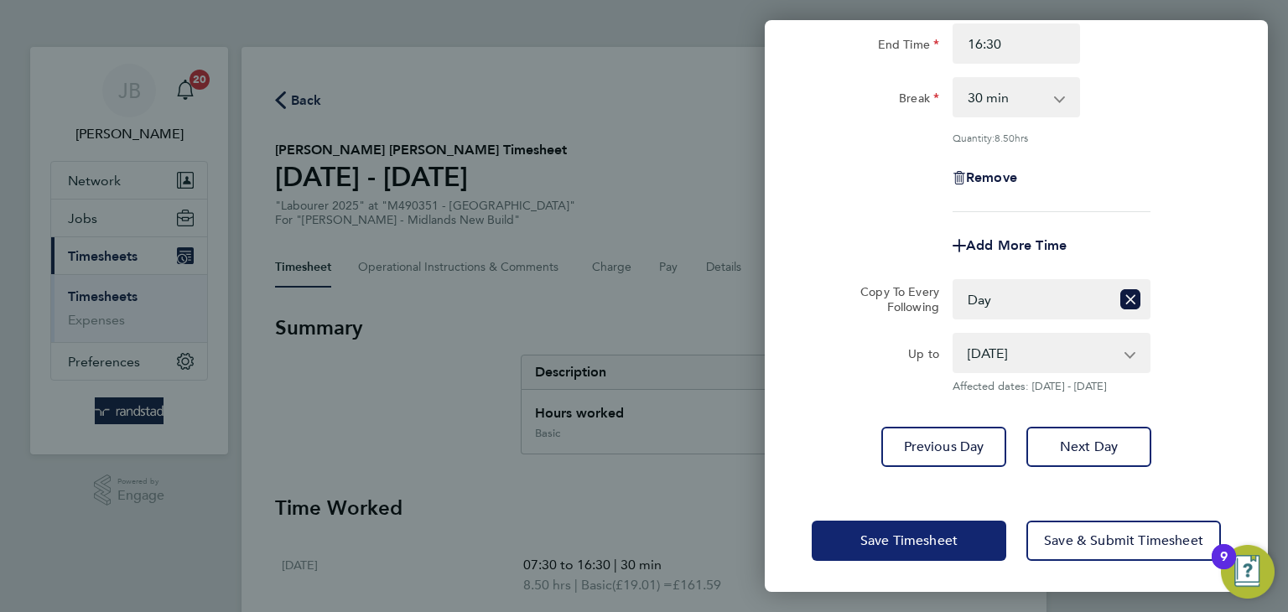
click at [904, 543] on span "Save Timesheet" at bounding box center [908, 540] width 97 height 17
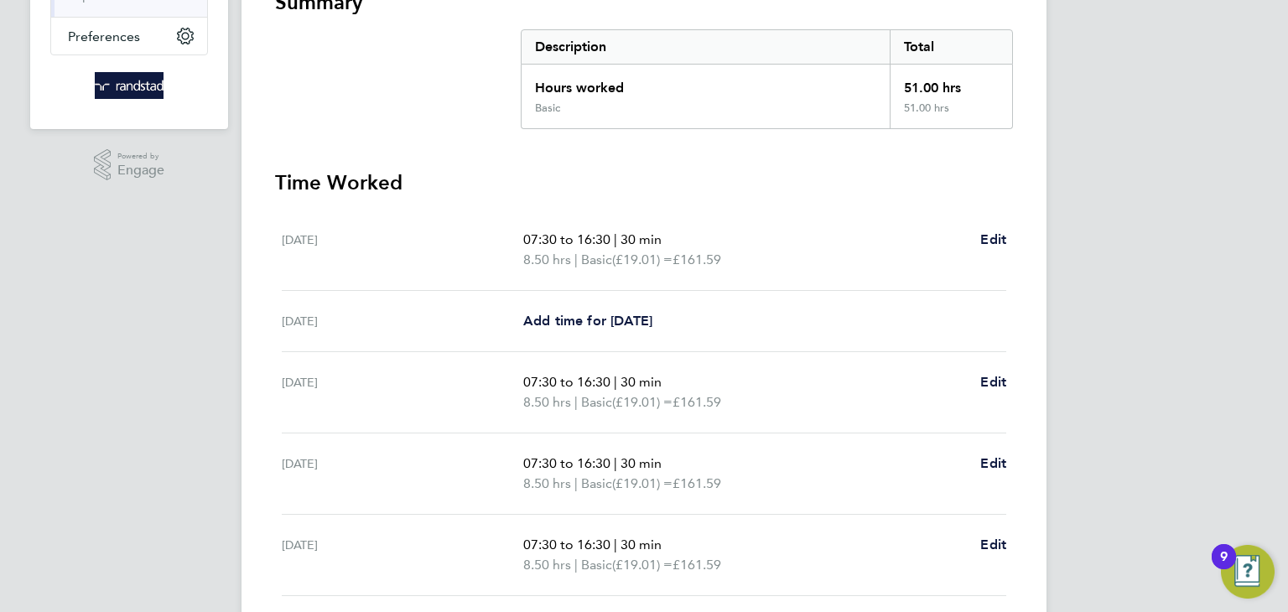
scroll to position [557, 0]
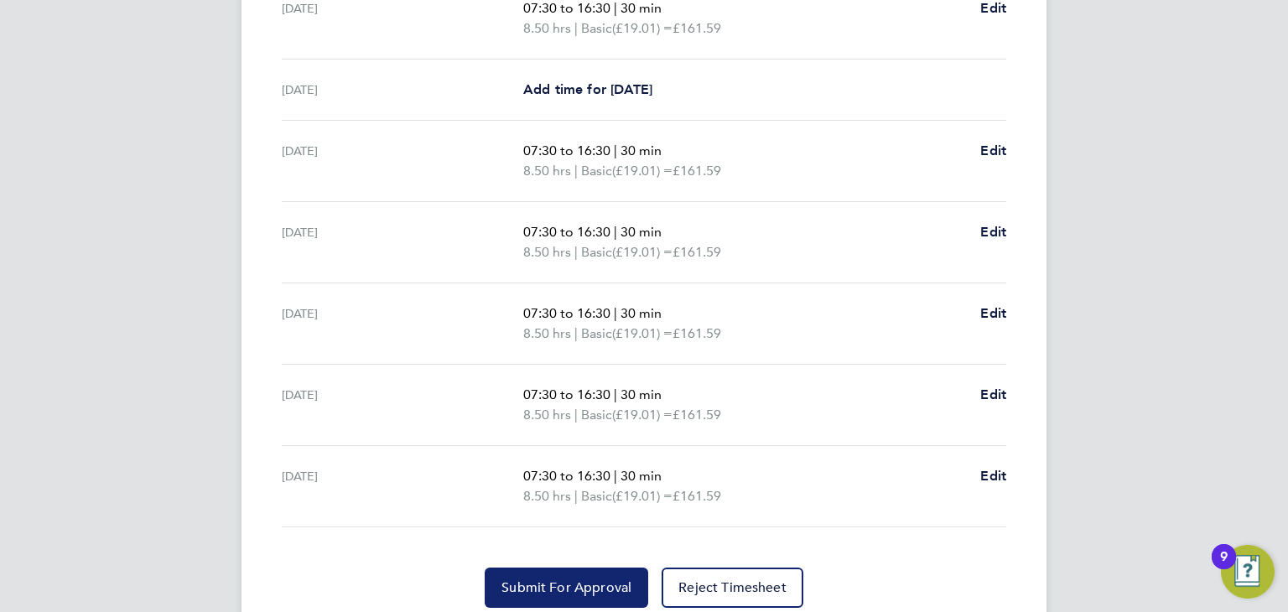
click at [609, 579] on span "Submit For Approval" at bounding box center [566, 587] width 130 height 17
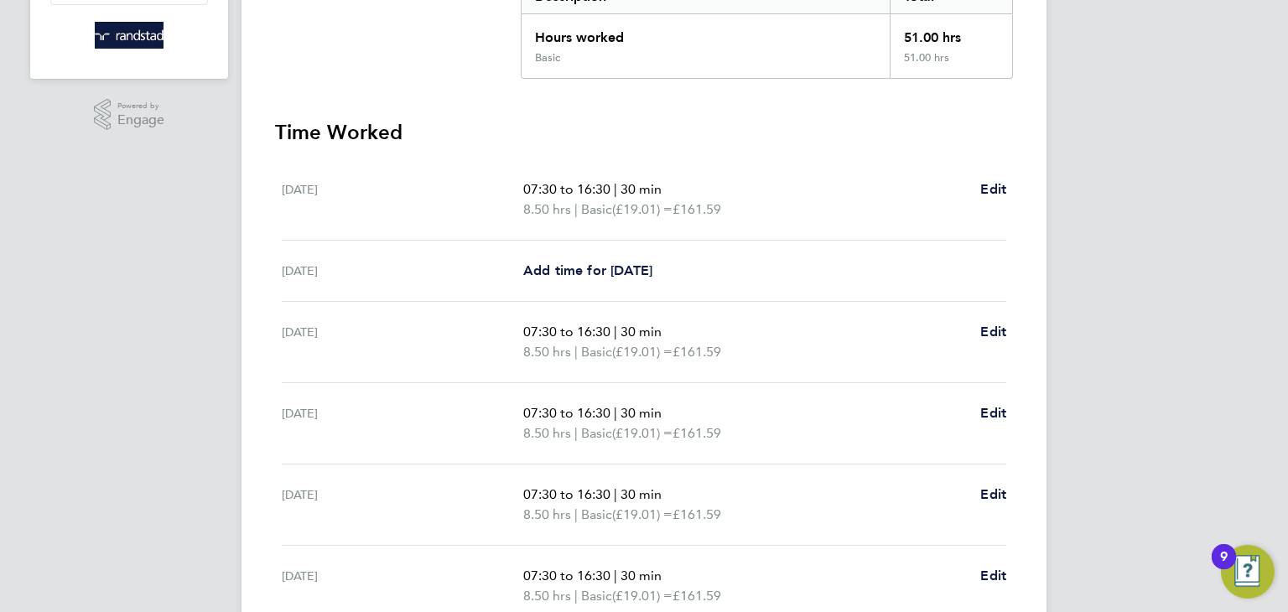
scroll to position [0, 0]
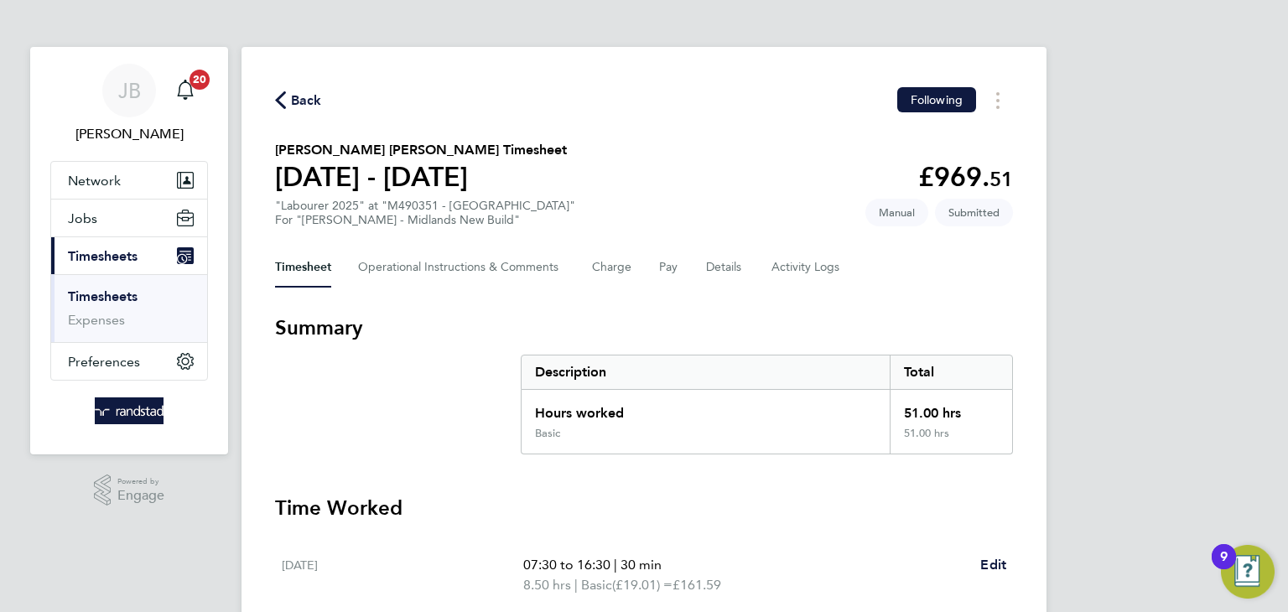
click at [310, 100] on span "Back" at bounding box center [306, 101] width 31 height 20
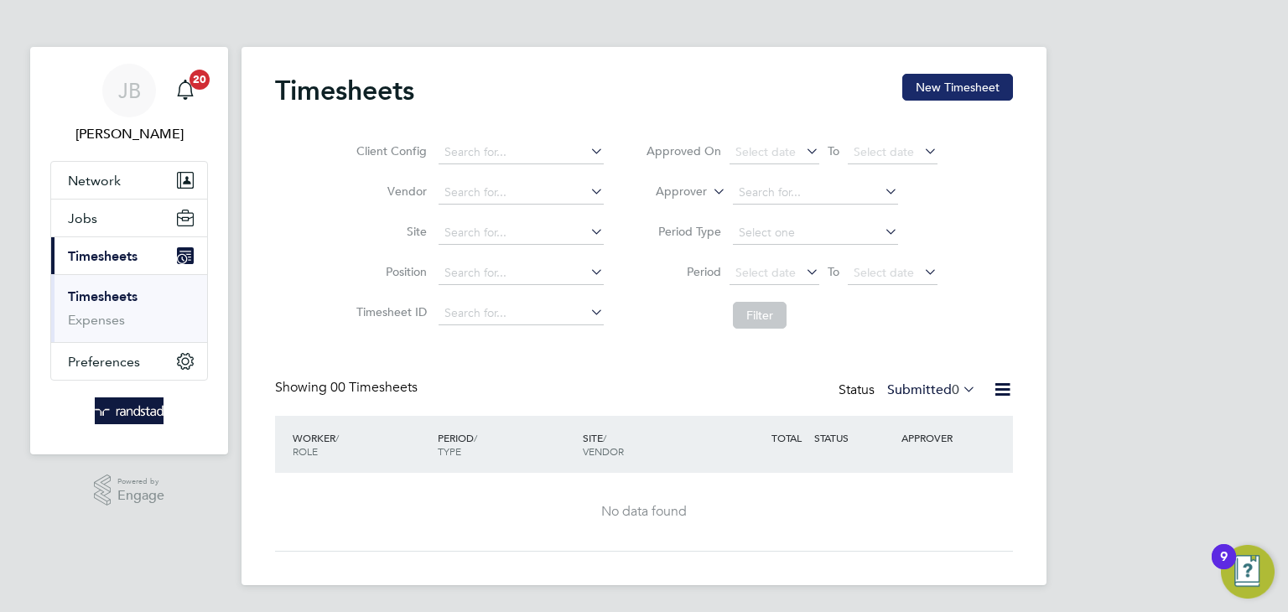
click at [924, 93] on button "New Timesheet" at bounding box center [957, 87] width 111 height 27
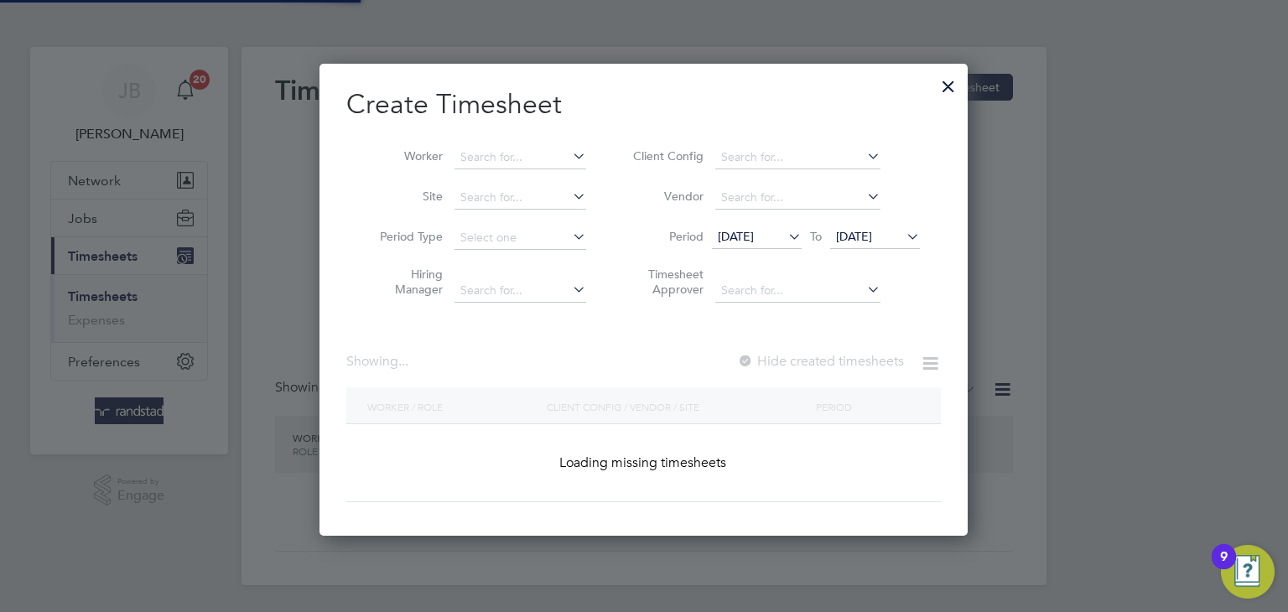
scroll to position [472, 649]
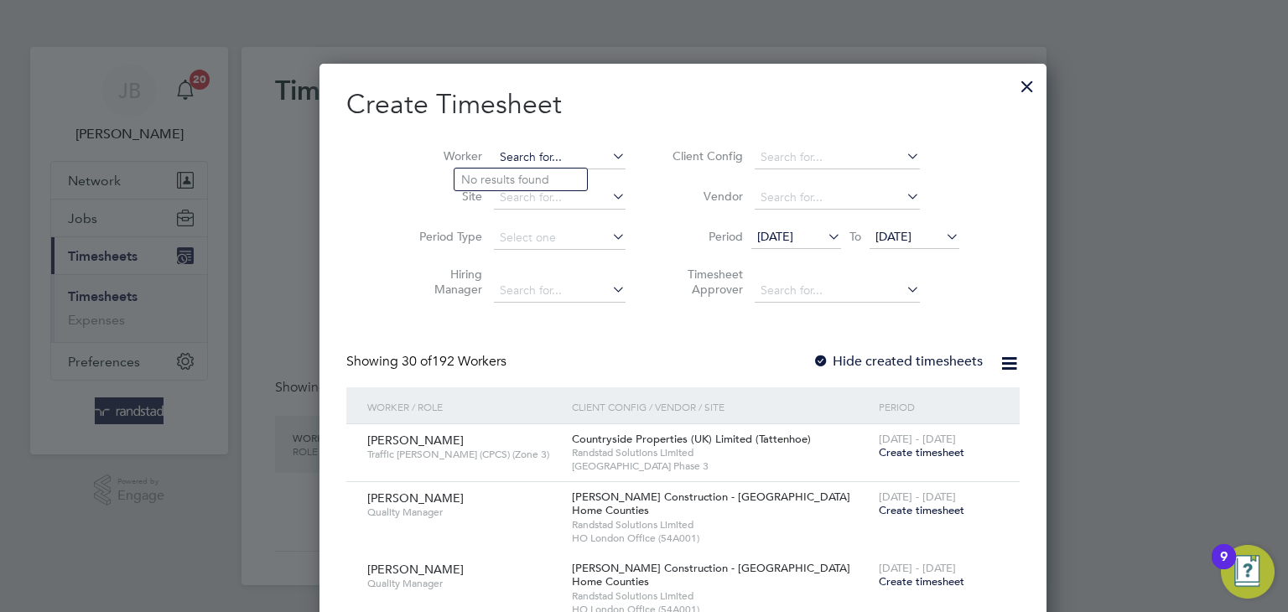
click at [496, 164] on input at bounding box center [560, 157] width 132 height 23
type input "ude"
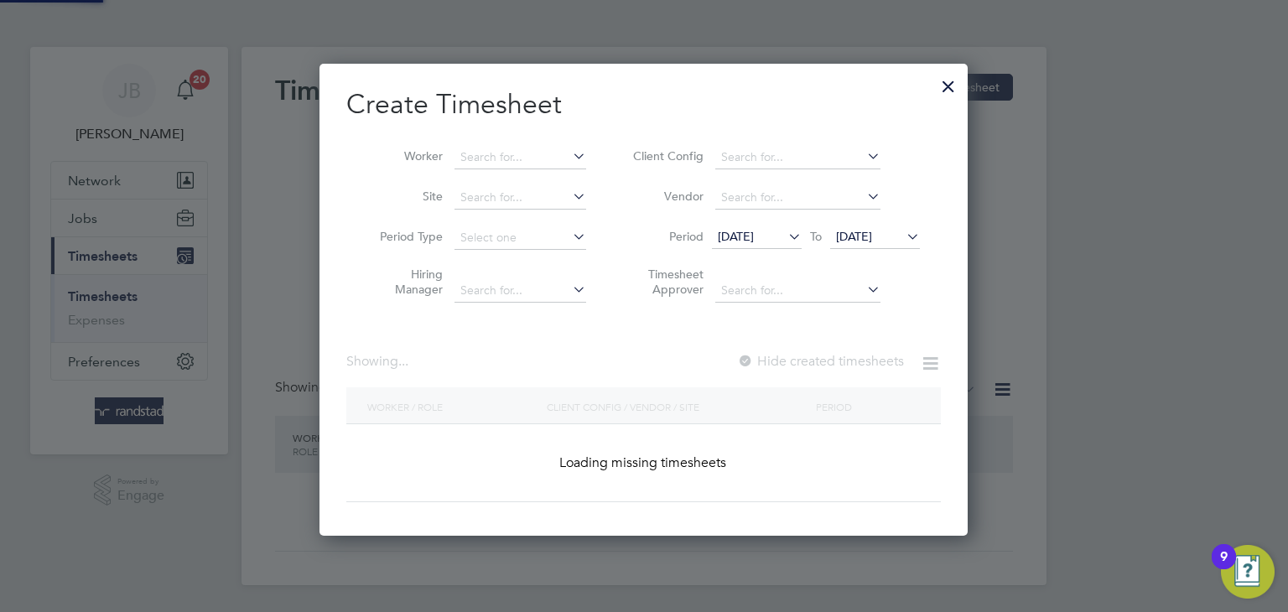
click at [530, 200] on div "Timesheets New Timesheet Client Config Vendor Site Position Timesheet ID Approv…" at bounding box center [643, 316] width 805 height 538
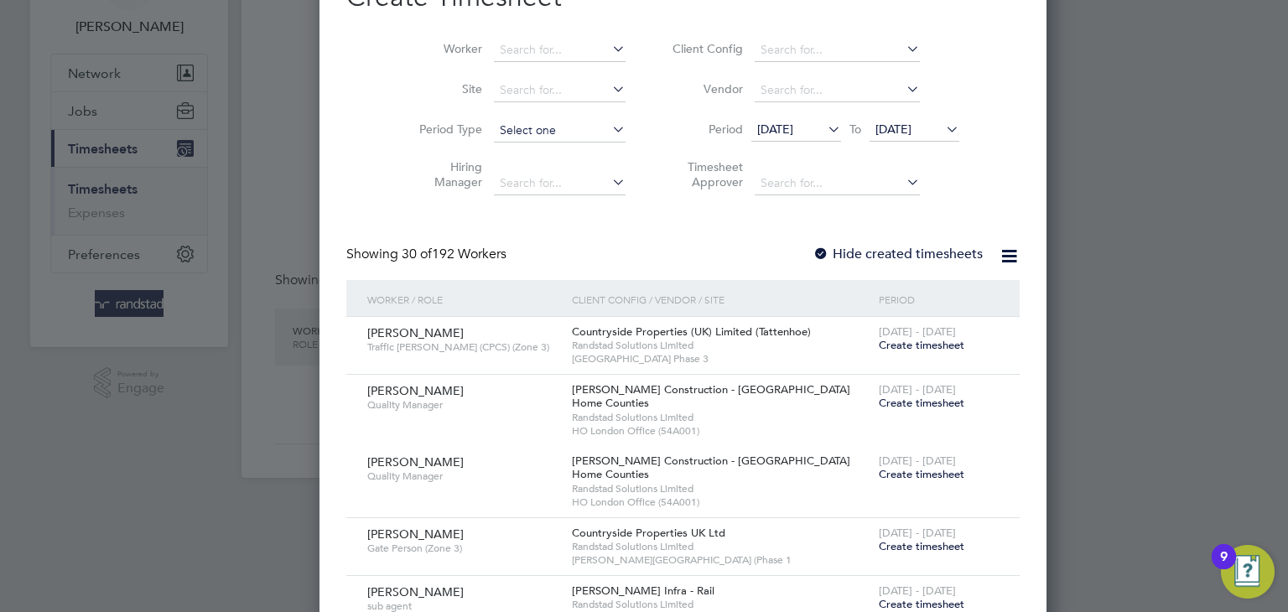
scroll to position [0, 0]
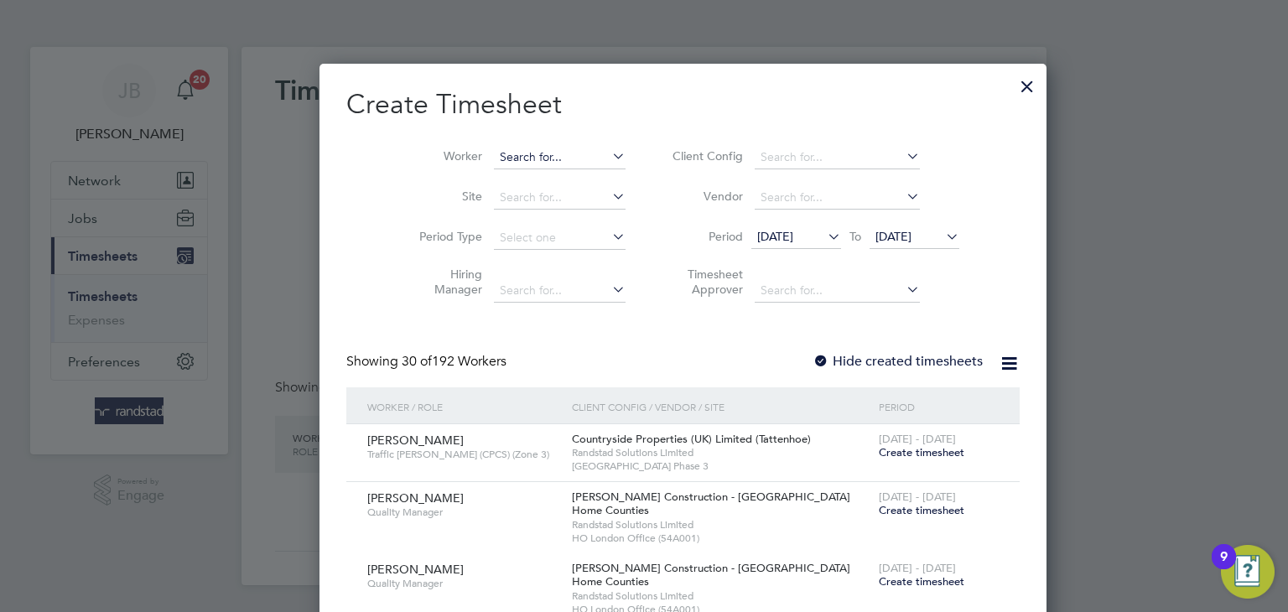
click at [505, 146] on input at bounding box center [560, 157] width 132 height 23
click at [512, 194] on li "[PERSON_NAME]" at bounding box center [520, 202] width 132 height 23
type input "[PERSON_NAME]"
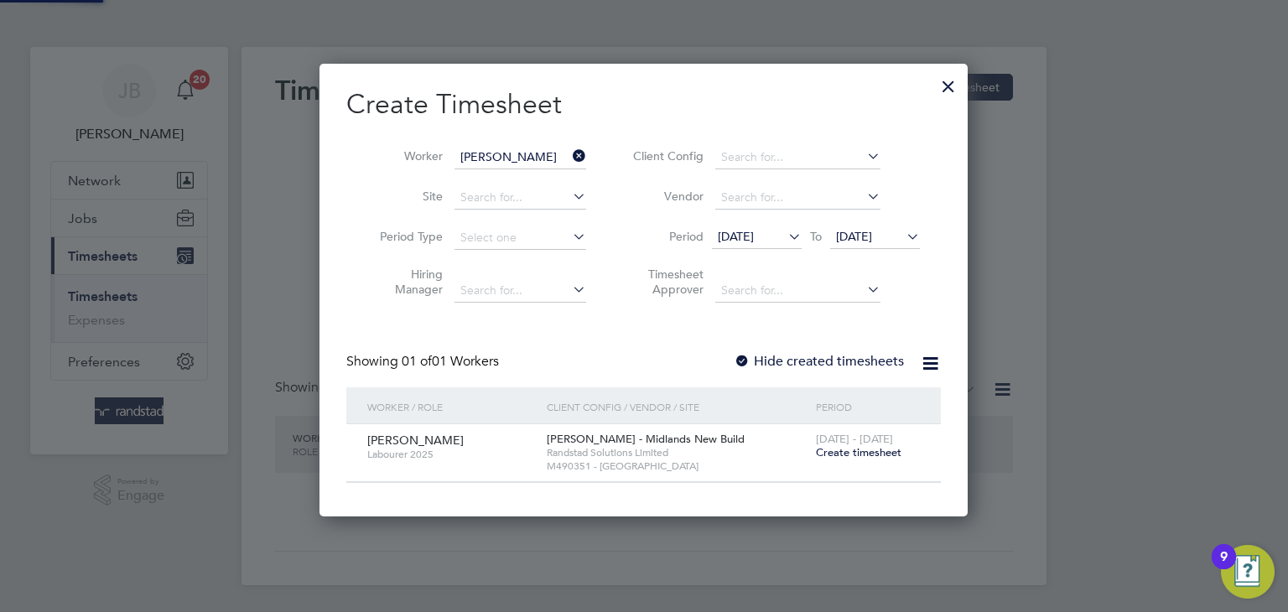
scroll to position [451, 649]
click at [874, 450] on span "Create timesheet" at bounding box center [859, 452] width 86 height 14
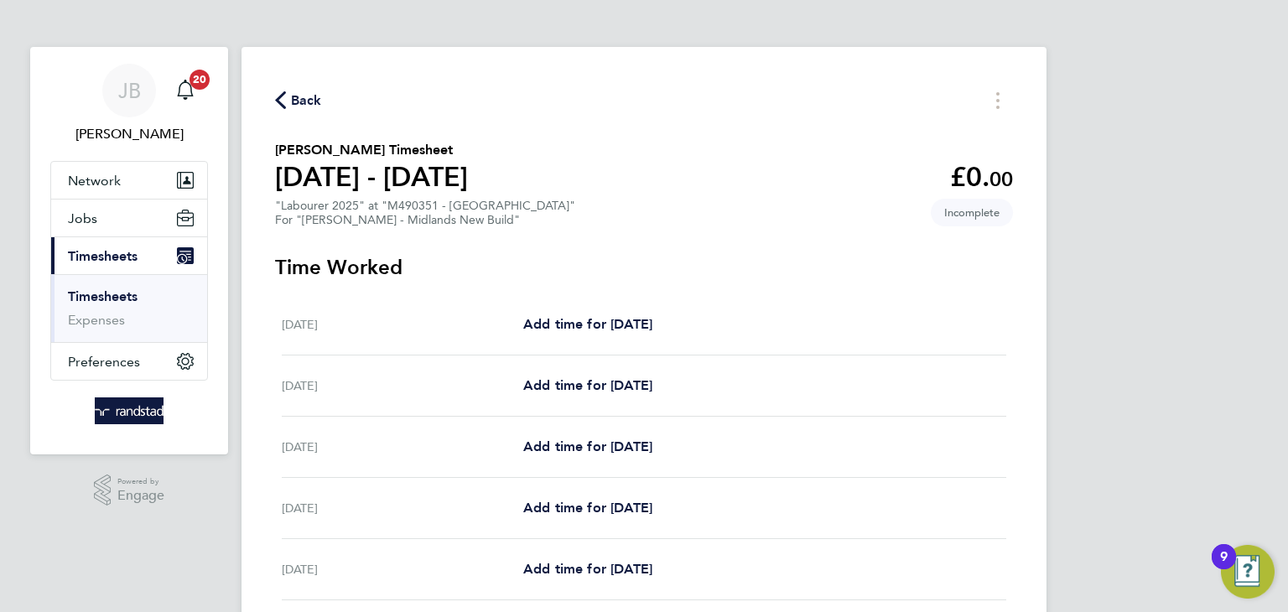
click at [282, 91] on icon "button" at bounding box center [280, 100] width 11 height 18
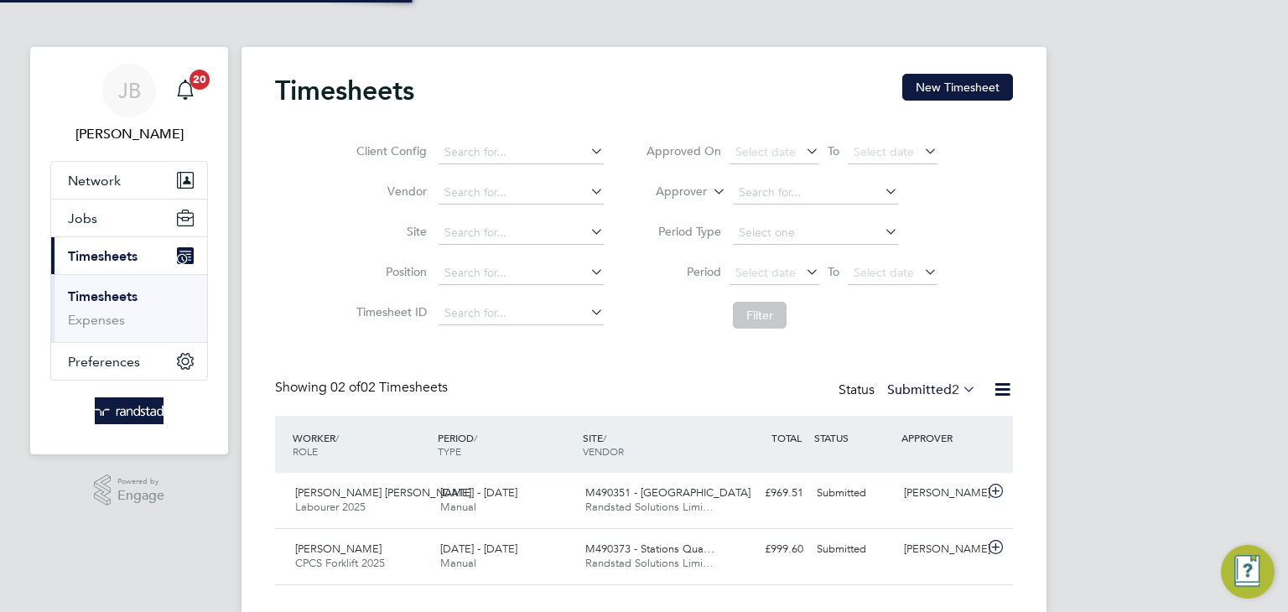
scroll to position [42, 146]
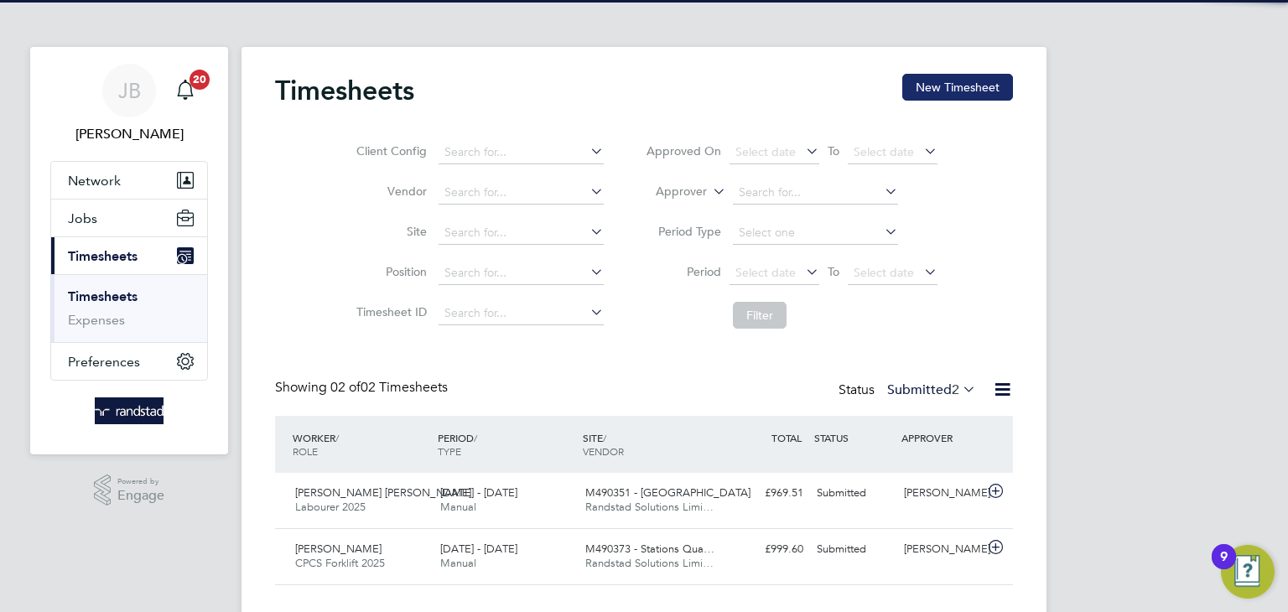
click at [941, 84] on button "New Timesheet" at bounding box center [957, 87] width 111 height 27
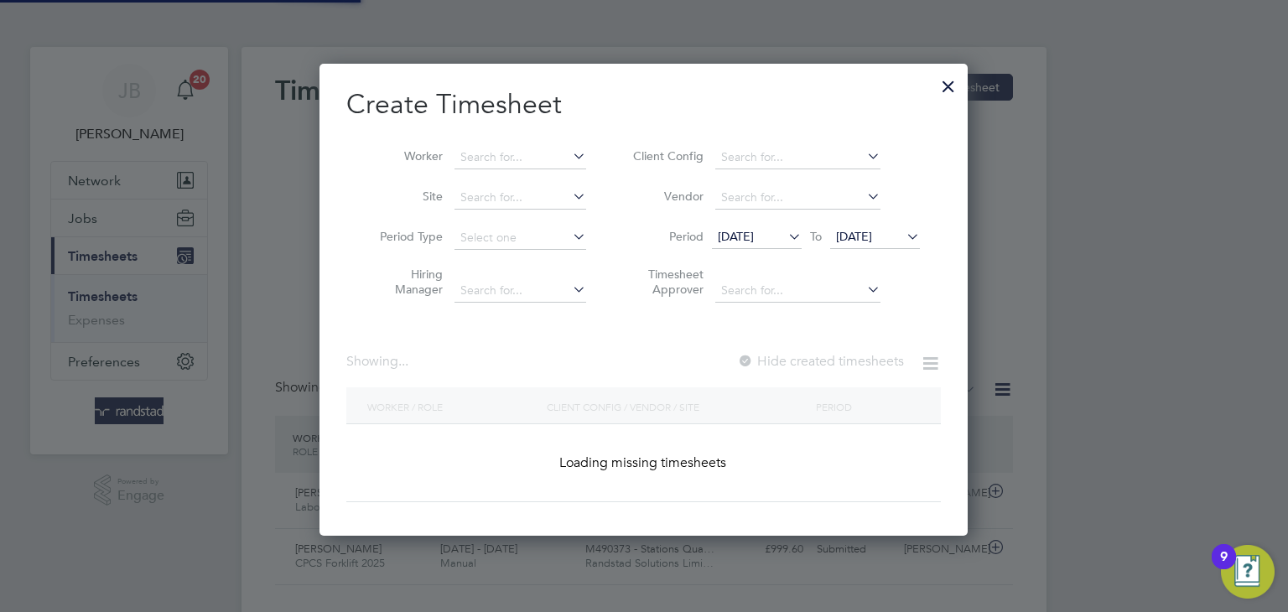
scroll to position [472, 649]
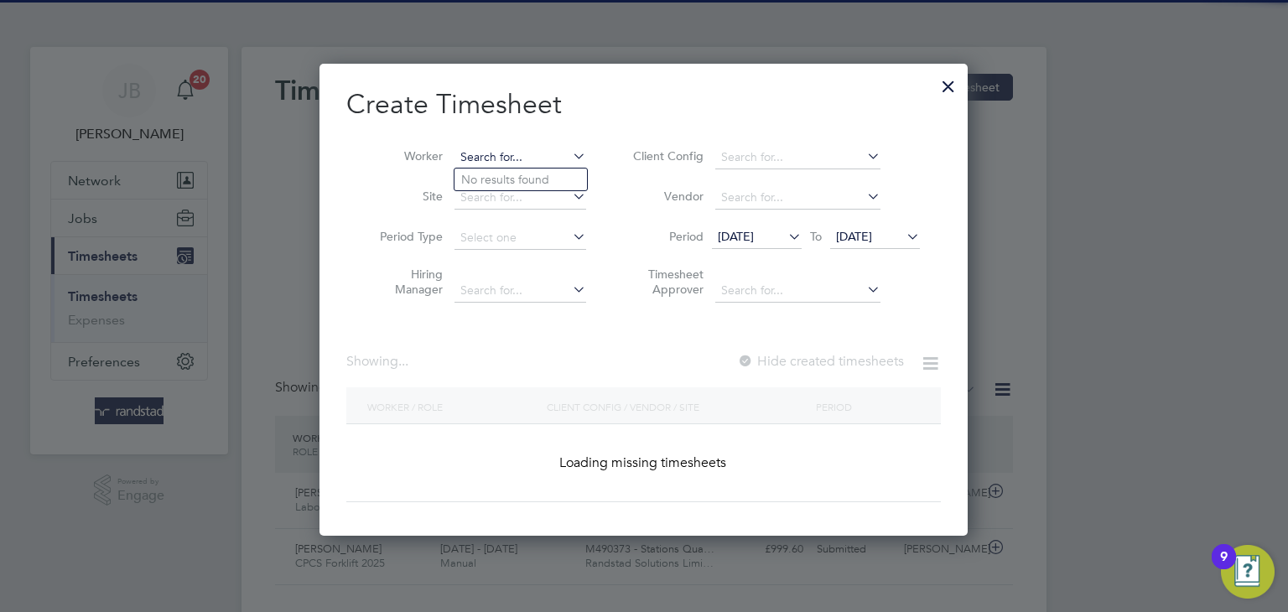
click at [512, 158] on input at bounding box center [520, 157] width 132 height 23
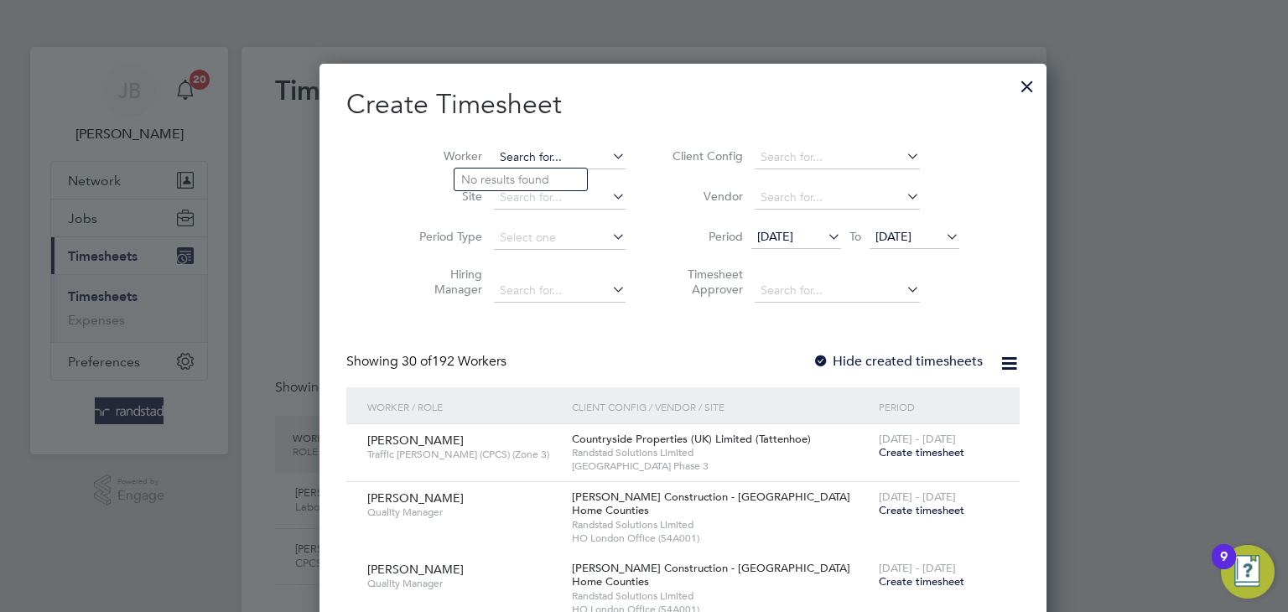
scroll to position [2888, 649]
click at [557, 173] on b "[PERSON_NAME]" at bounding box center [605, 180] width 97 height 14
type input "[PERSON_NAME]"
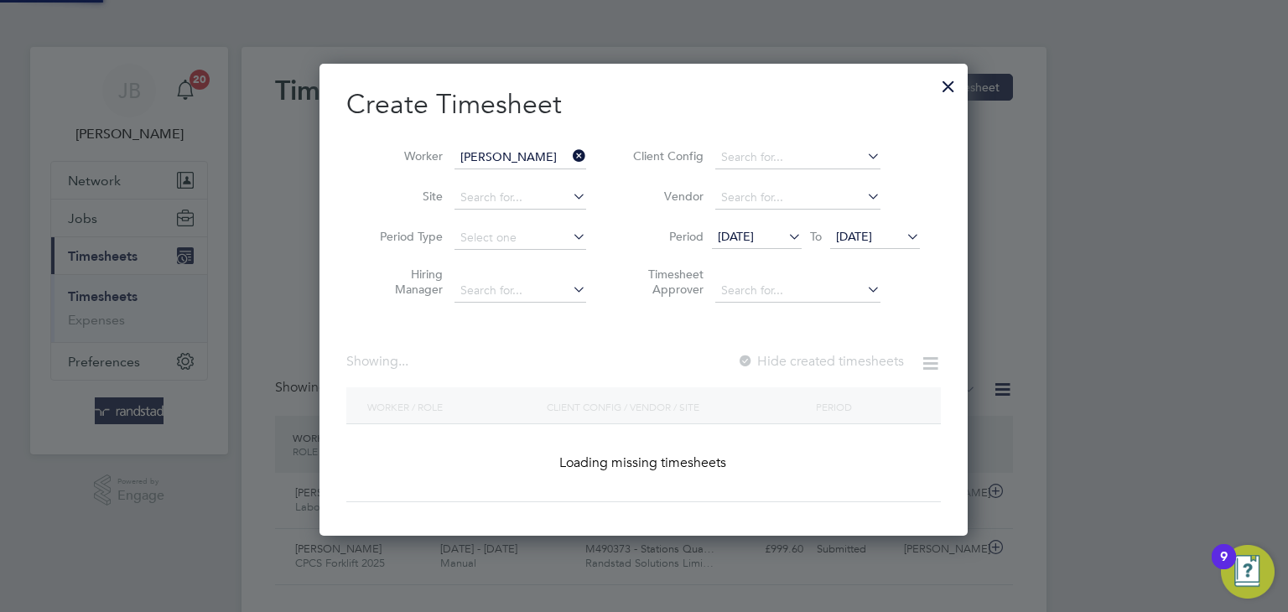
scroll to position [472, 649]
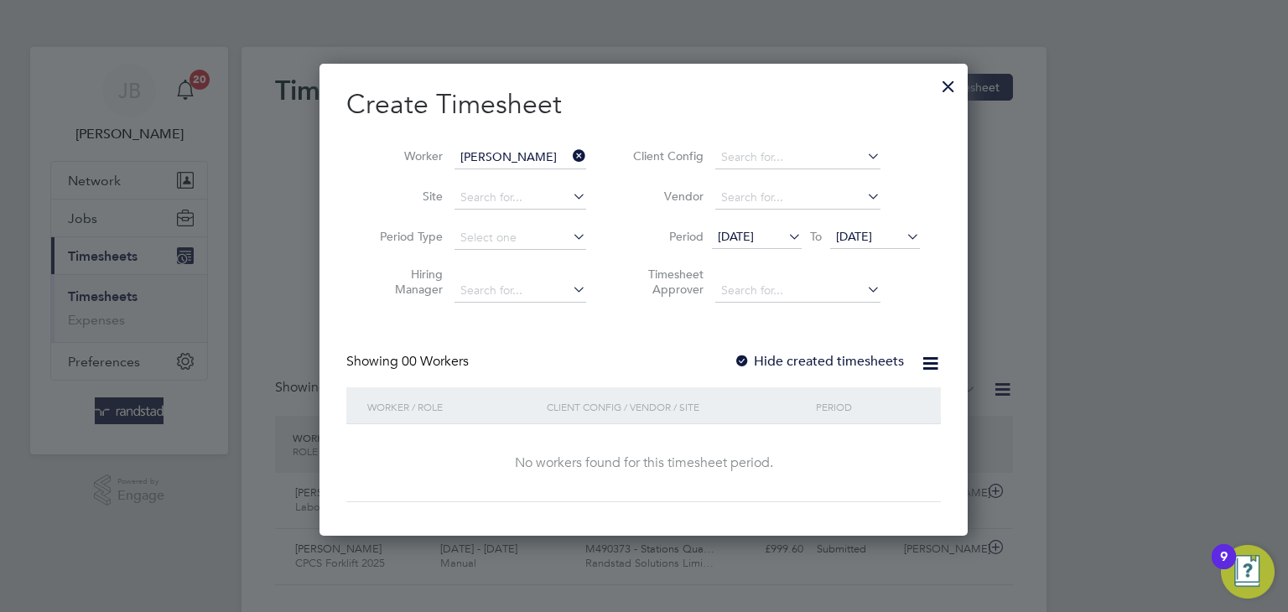
click at [752, 357] on label "Hide created timesheets" at bounding box center [818, 361] width 170 height 17
click at [872, 235] on span "[DATE]" at bounding box center [854, 236] width 36 height 15
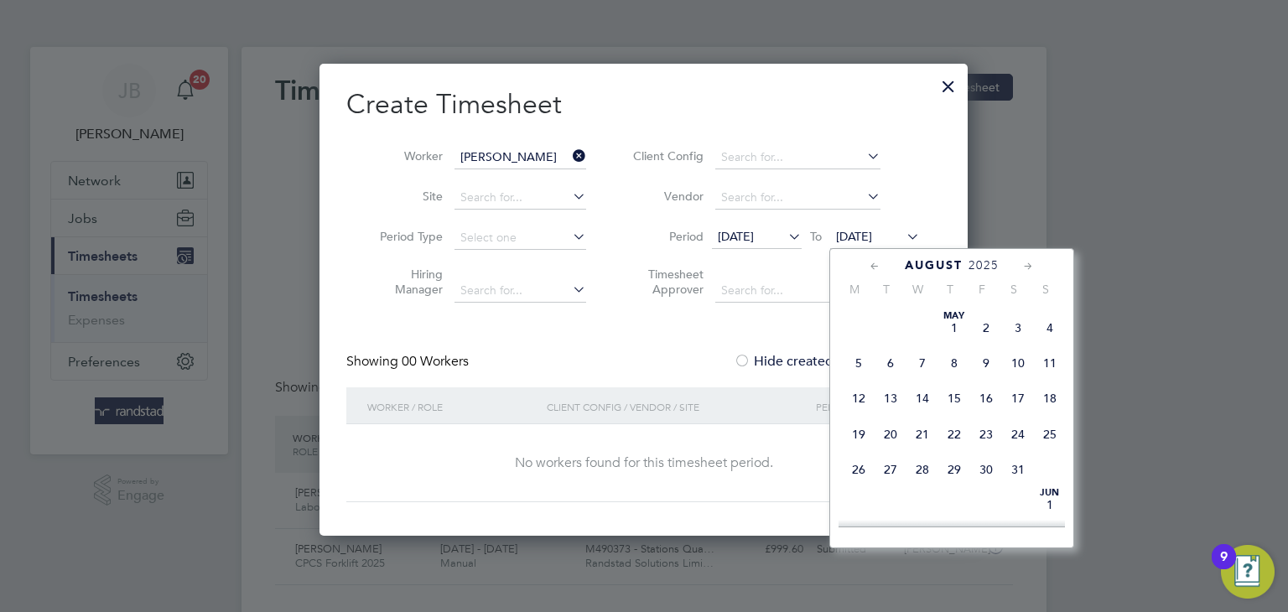
scroll to position [558, 0]
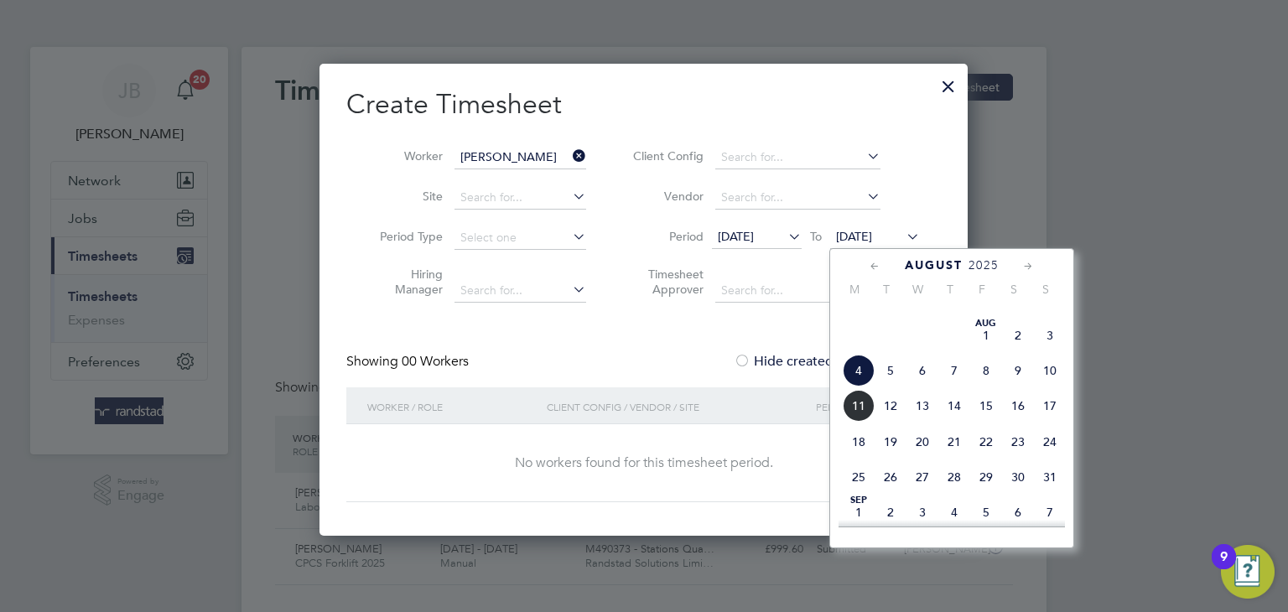
click at [1017, 422] on span "16" at bounding box center [1018, 406] width 32 height 32
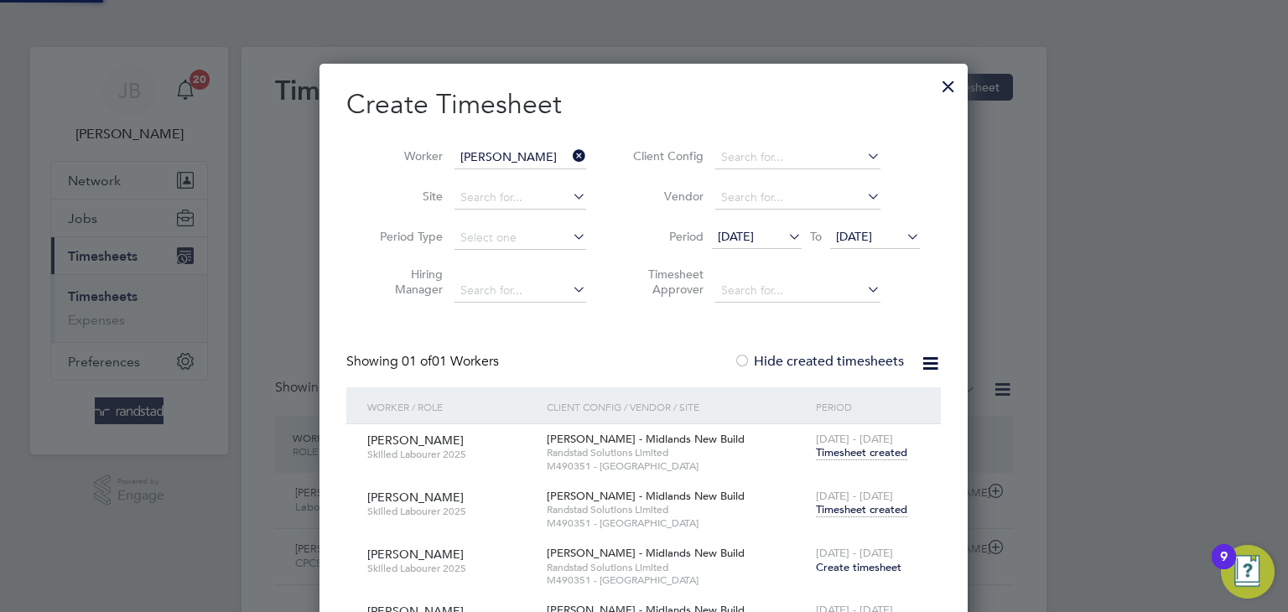
scroll to position [623, 649]
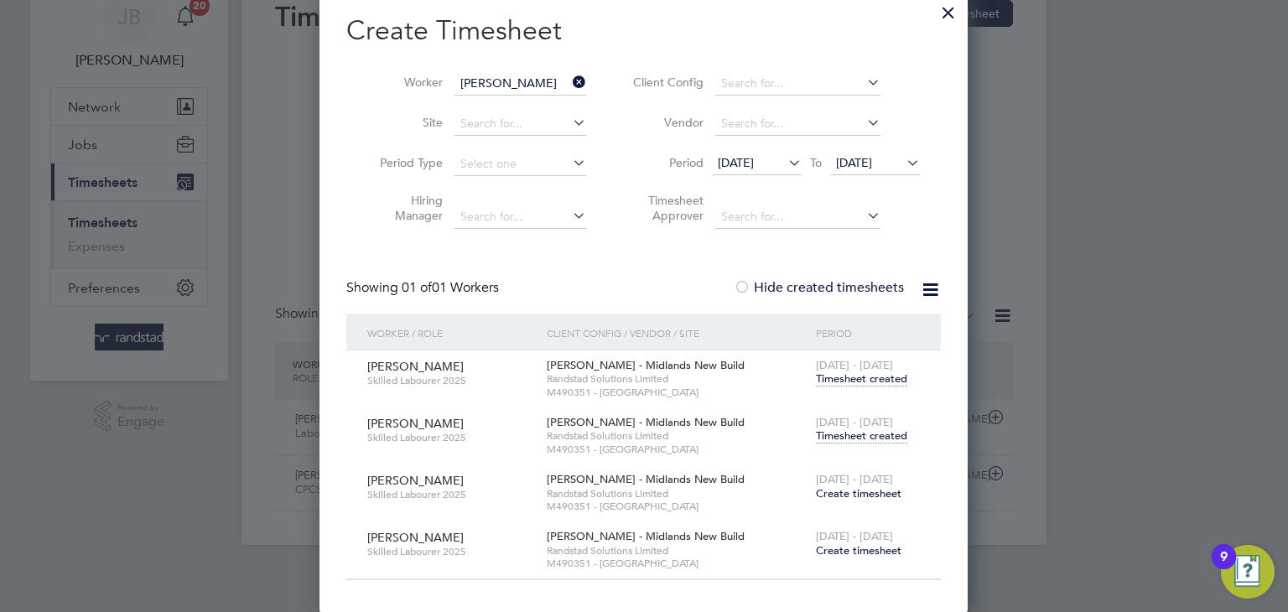
click at [884, 440] on span "Timesheet created" at bounding box center [861, 435] width 91 height 15
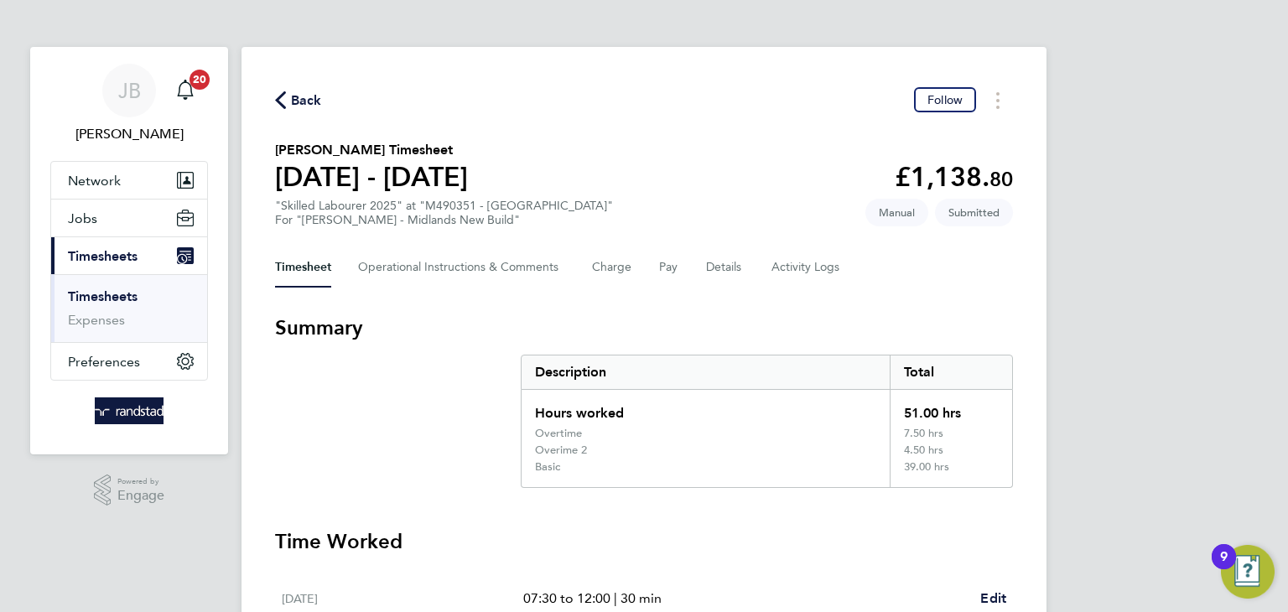
click at [298, 100] on span "Back" at bounding box center [306, 101] width 31 height 20
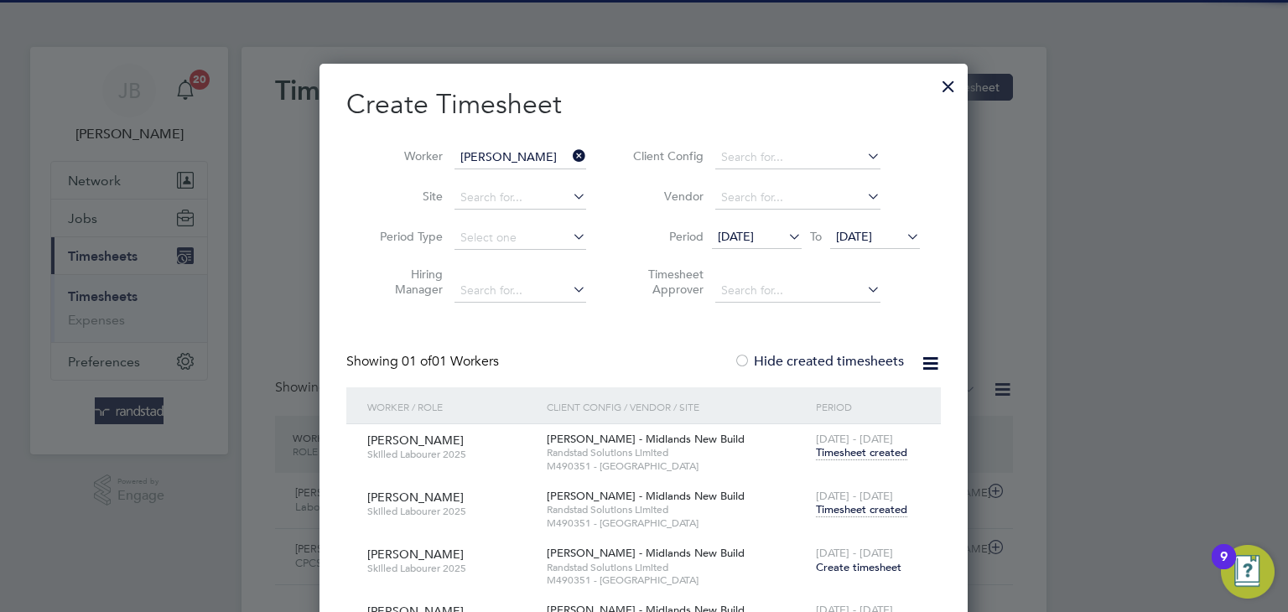
click at [487, 150] on input "[PERSON_NAME]" at bounding box center [520, 157] width 132 height 23
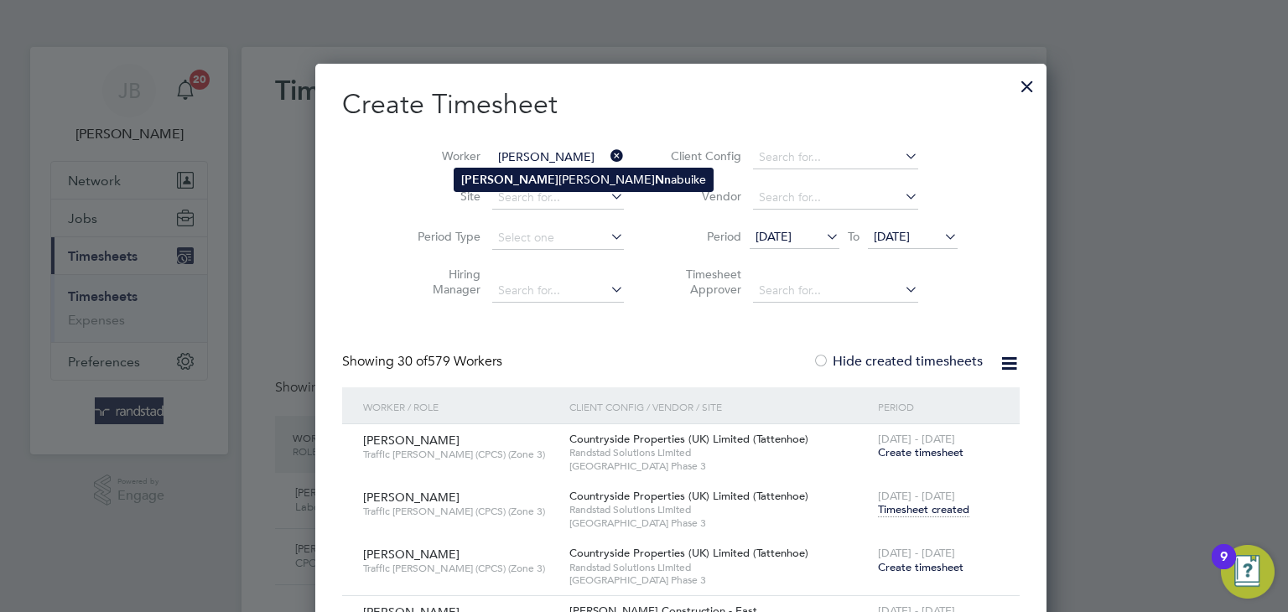
click at [524, 176] on li "[PERSON_NAME]" at bounding box center [583, 179] width 258 height 23
type input "[PERSON_NAME]"
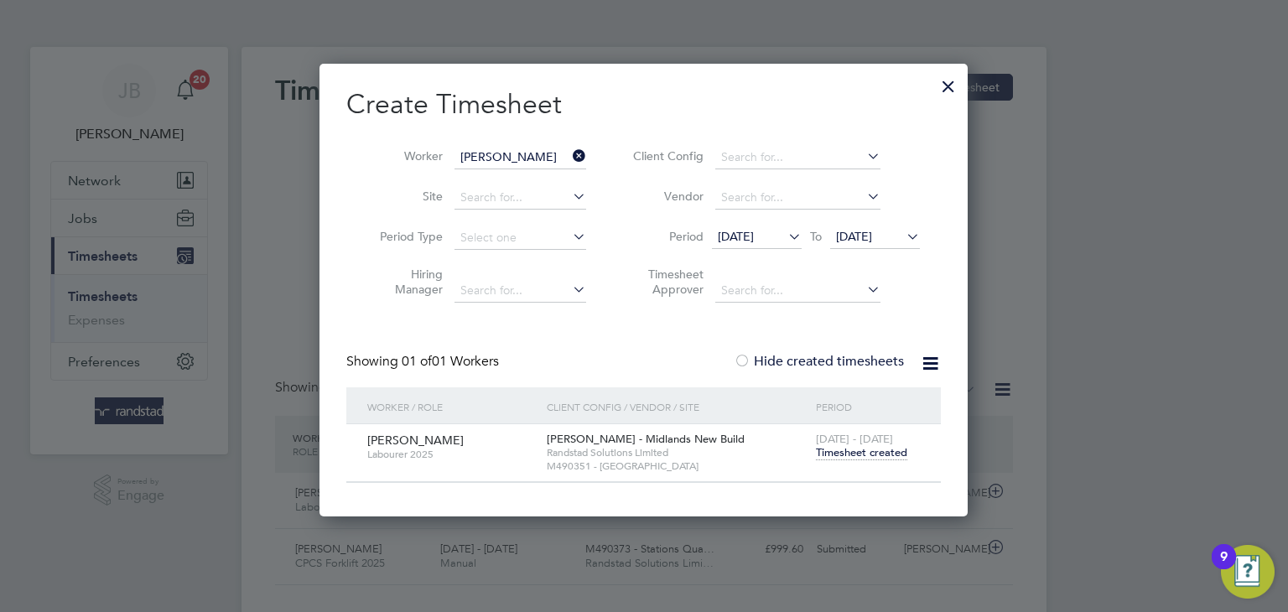
click at [872, 454] on span "Timesheet created" at bounding box center [861, 452] width 91 height 15
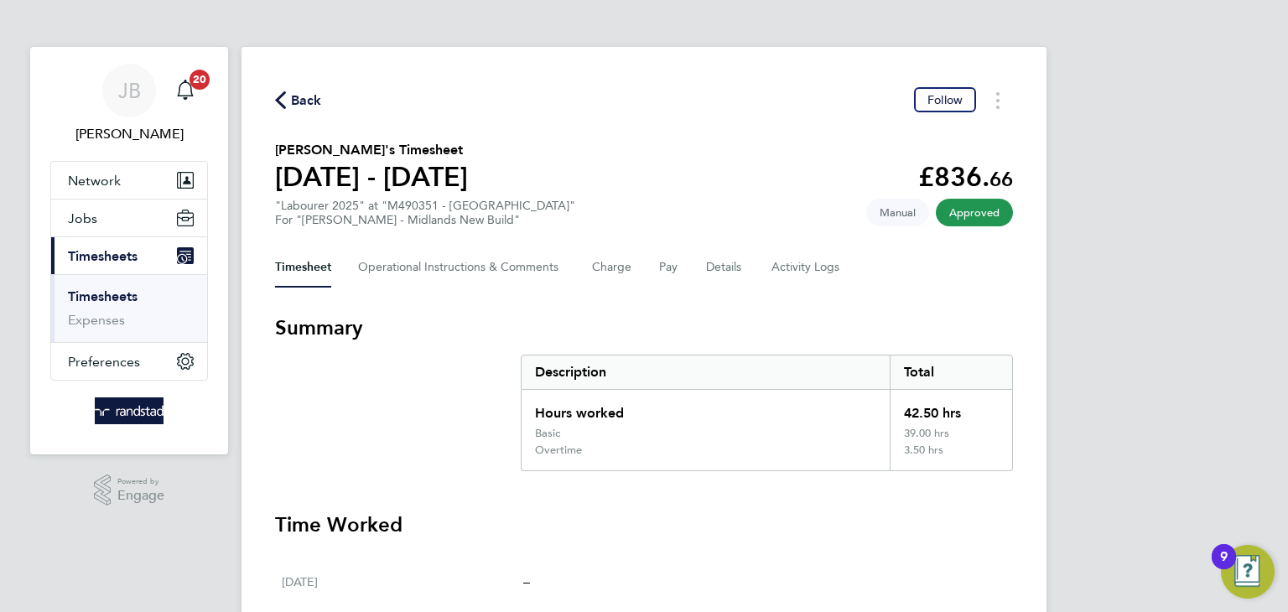
click at [324, 87] on div "Back Follow" at bounding box center [644, 100] width 738 height 26
click at [306, 95] on span "Back" at bounding box center [306, 101] width 31 height 20
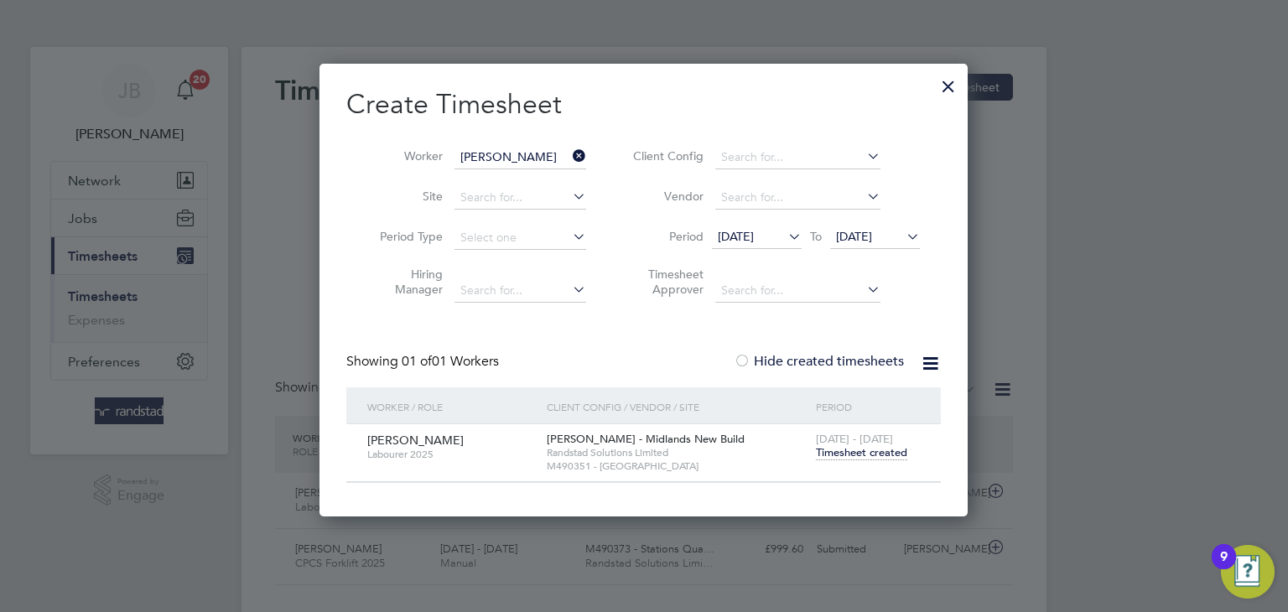
click at [749, 358] on div at bounding box center [741, 362] width 17 height 17
click at [746, 358] on div at bounding box center [741, 362] width 17 height 17
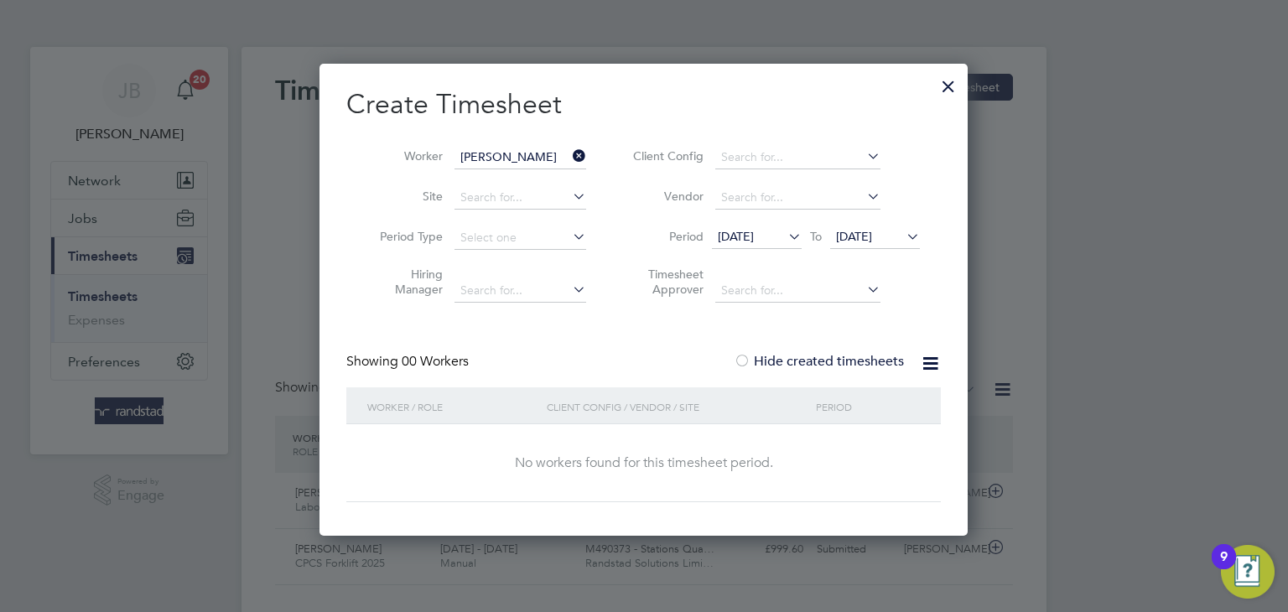
click at [760, 360] on label "Hide created timesheets" at bounding box center [818, 361] width 170 height 17
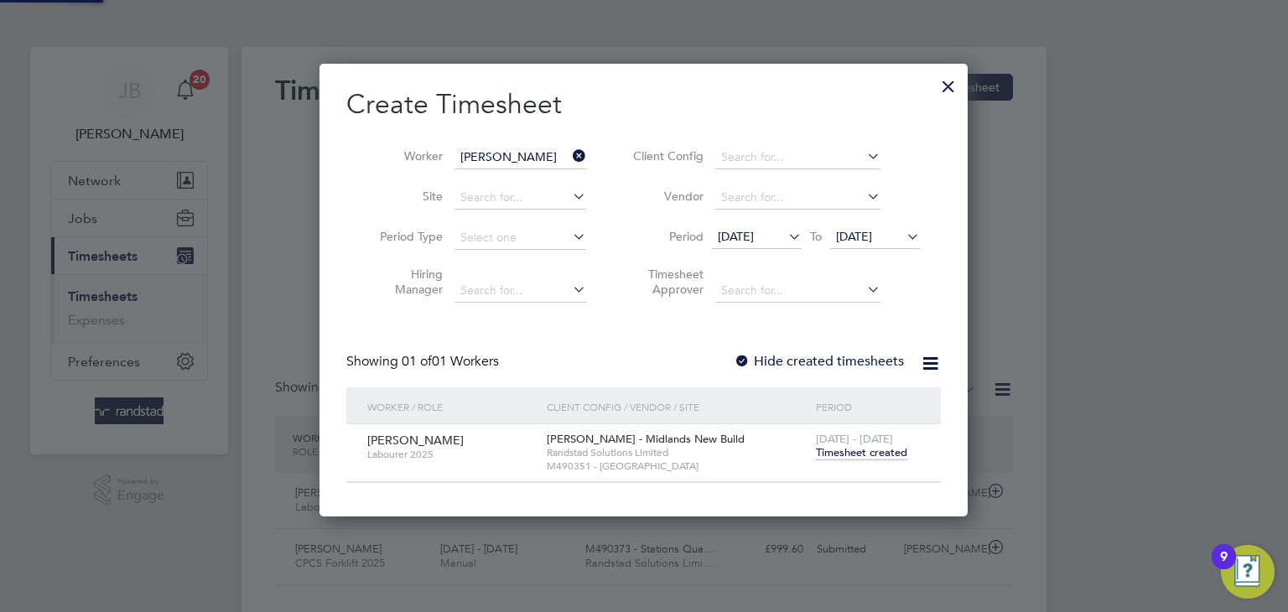
click at [760, 360] on label "Hide created timesheets" at bounding box center [818, 361] width 170 height 17
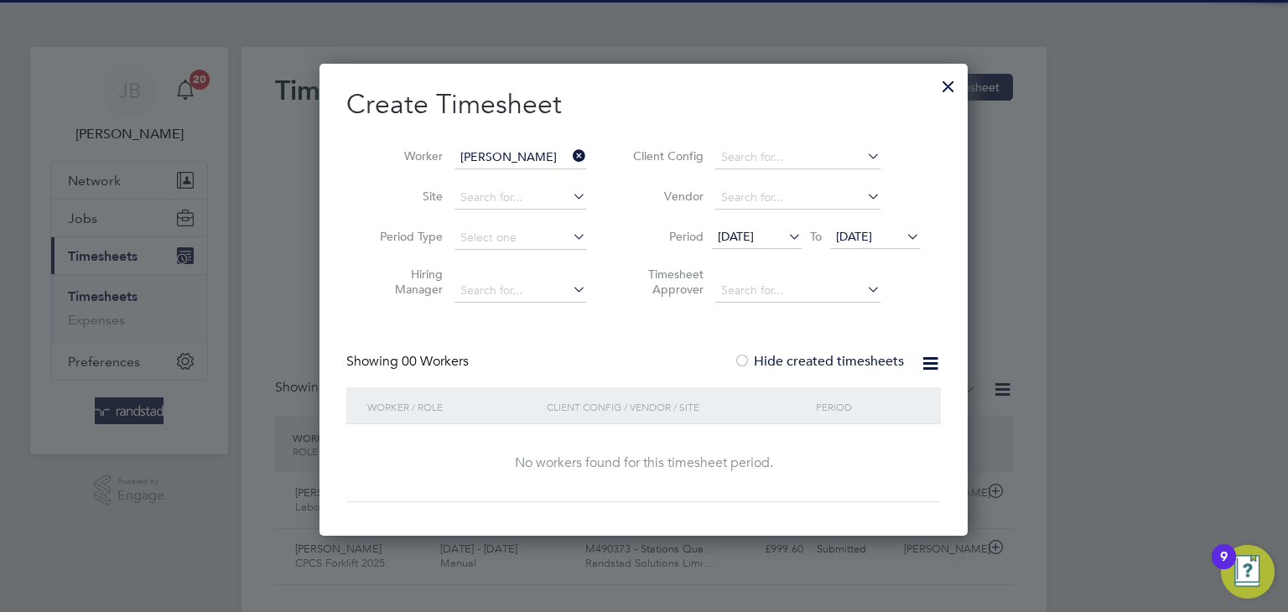
click at [864, 231] on span "[DATE]" at bounding box center [854, 236] width 36 height 15
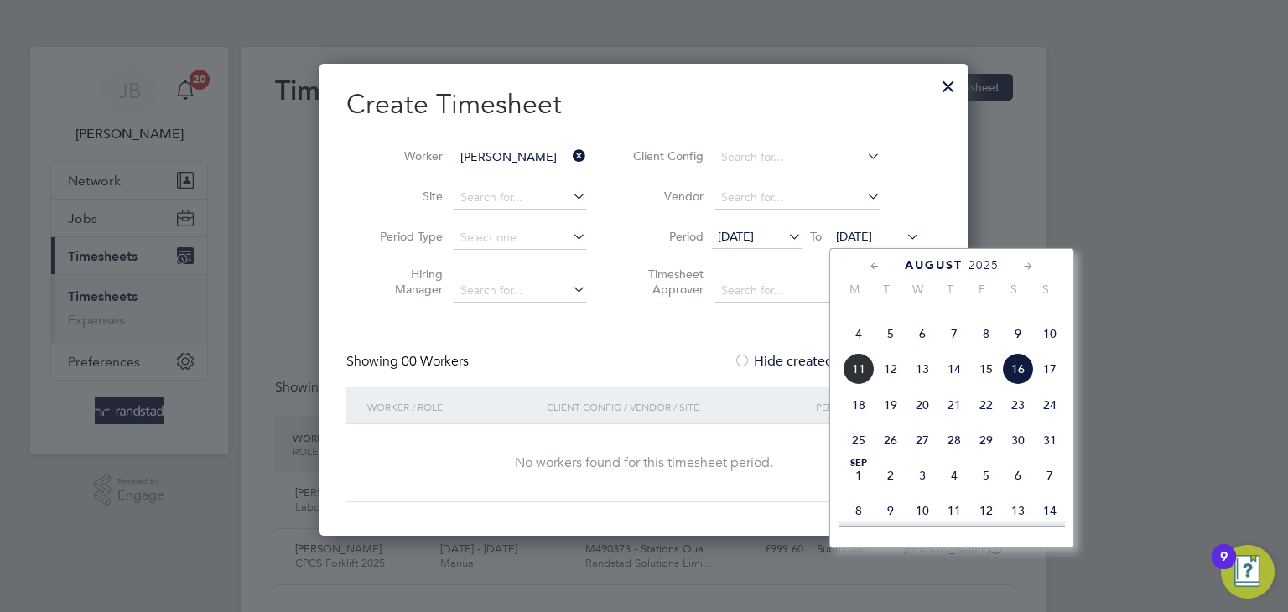
click at [1015, 421] on span "23" at bounding box center [1018, 405] width 32 height 32
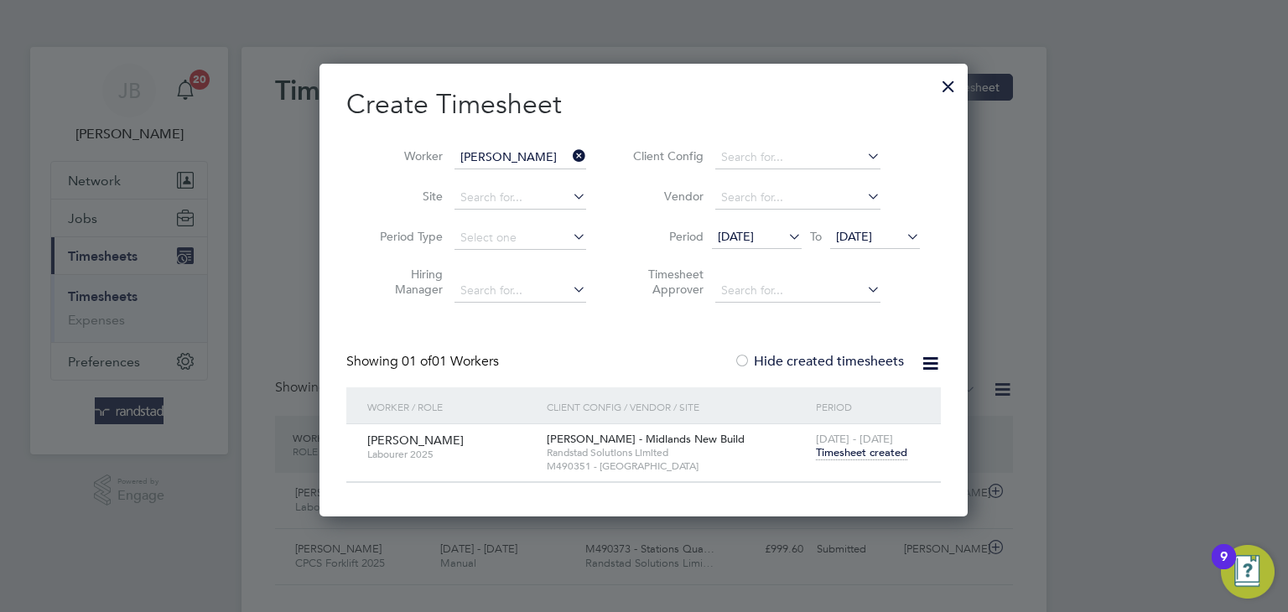
click at [514, 164] on input "[PERSON_NAME]" at bounding box center [520, 157] width 132 height 23
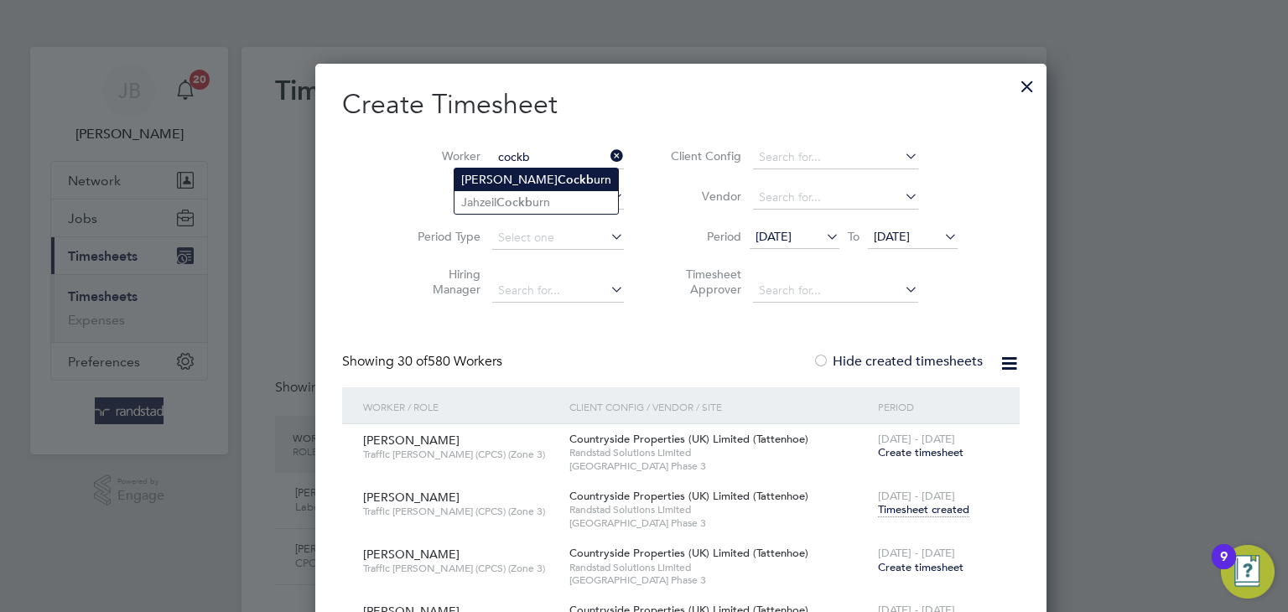
click at [557, 178] on b "Cockb" at bounding box center [575, 180] width 36 height 14
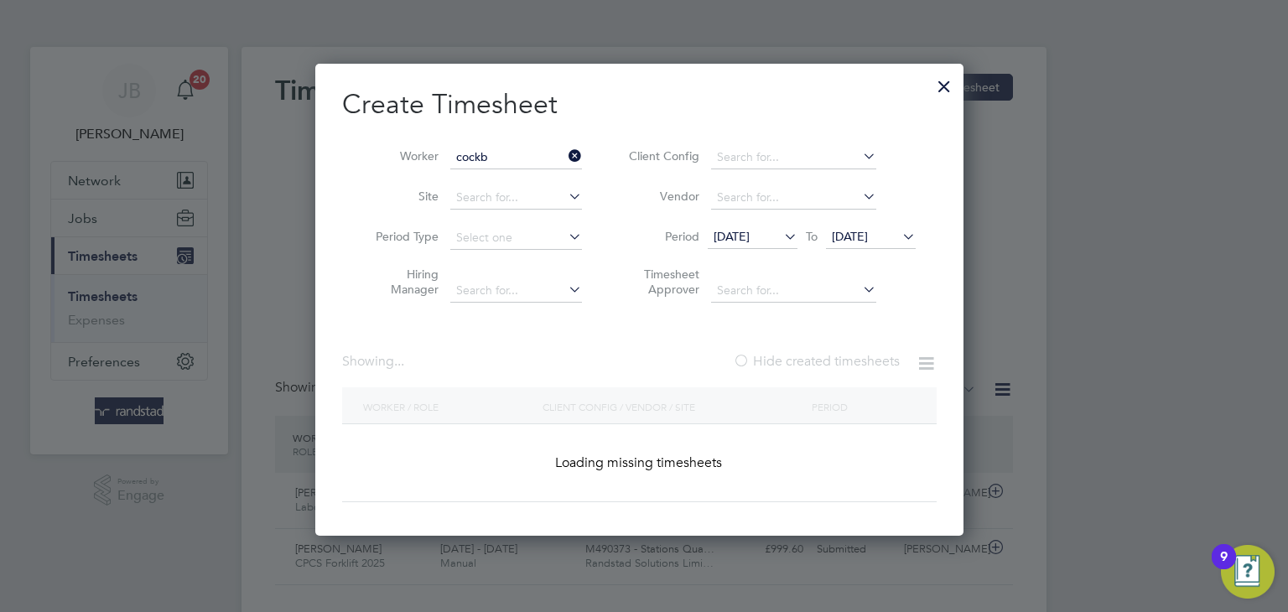
type input "[PERSON_NAME]"
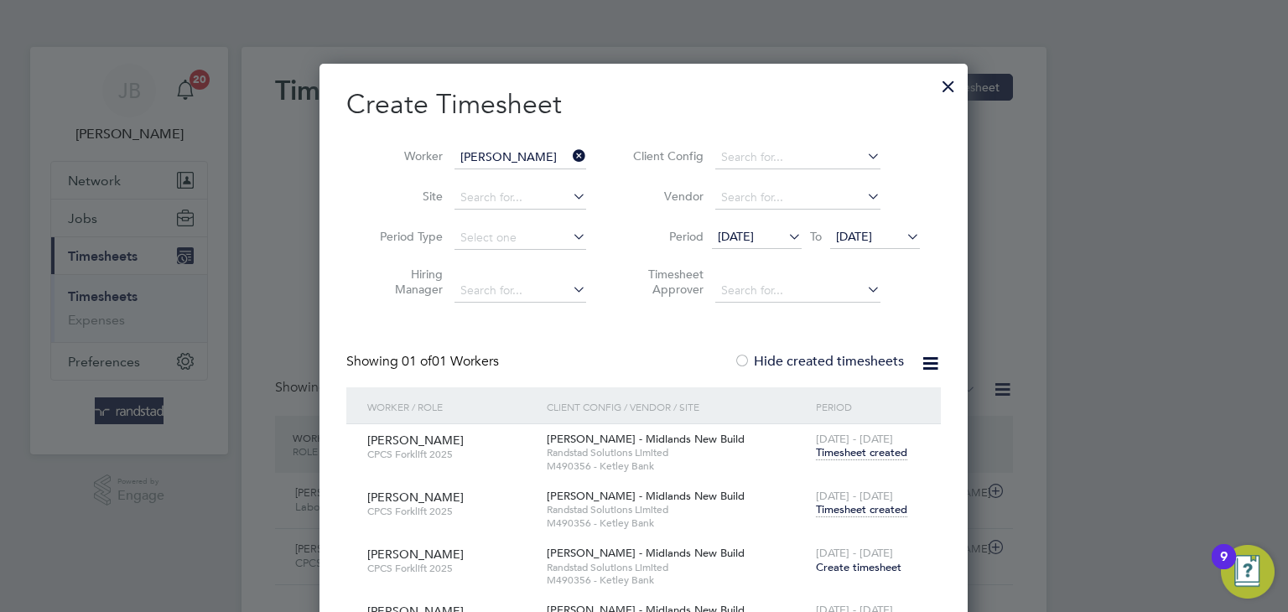
click at [869, 507] on span "Timesheet created" at bounding box center [861, 509] width 91 height 15
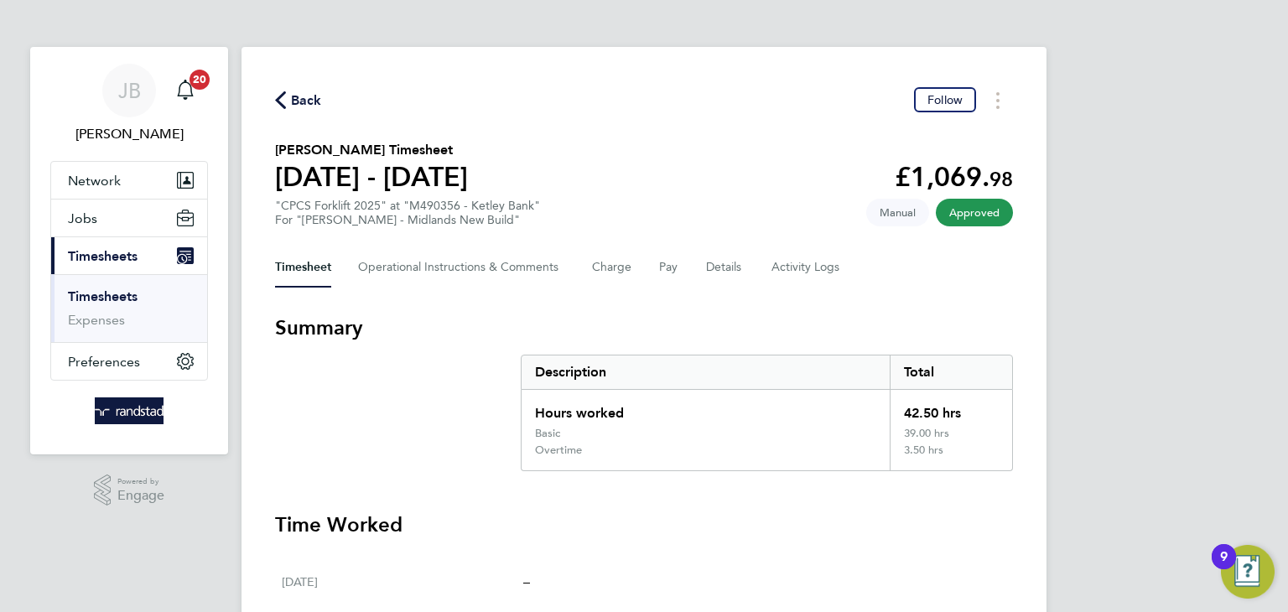
click at [303, 92] on span "Back" at bounding box center [306, 101] width 31 height 20
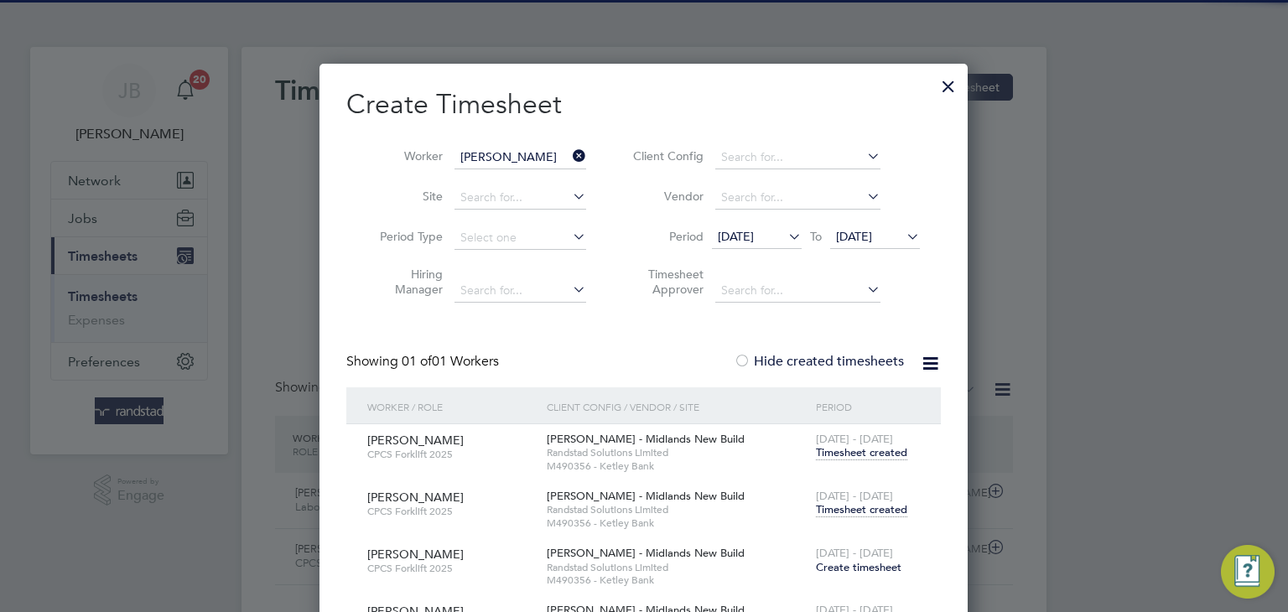
click at [498, 138] on li "Worker [PERSON_NAME]" at bounding box center [476, 157] width 261 height 40
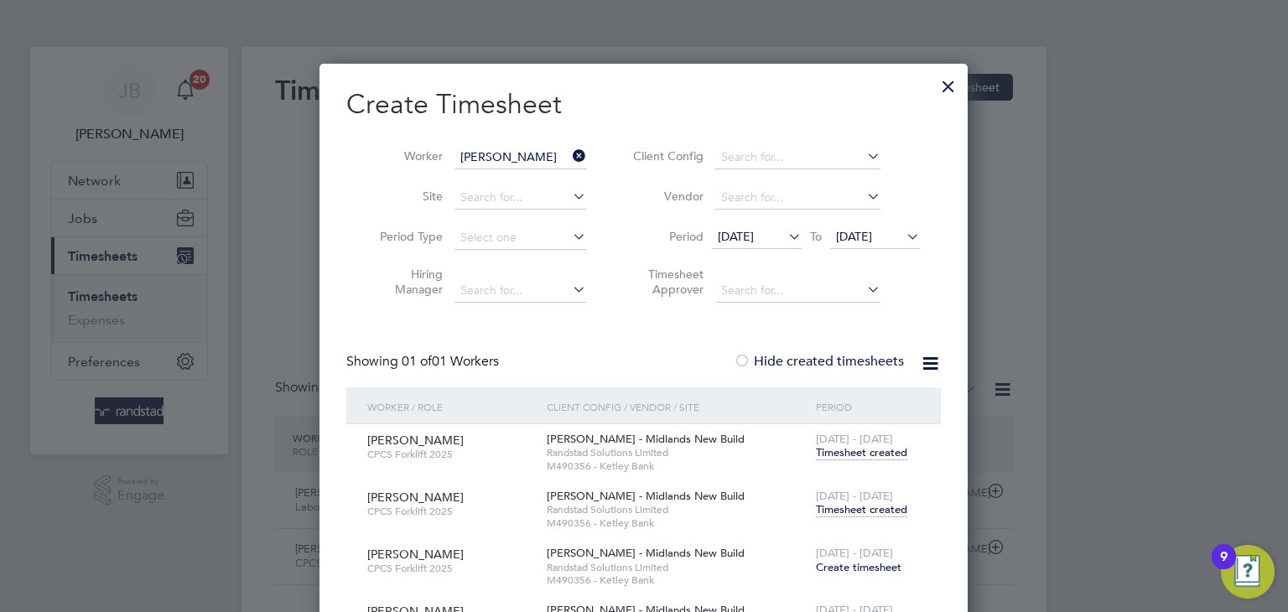
click at [569, 153] on icon at bounding box center [569, 155] width 0 height 23
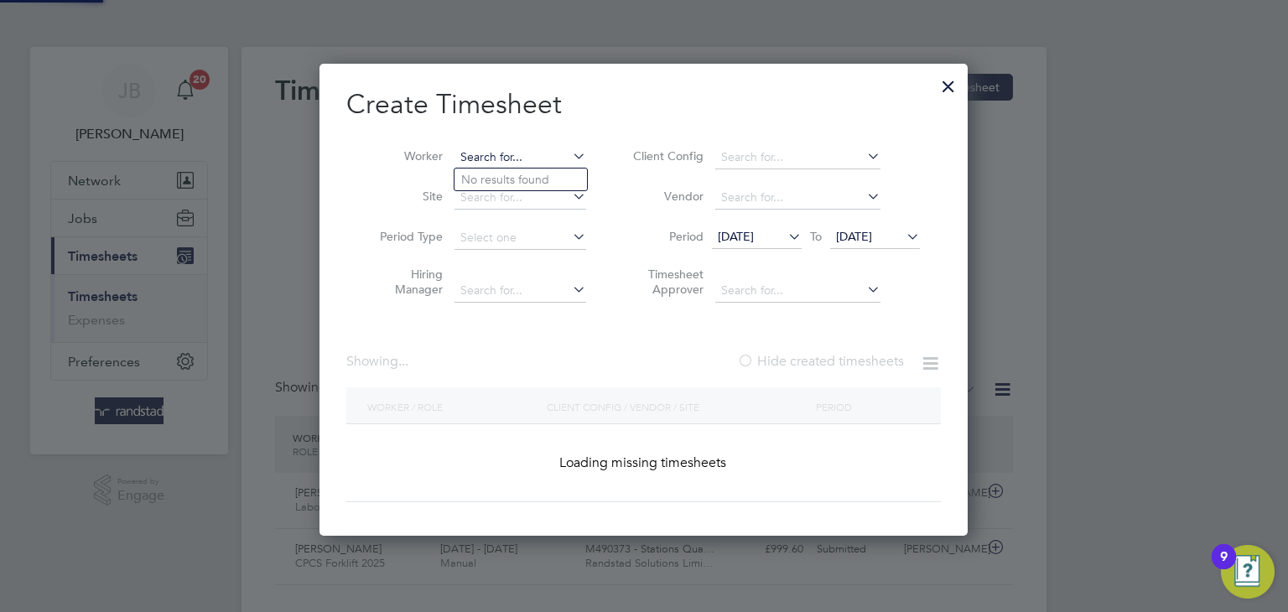
click at [524, 164] on input at bounding box center [520, 157] width 132 height 23
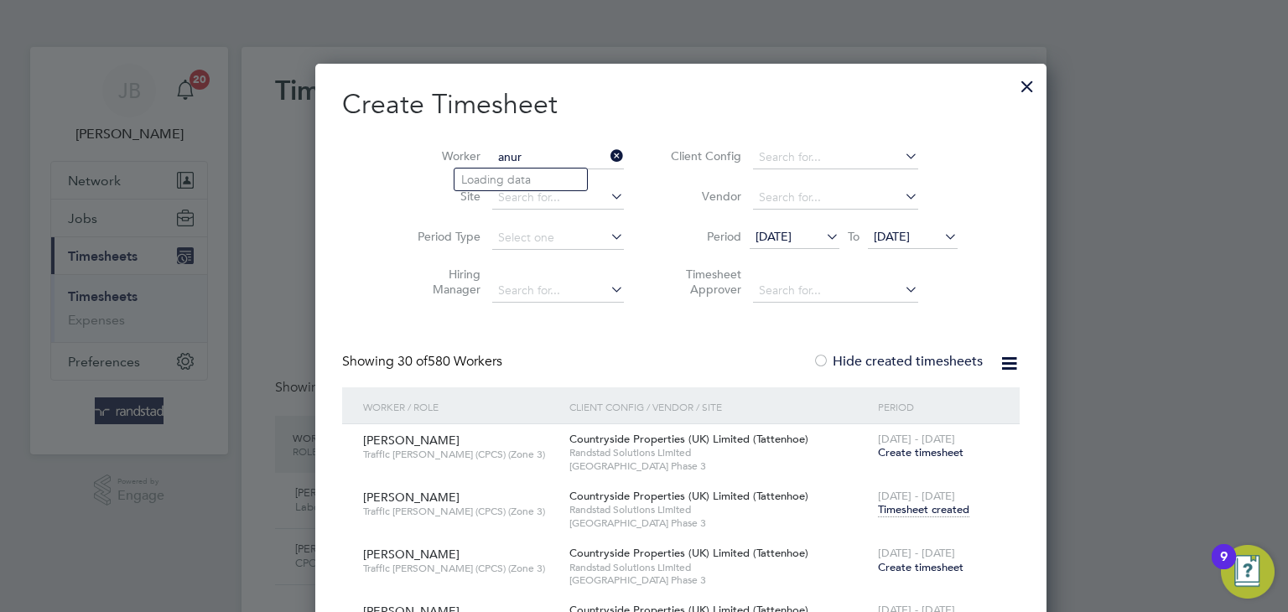
type input "anuru"
drag, startPoint x: 505, startPoint y: 158, endPoint x: 460, endPoint y: 157, distance: 44.5
click at [492, 157] on input "anuru" at bounding box center [558, 157] width 132 height 23
click at [562, 178] on b "Anu" at bounding box center [573, 180] width 22 height 14
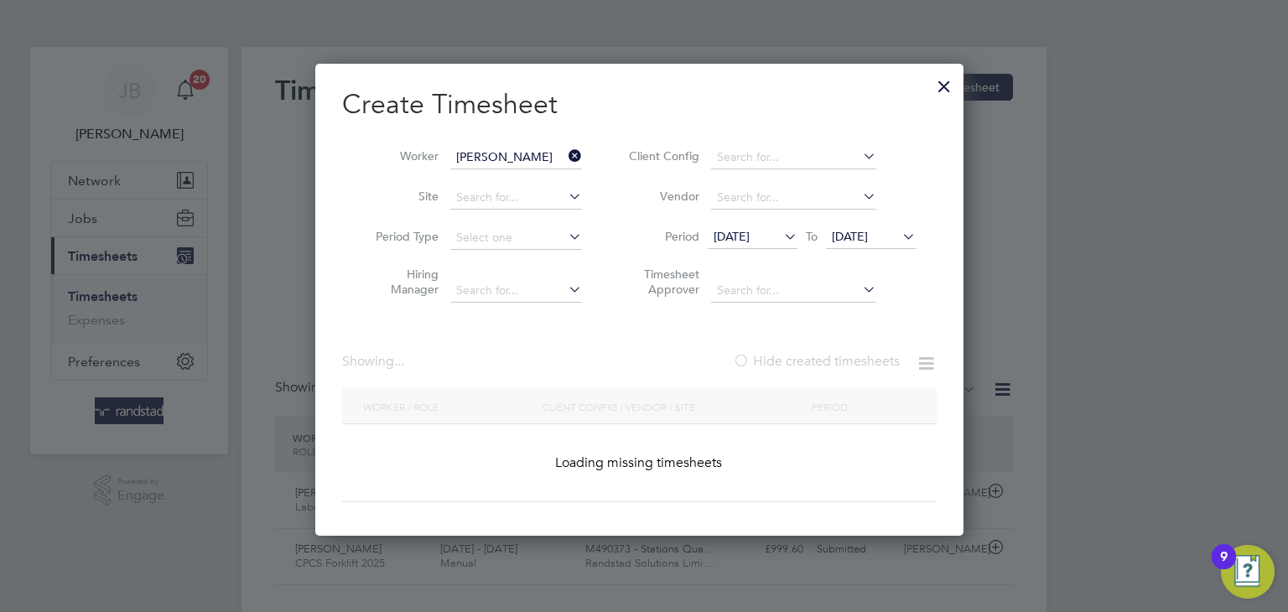
type input "[PERSON_NAME]"
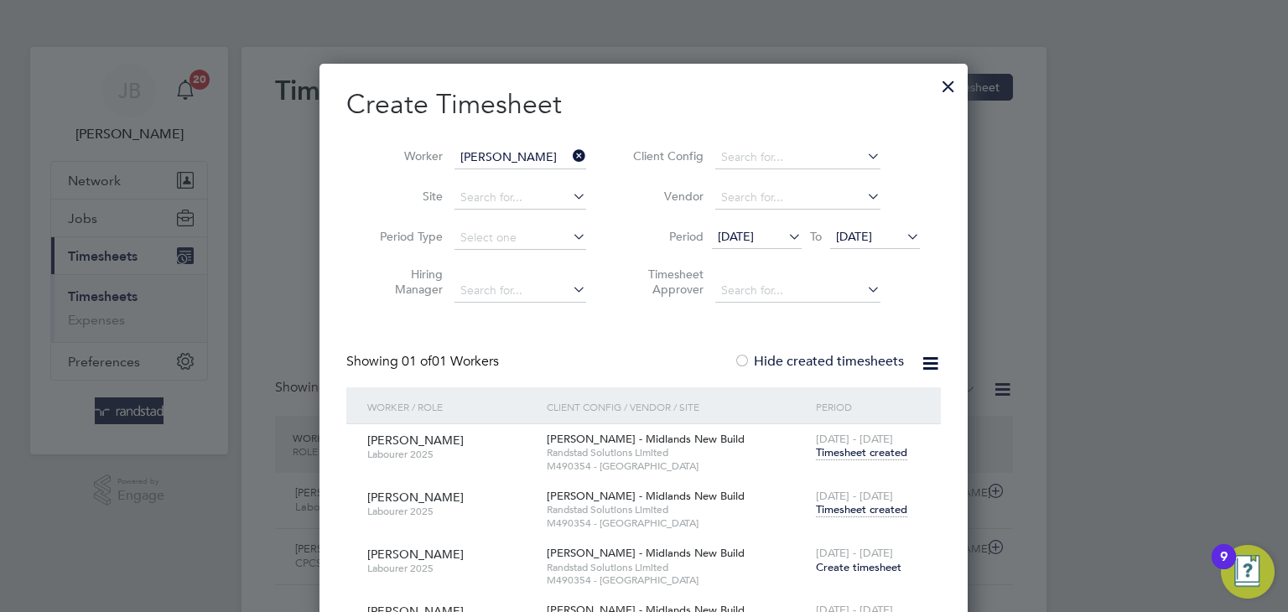
click at [526, 153] on input "[PERSON_NAME]" at bounding box center [520, 157] width 132 height 23
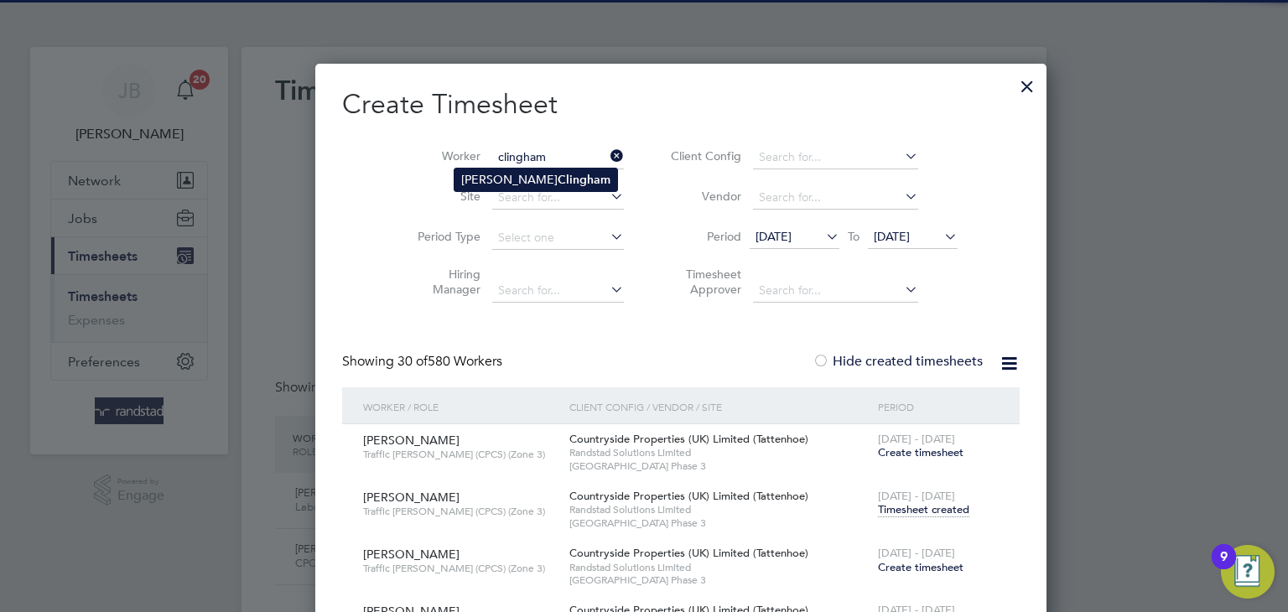
click at [507, 189] on li "[PERSON_NAME]" at bounding box center [535, 179] width 163 height 23
type input "[PERSON_NAME]"
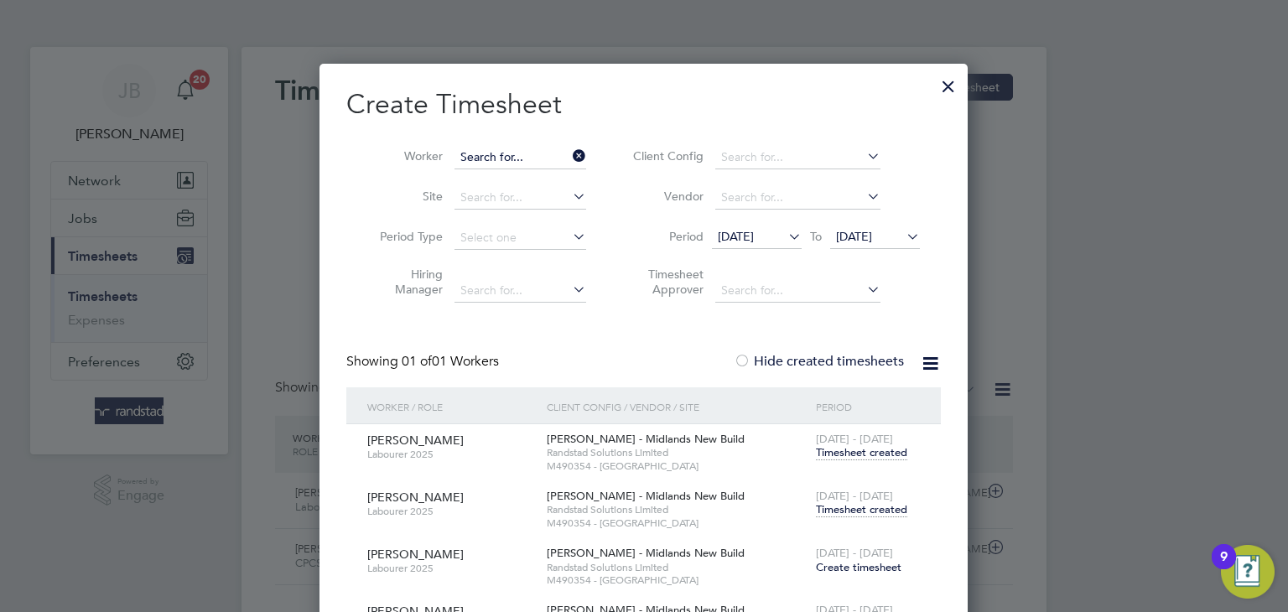
click at [511, 154] on input at bounding box center [520, 157] width 132 height 23
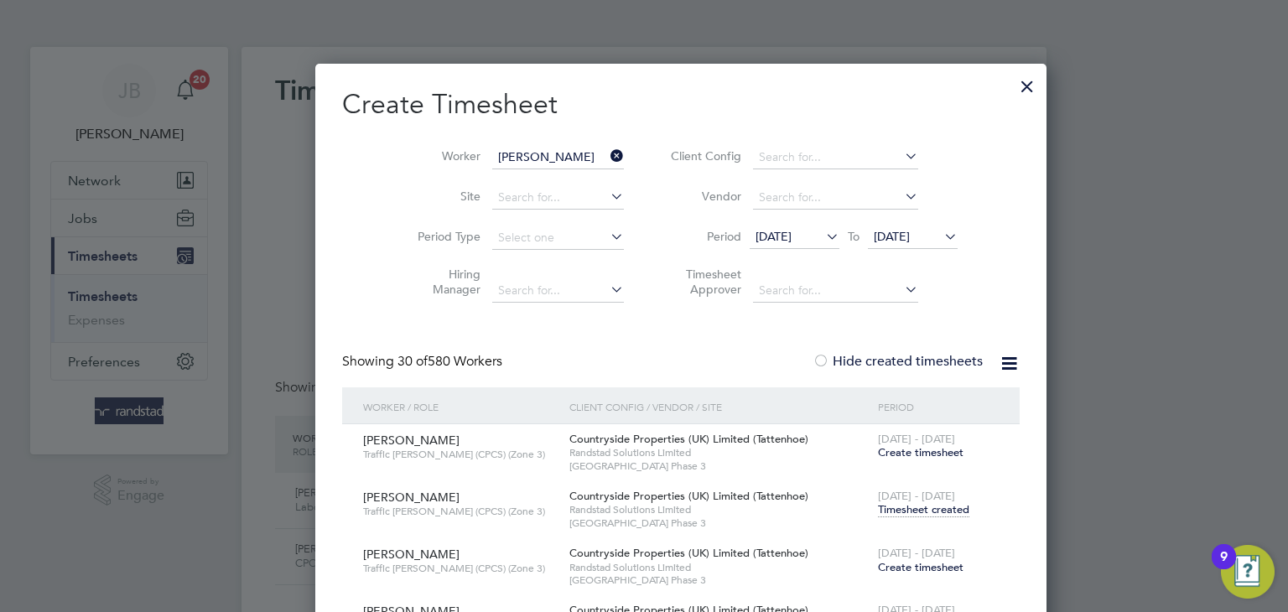
click at [529, 175] on li "[PERSON_NAME]" at bounding box center [557, 179] width 207 height 23
type input "[PERSON_NAME]"
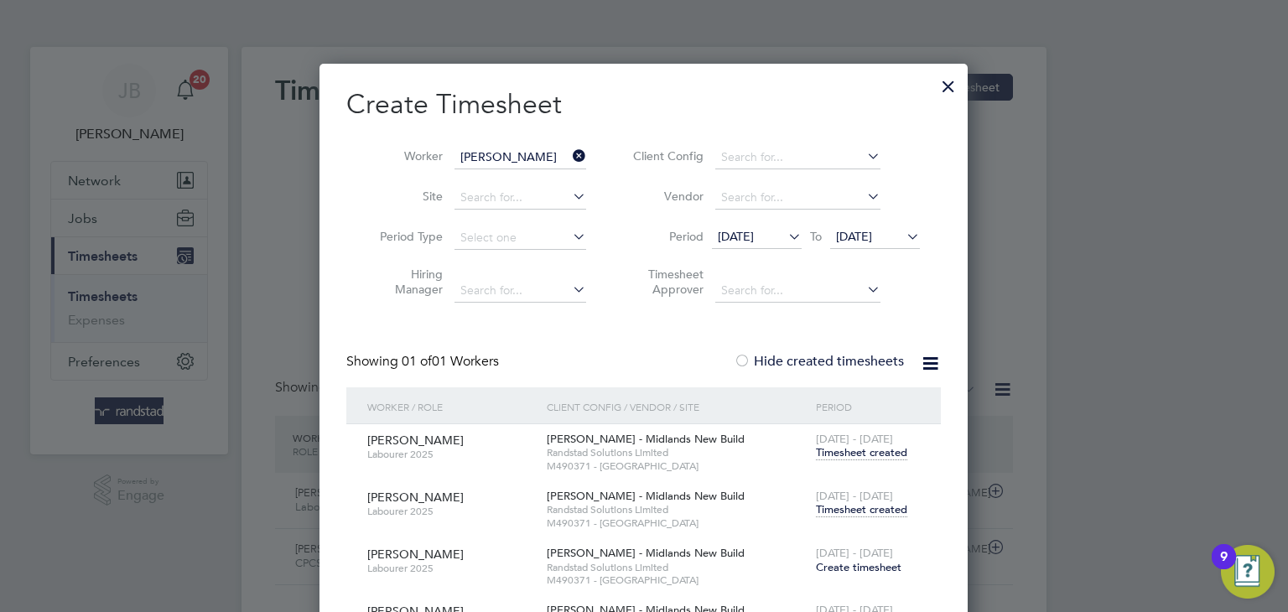
click at [525, 148] on input "[PERSON_NAME]" at bounding box center [520, 157] width 132 height 23
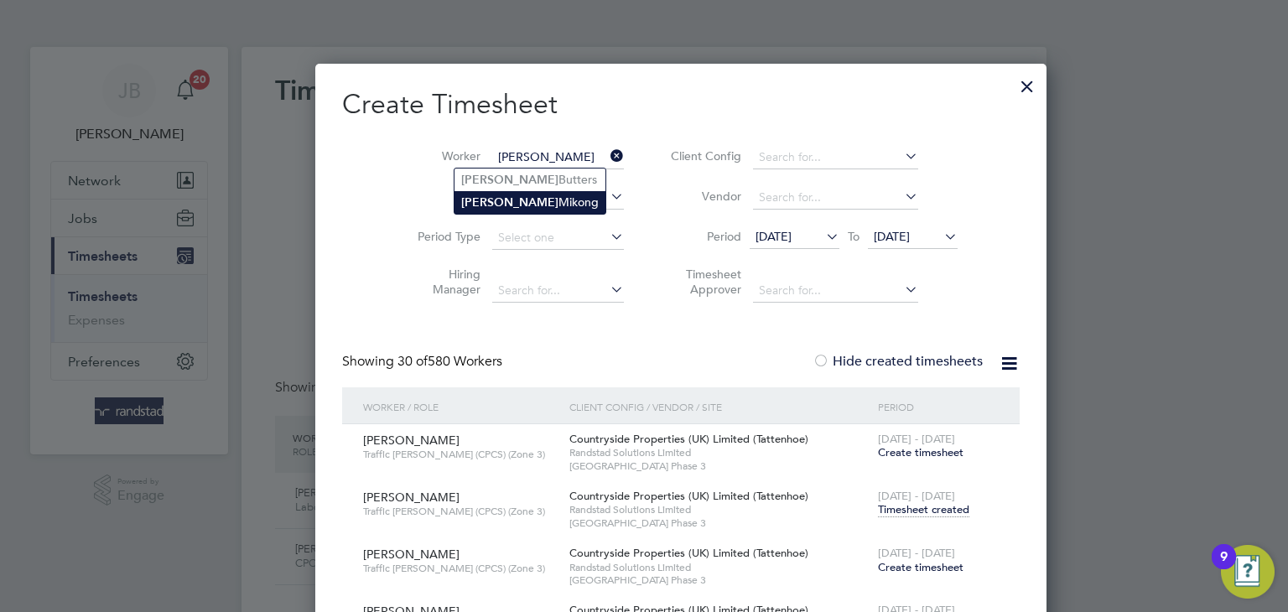
click at [509, 200] on li "[PERSON_NAME]" at bounding box center [529, 202] width 151 height 23
type input "[PERSON_NAME]"
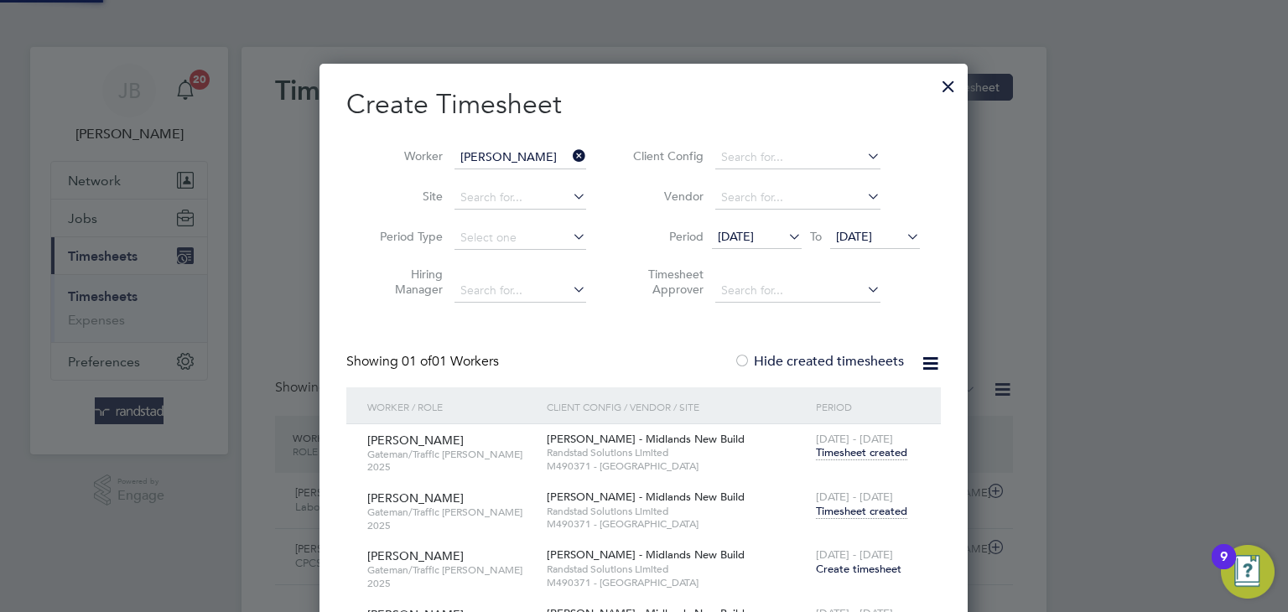
scroll to position [680, 649]
click at [516, 163] on input at bounding box center [520, 157] width 132 height 23
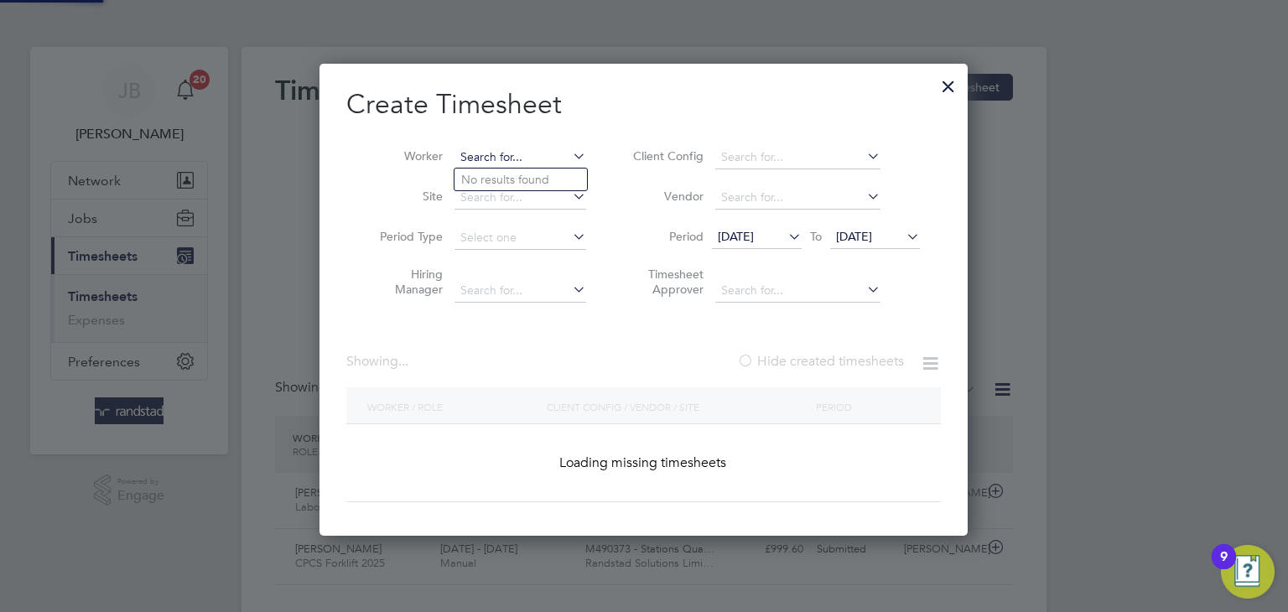
scroll to position [472, 649]
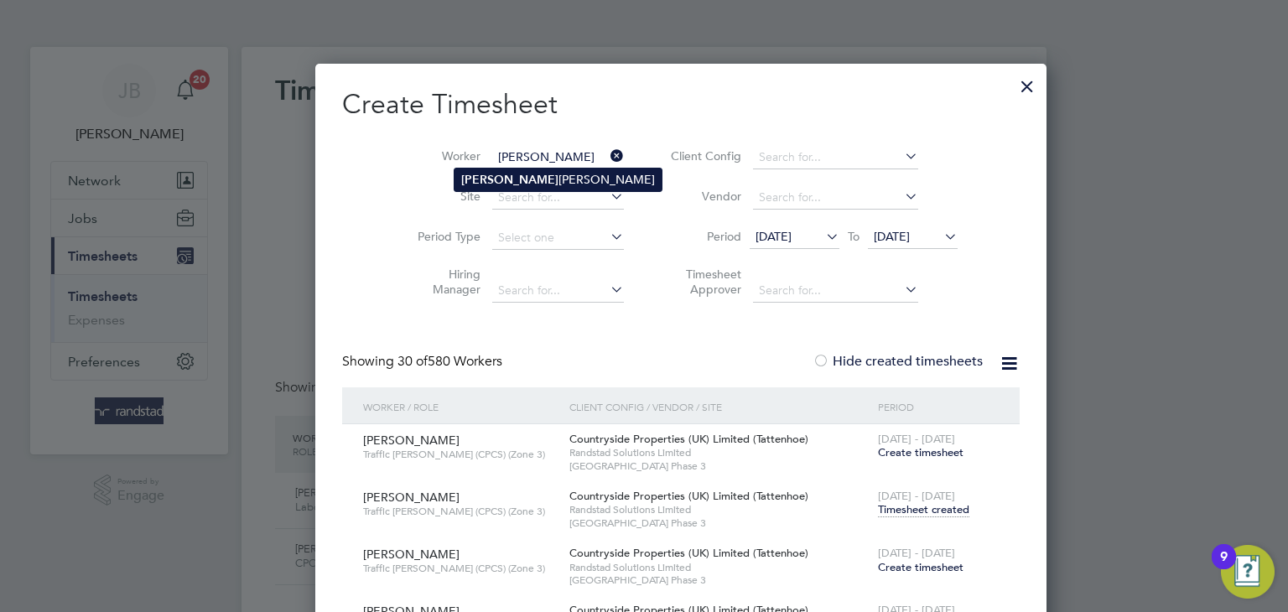
click at [521, 173] on li "[PERSON_NAME]" at bounding box center [557, 179] width 207 height 23
type input "[PERSON_NAME]"
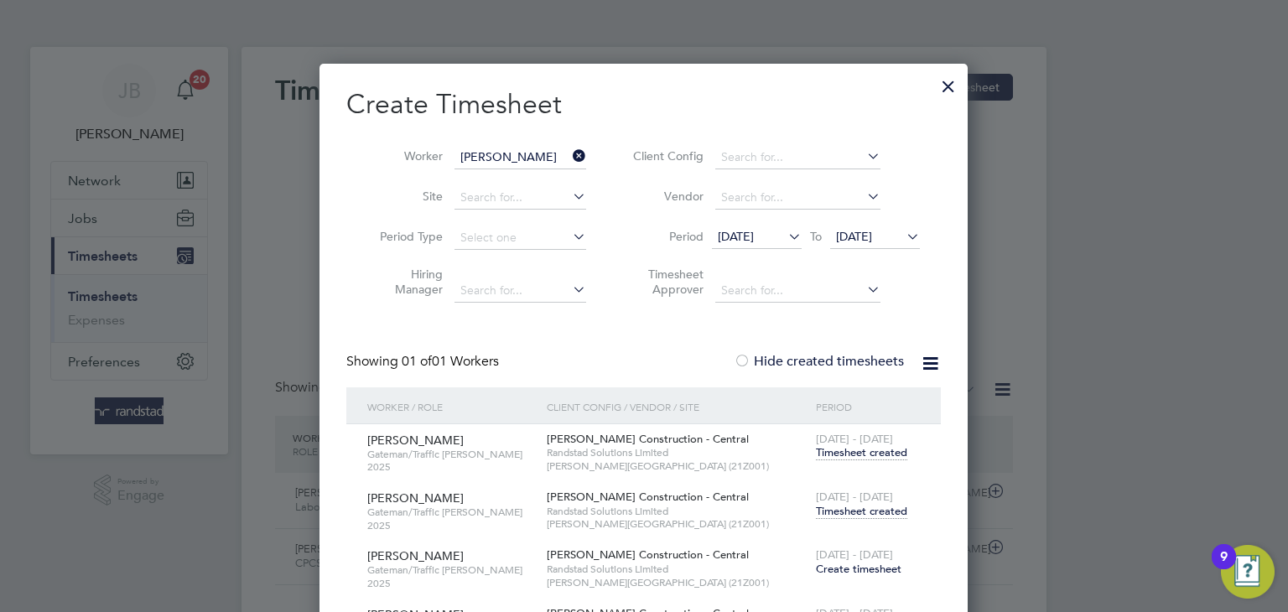
click at [843, 507] on span "Timesheet created" at bounding box center [861, 511] width 91 height 15
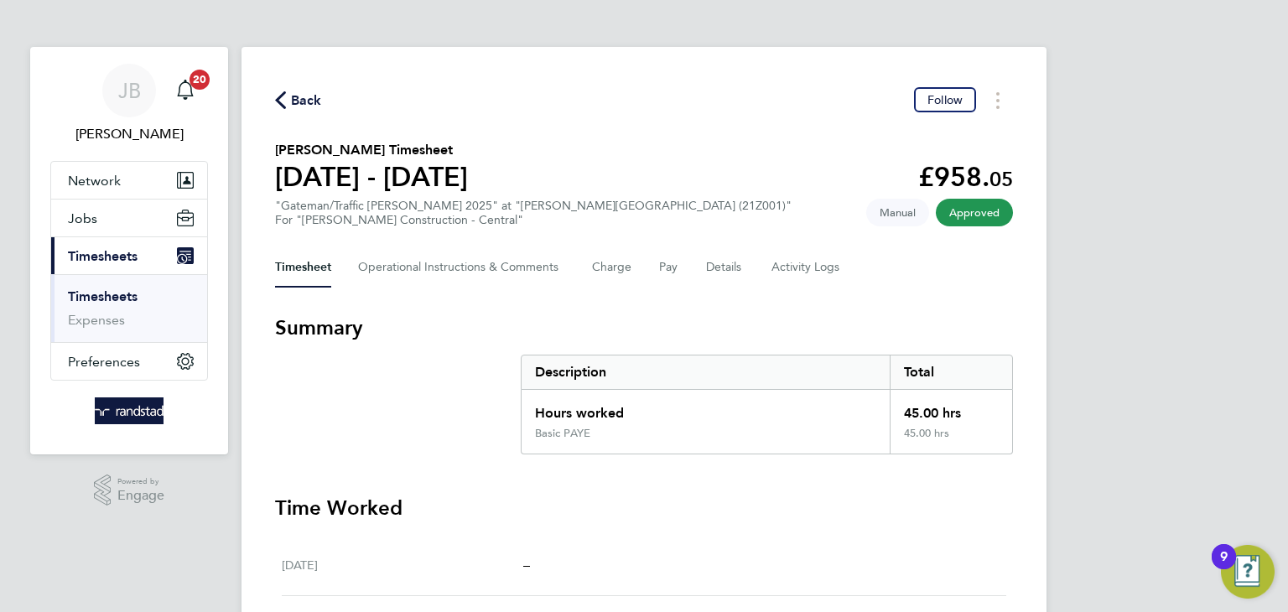
drag, startPoint x: 933, startPoint y: 280, endPoint x: 268, endPoint y: 137, distance: 680.0
click at [268, 137] on div "Back Follow [PERSON_NAME] Timesheet [DATE] - [DATE] £958. 05 "Gateman/Traffic […" at bounding box center [643, 575] width 805 height 1057
click at [303, 88] on div "Back Follow" at bounding box center [644, 100] width 738 height 26
click at [303, 95] on span "Back" at bounding box center [306, 101] width 31 height 20
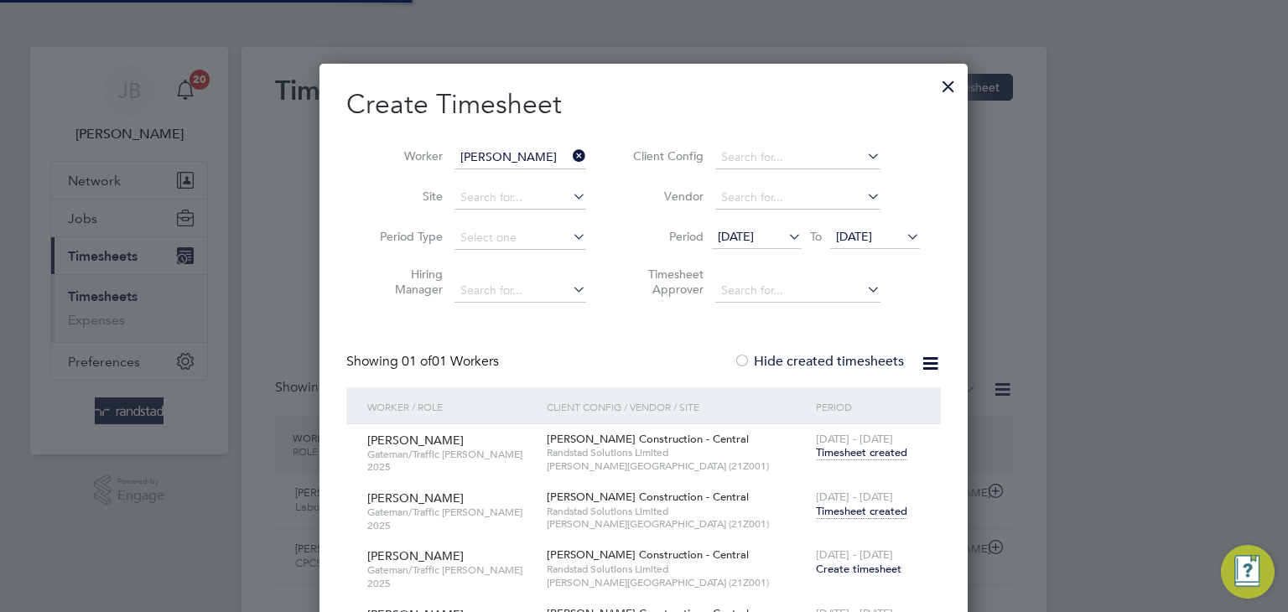
click at [519, 159] on input "[PERSON_NAME]" at bounding box center [520, 157] width 132 height 23
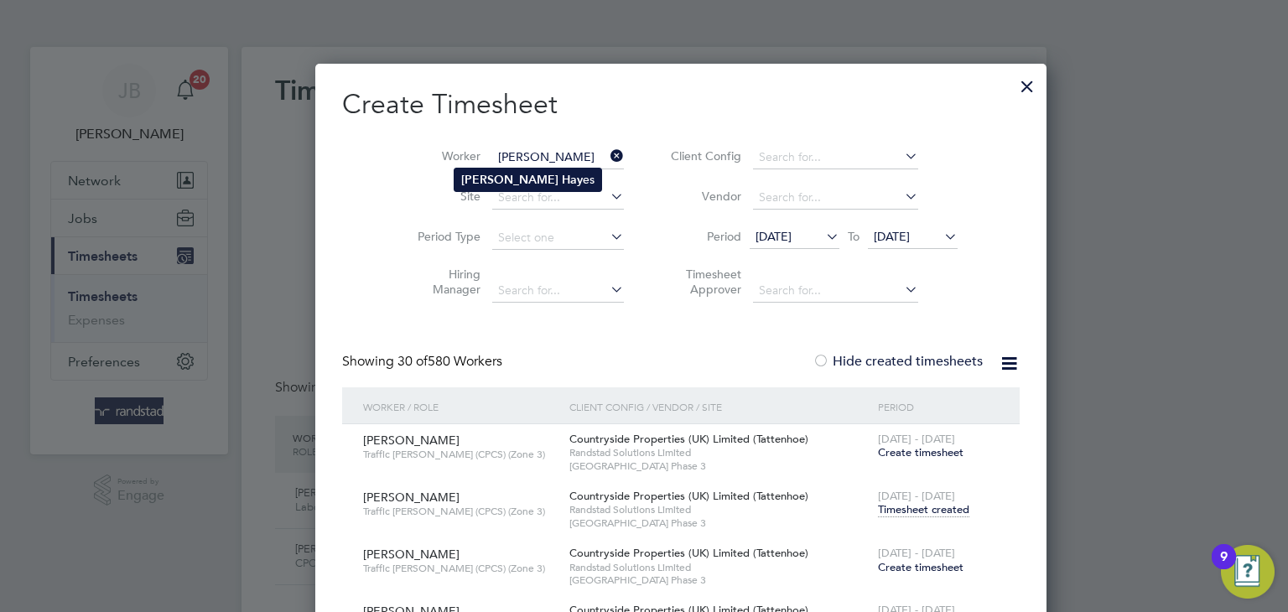
click at [516, 177] on li "[PERSON_NAME] es" at bounding box center [527, 179] width 147 height 23
type input "[PERSON_NAME]"
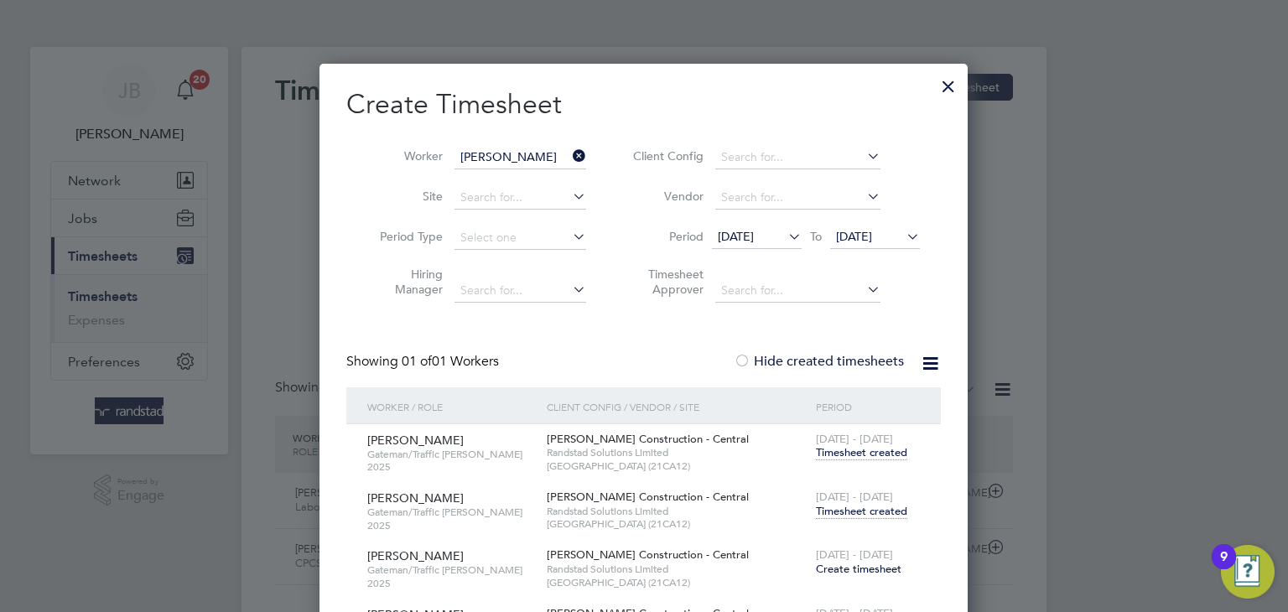
click at [536, 158] on input "[PERSON_NAME]" at bounding box center [520, 157] width 132 height 23
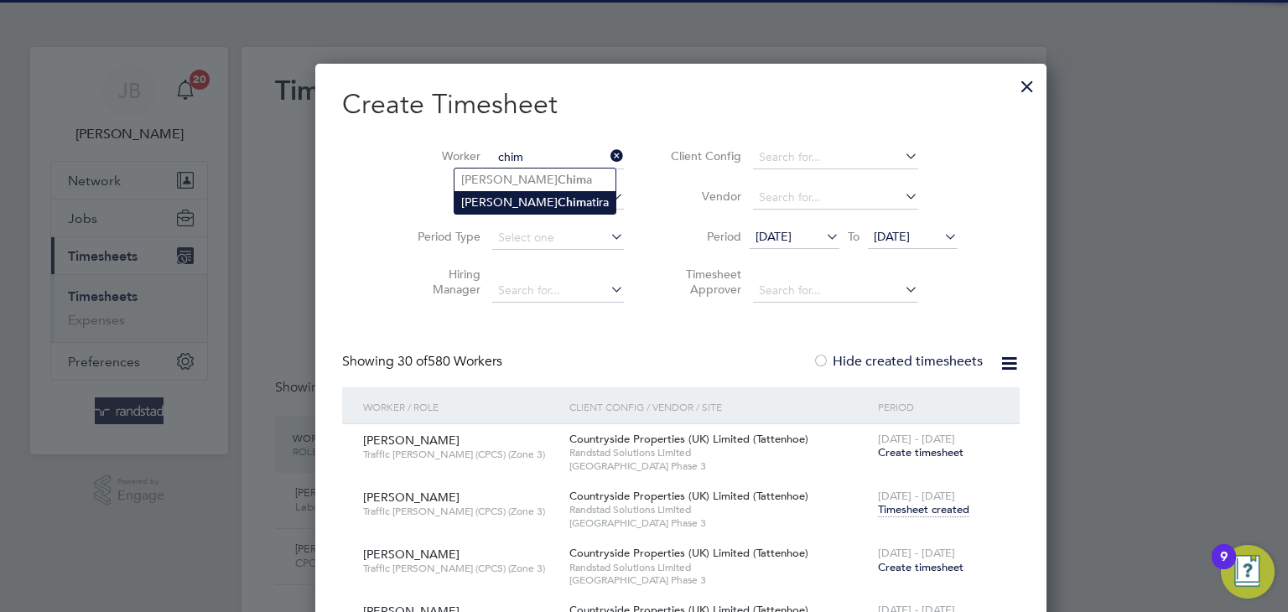
click at [538, 204] on li "[PERSON_NAME] [PERSON_NAME]" at bounding box center [534, 202] width 161 height 23
type input "[PERSON_NAME]"
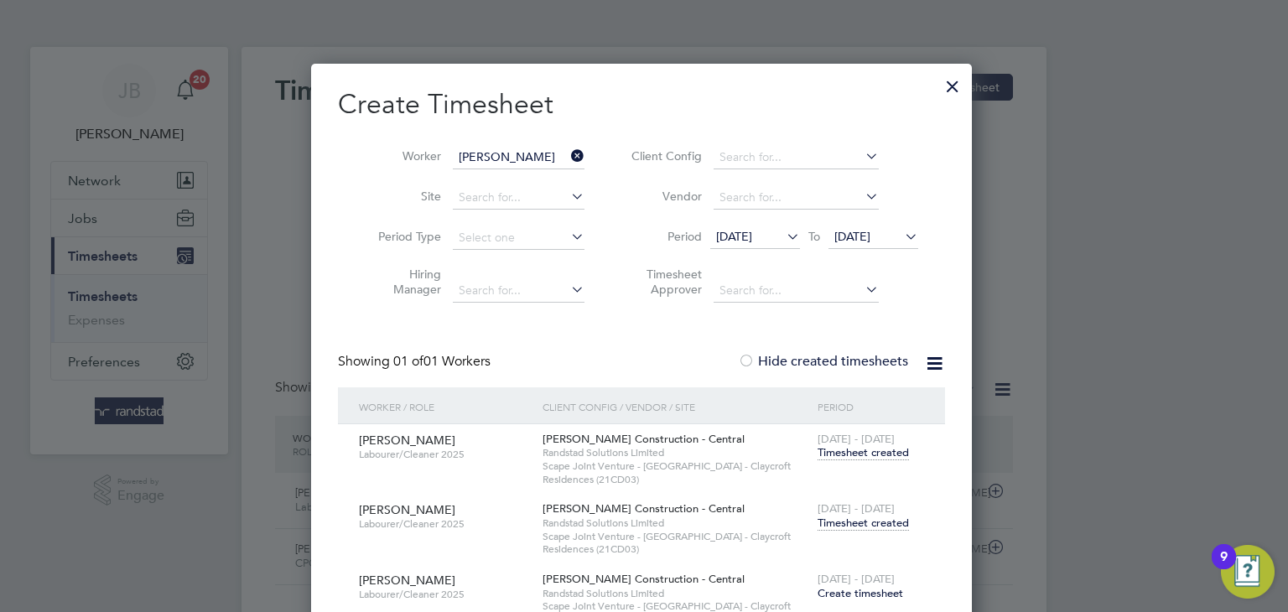
click at [517, 144] on li "Worker [PERSON_NAME]" at bounding box center [475, 157] width 261 height 40
click at [521, 148] on input at bounding box center [519, 157] width 132 height 23
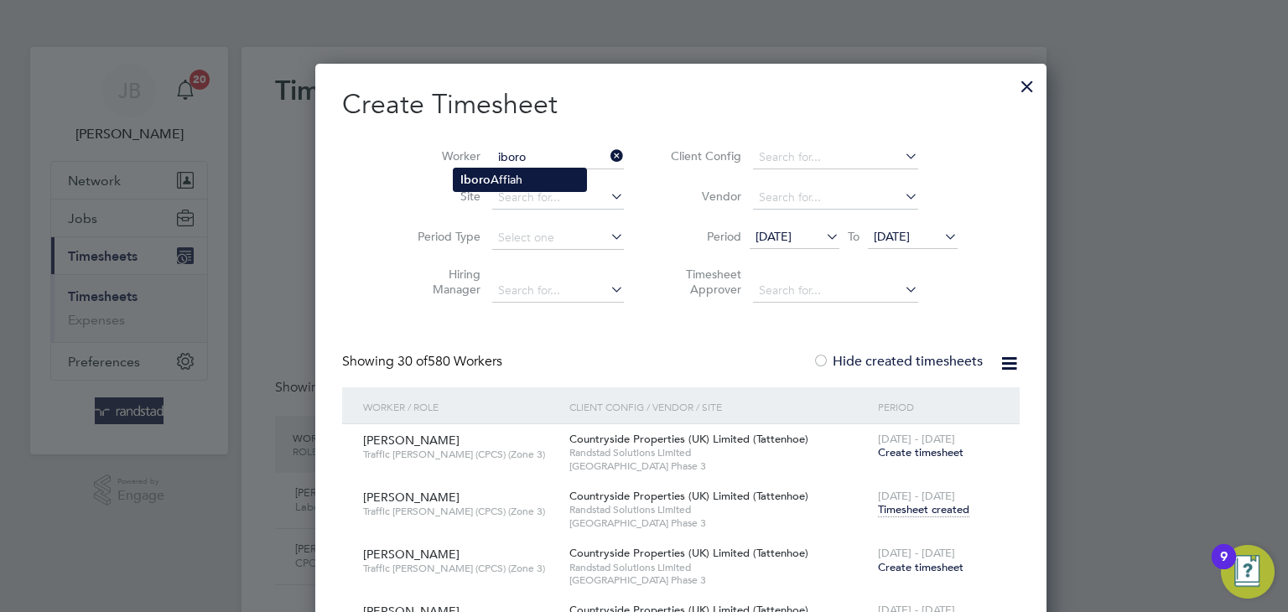
click at [486, 173] on b "Iboro" at bounding box center [475, 180] width 30 height 14
type input "[PERSON_NAME]"
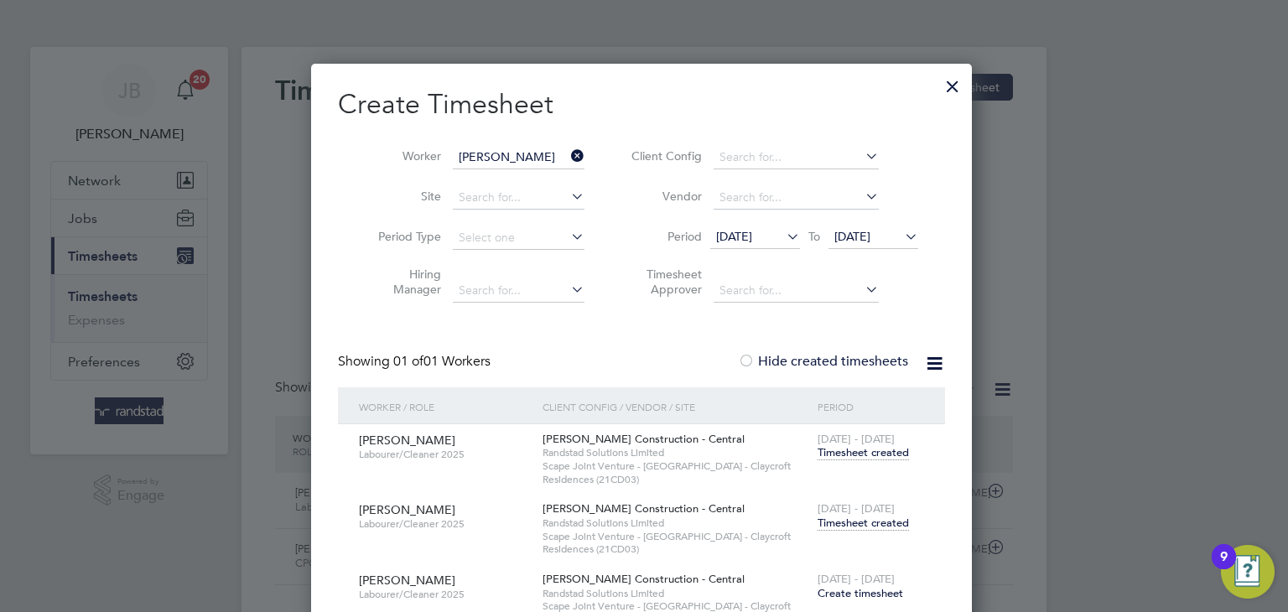
click at [517, 143] on li "Worker [PERSON_NAME]" at bounding box center [475, 157] width 261 height 40
click at [522, 153] on input "[PERSON_NAME]" at bounding box center [519, 157] width 132 height 23
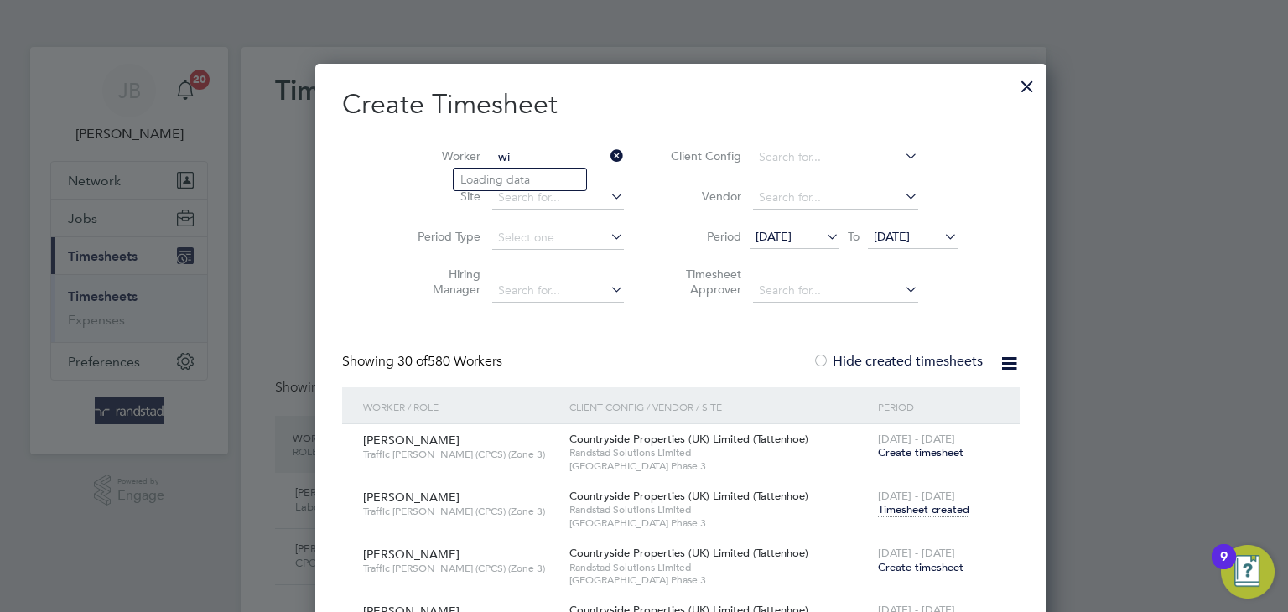
type input "w"
click at [539, 174] on li "[PERSON_NAME] [PERSON_NAME]" at bounding box center [606, 179] width 304 height 23
type input "[PERSON_NAME] [PERSON_NAME]"
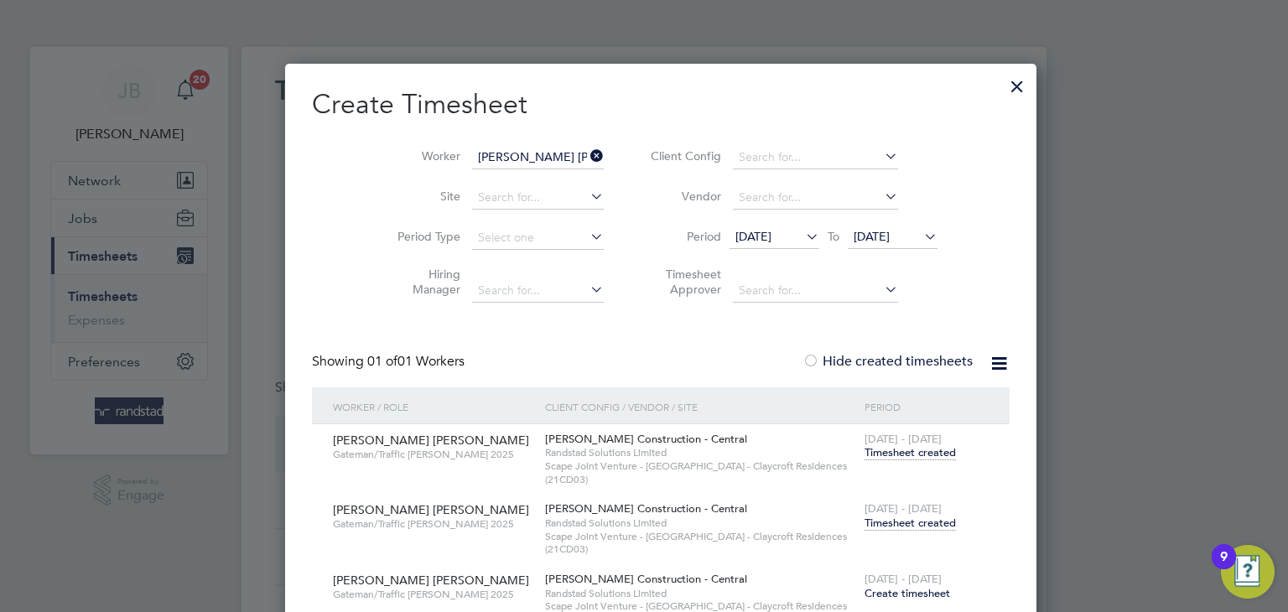
click at [489, 152] on input "[PERSON_NAME] [PERSON_NAME]" at bounding box center [538, 157] width 132 height 23
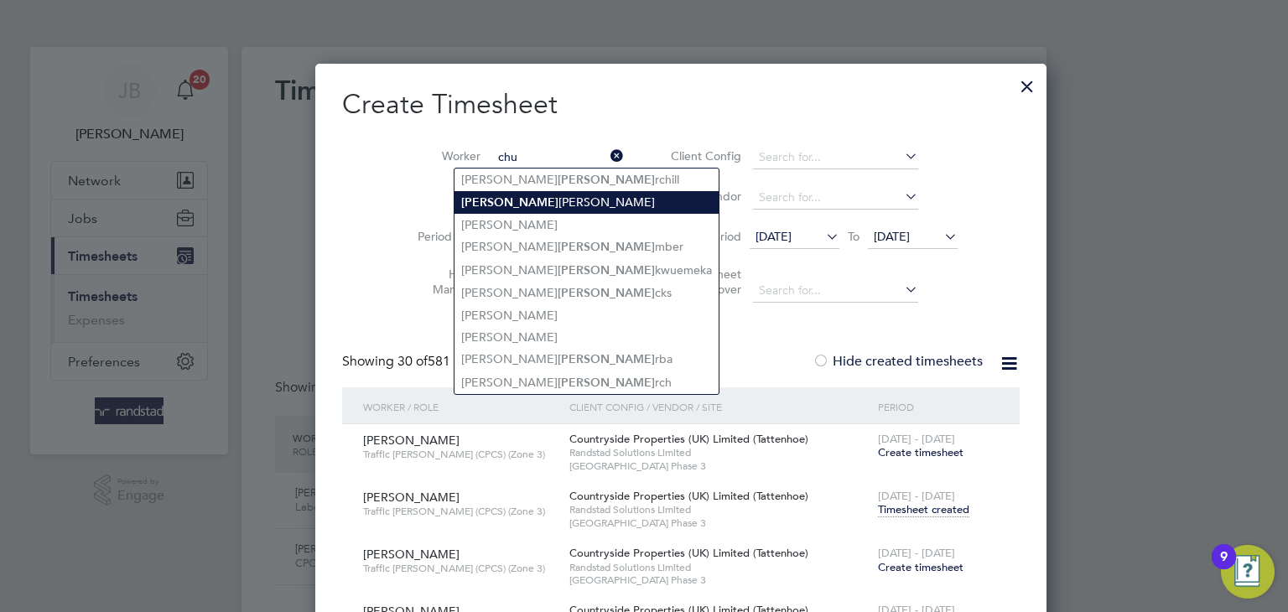
click at [536, 202] on li "[PERSON_NAME]" at bounding box center [586, 202] width 264 height 23
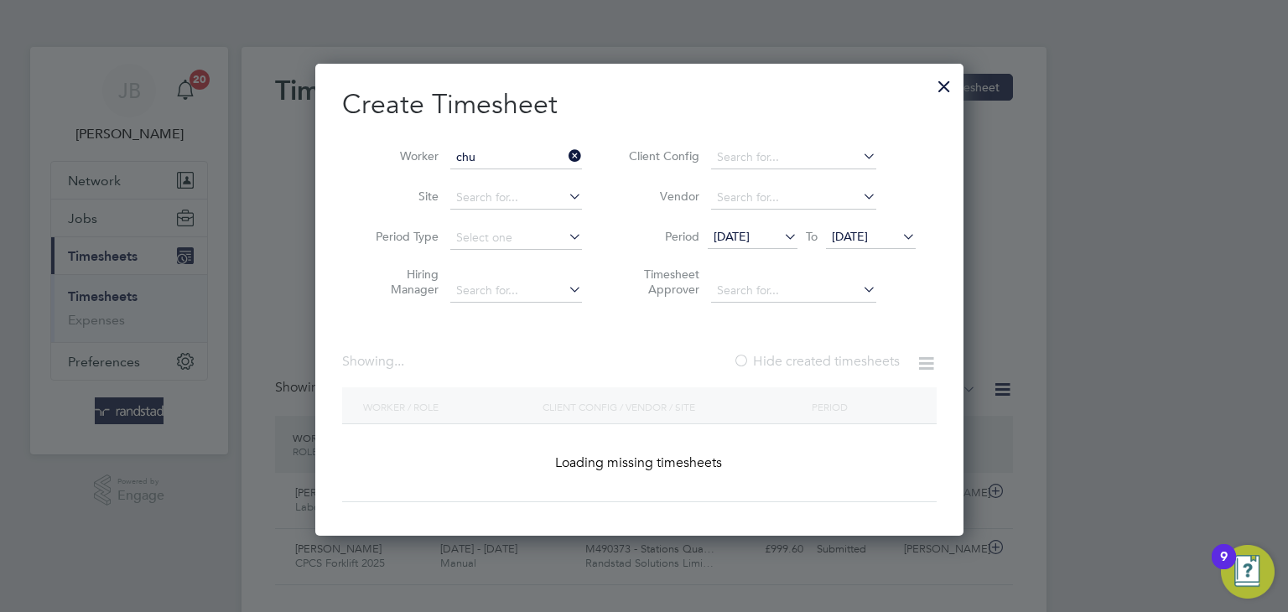
type input "Chuchu Hawando"
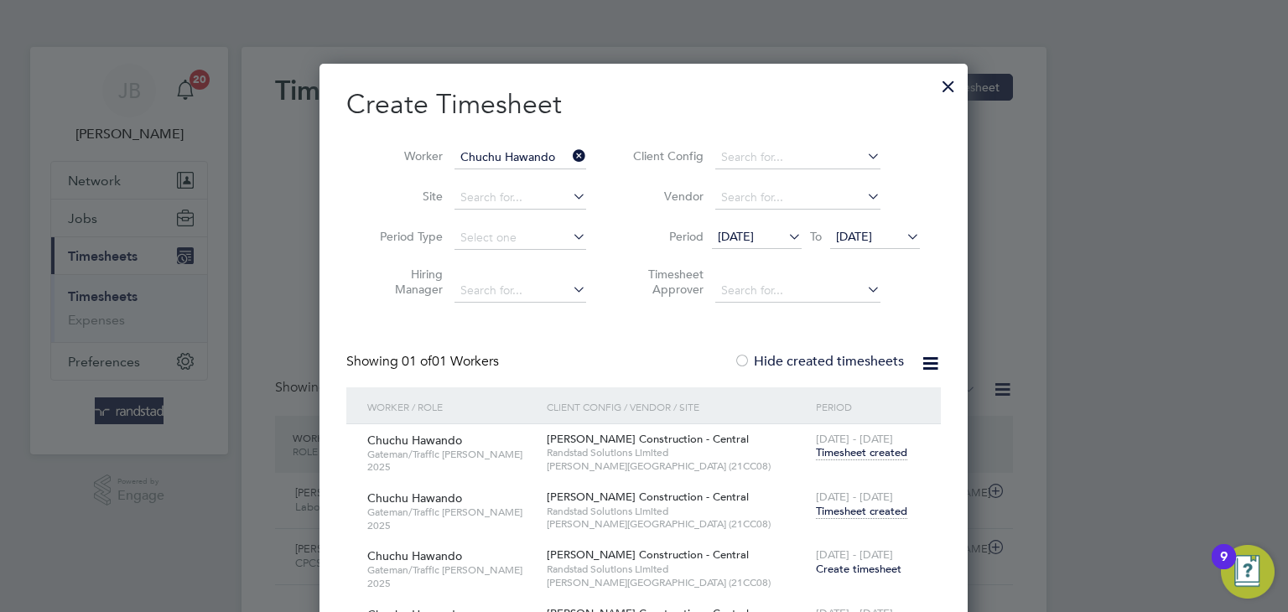
click at [874, 526] on div "Chuchu Hawando Gateman/Traffic [PERSON_NAME] 2025 [PERSON_NAME] Construction - …" at bounding box center [643, 511] width 594 height 58
click at [877, 514] on span "Timesheet created" at bounding box center [861, 511] width 91 height 15
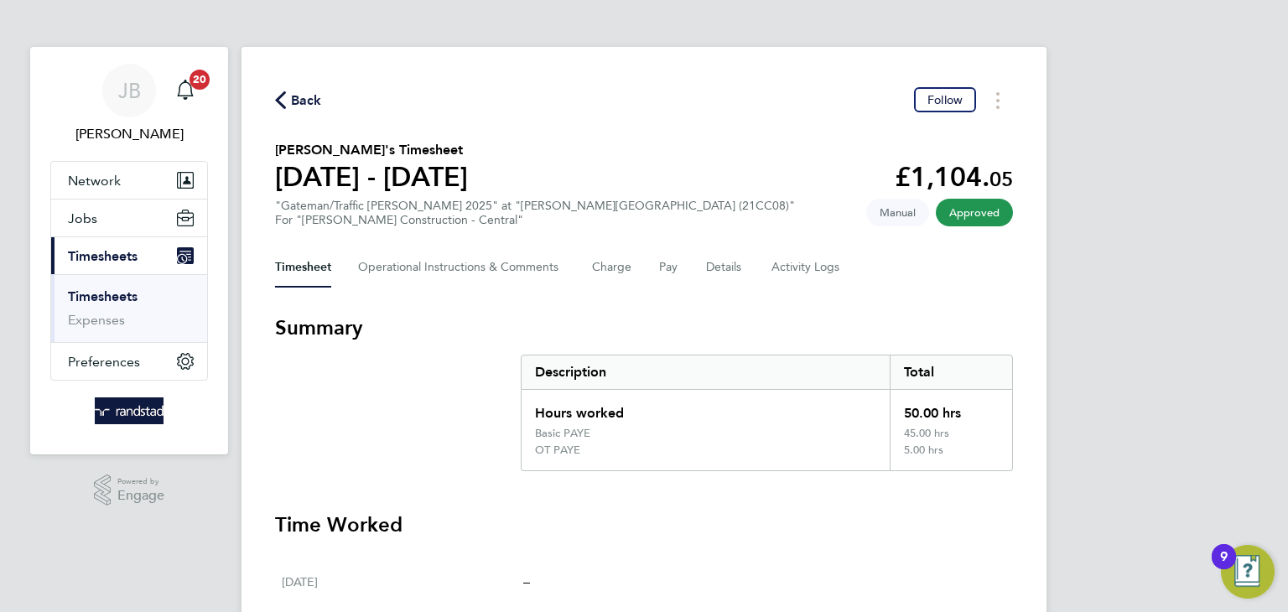
click at [320, 91] on span "Back" at bounding box center [306, 101] width 31 height 20
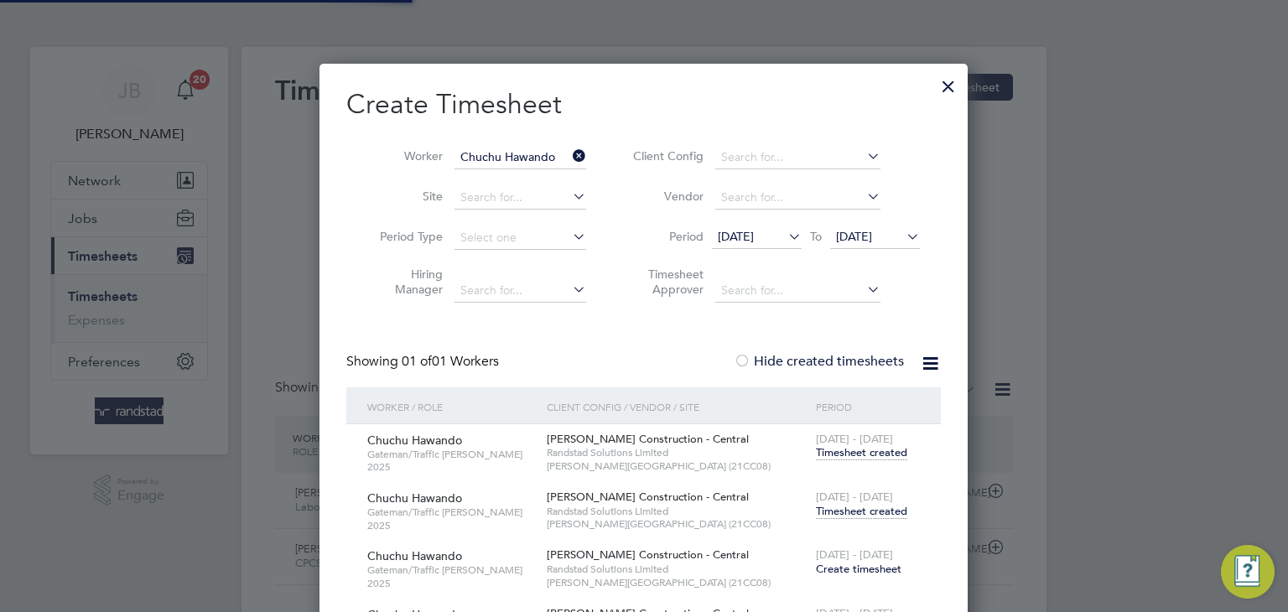
scroll to position [42, 146]
click at [521, 162] on input "Chuchu Hawando" at bounding box center [520, 157] width 132 height 23
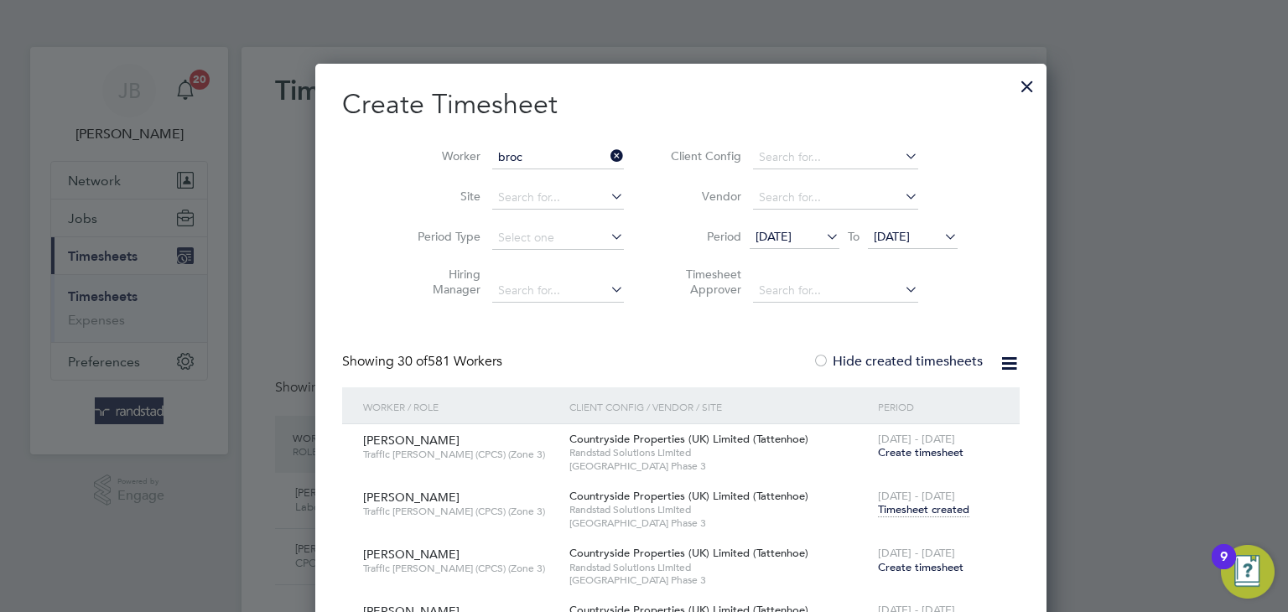
click at [531, 177] on li "[PERSON_NAME] [PERSON_NAME] khouse" at bounding box center [569, 179] width 230 height 23
type input "[PERSON_NAME]"
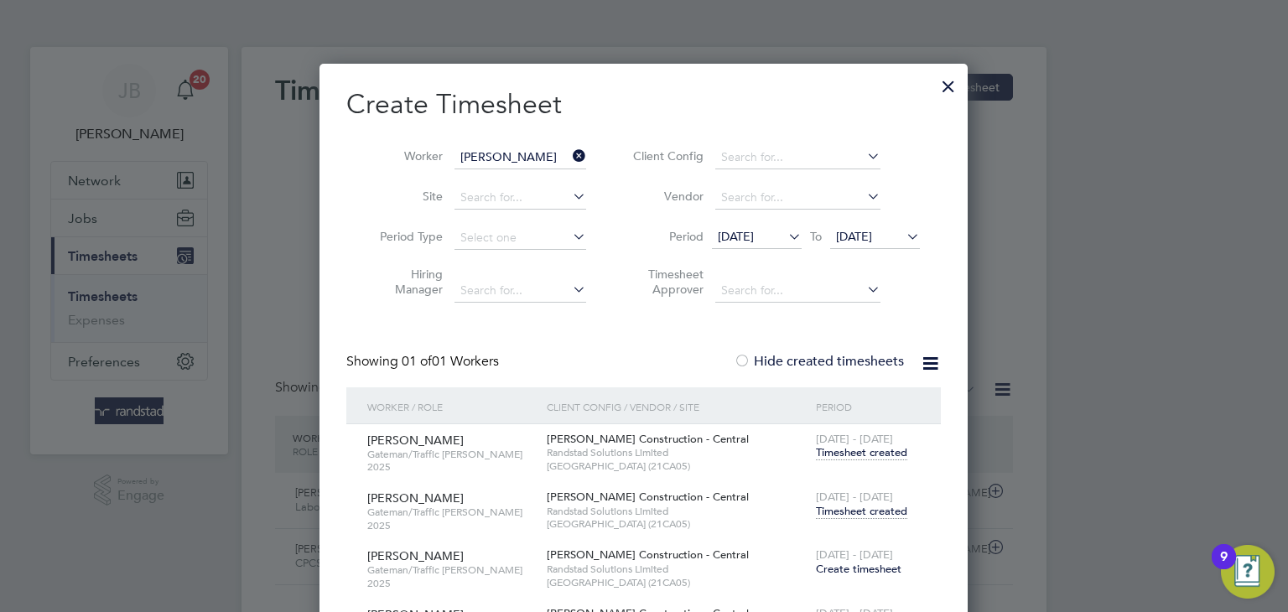
click at [522, 156] on input "[PERSON_NAME]" at bounding box center [520, 157] width 132 height 23
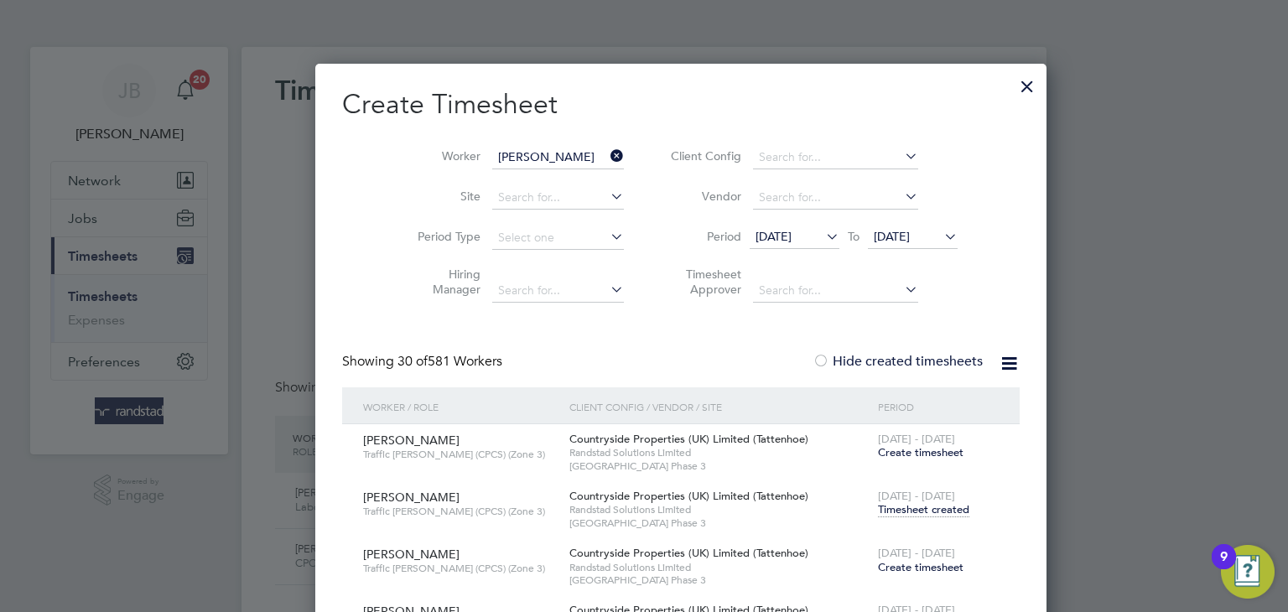
click at [562, 179] on b "[PERSON_NAME]" at bounding box center [610, 180] width 97 height 14
type input "[PERSON_NAME]"
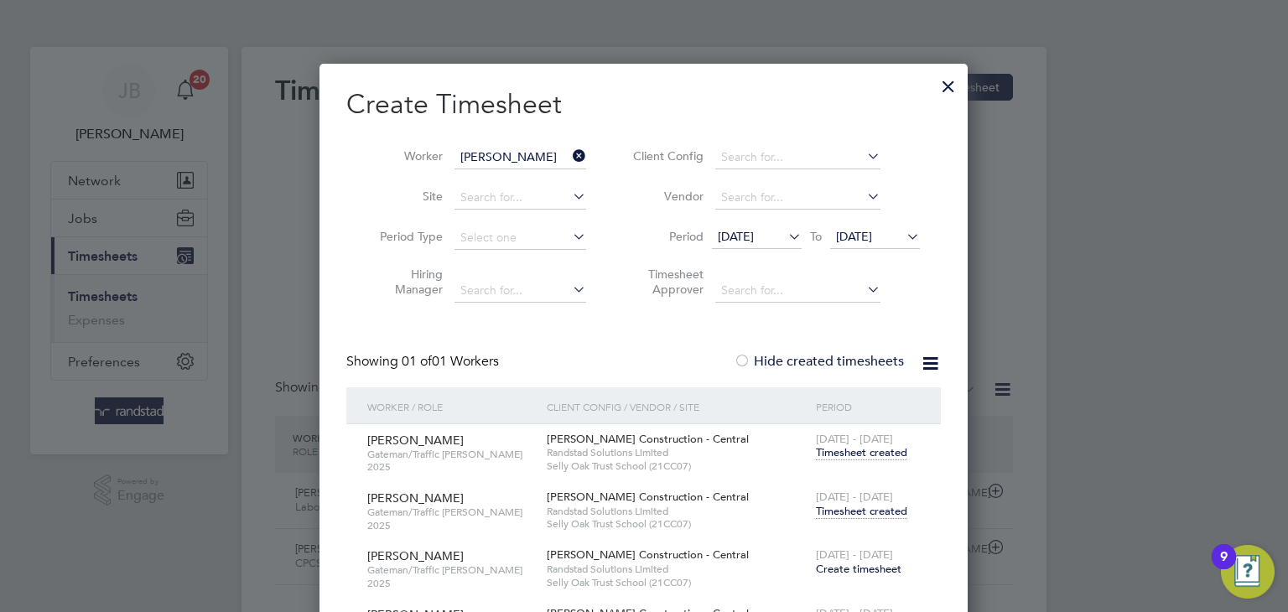
click at [889, 513] on span "Timesheet created" at bounding box center [861, 511] width 91 height 15
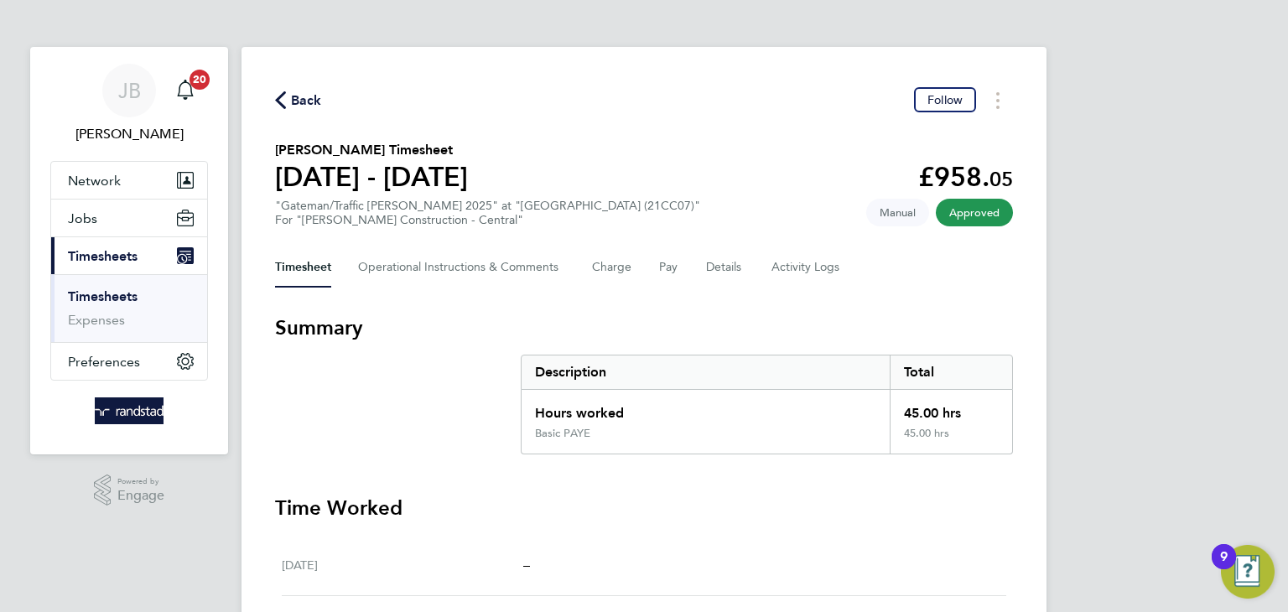
click at [303, 95] on span "Back" at bounding box center [306, 101] width 31 height 20
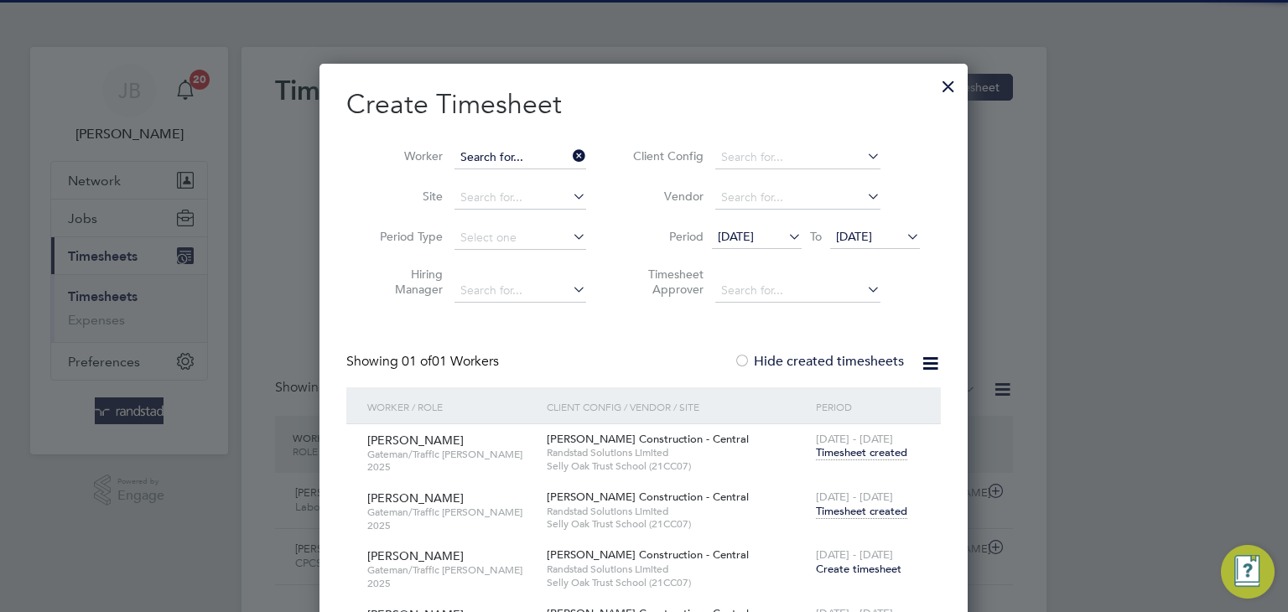
click at [537, 161] on input at bounding box center [520, 157] width 132 height 23
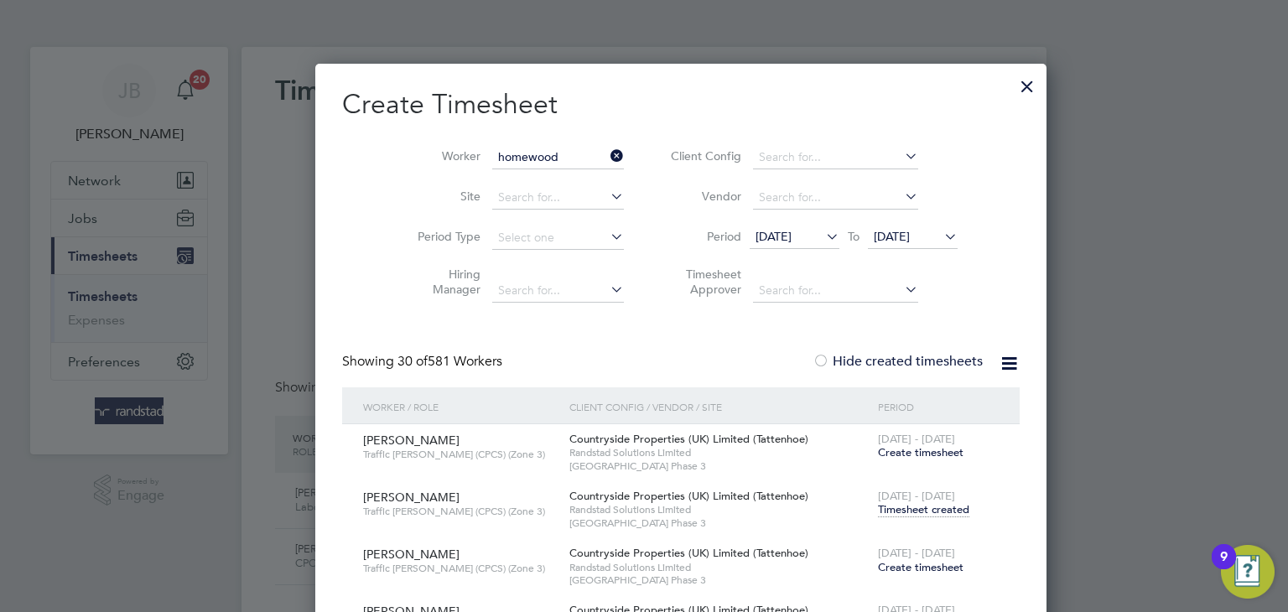
click at [557, 195] on b "Homewood" at bounding box center [589, 202] width 65 height 14
type input "[PERSON_NAME]"
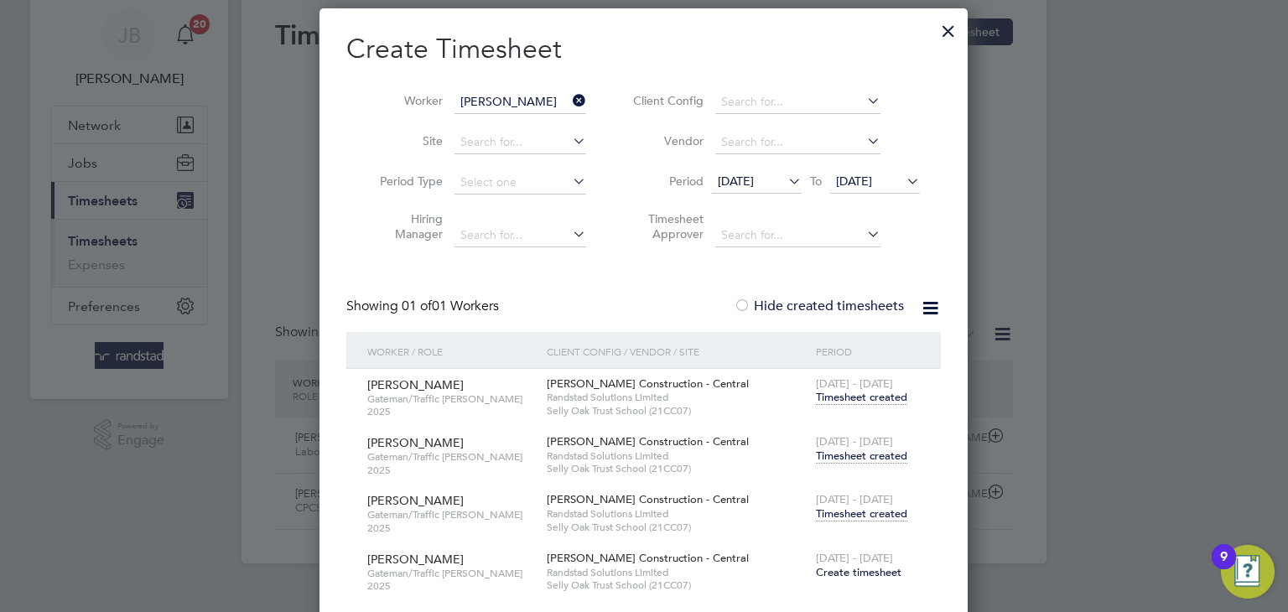
click at [868, 515] on span "Timesheet created" at bounding box center [861, 513] width 91 height 15
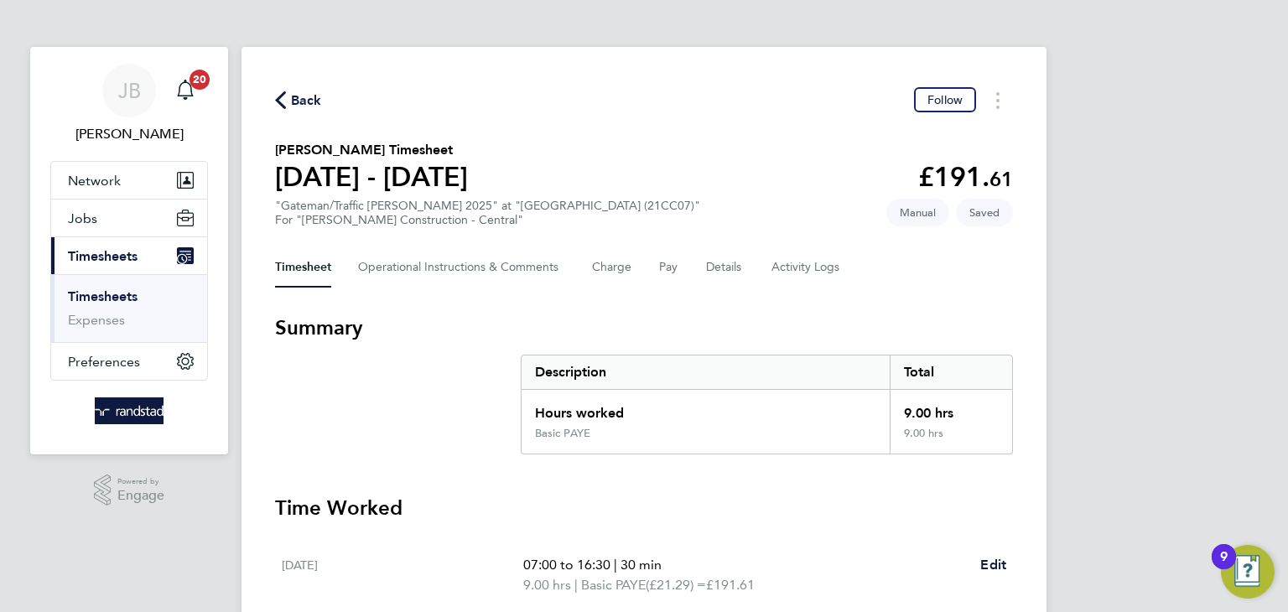
click at [298, 106] on span "Back" at bounding box center [306, 101] width 31 height 20
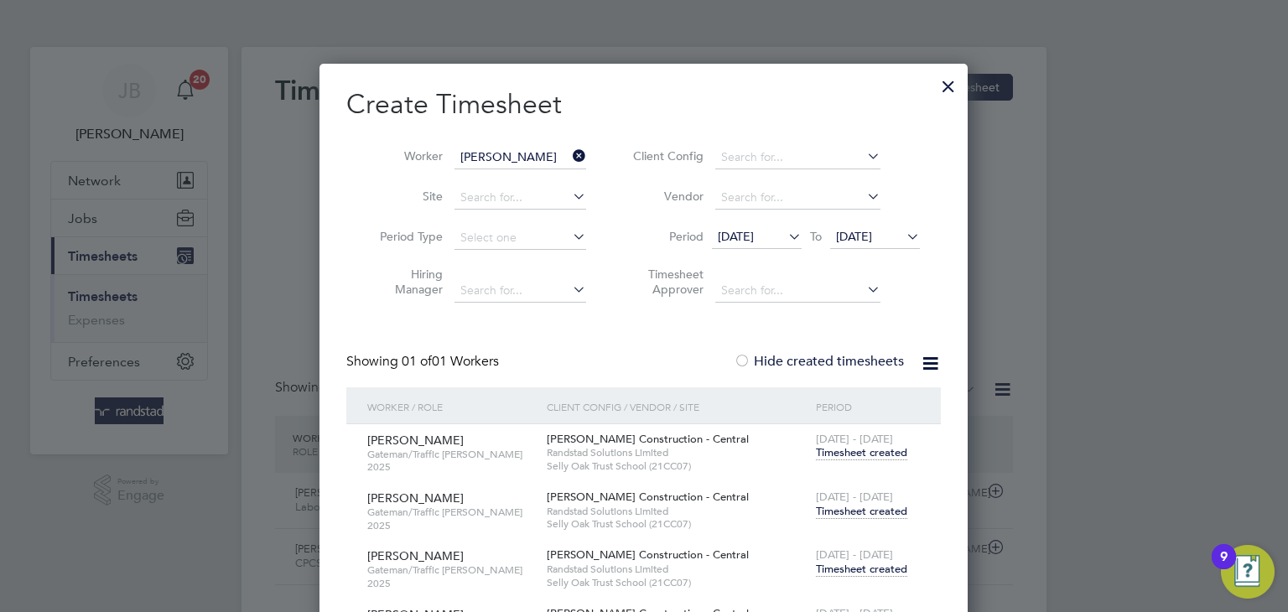
click at [876, 511] on span "Timesheet created" at bounding box center [861, 511] width 91 height 15
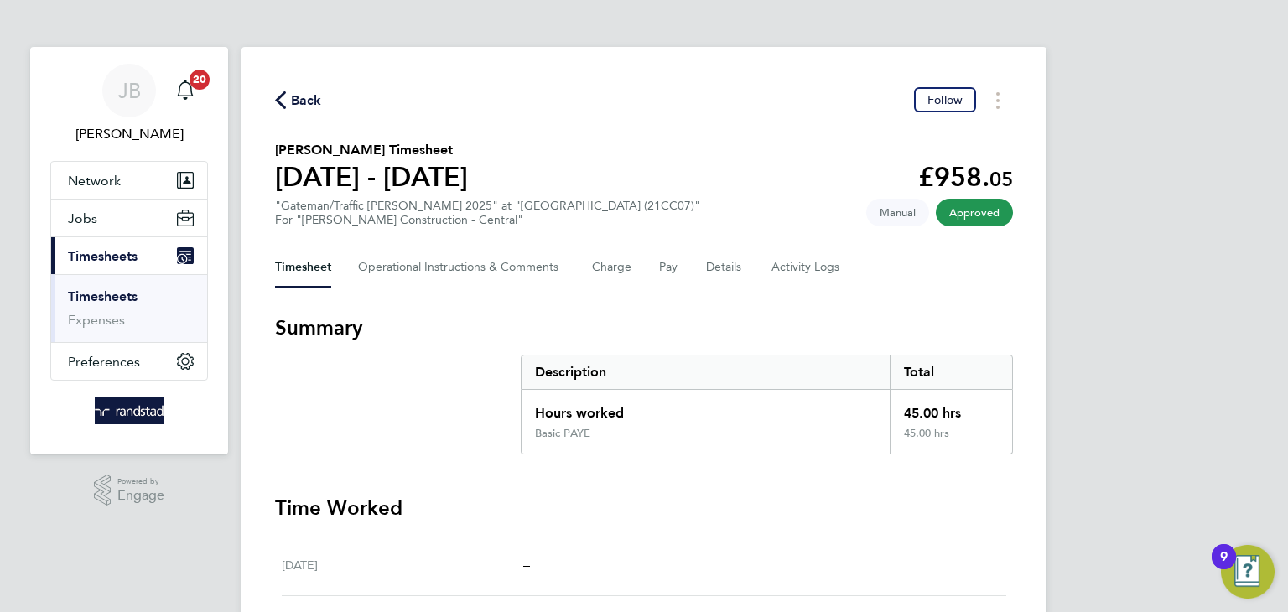
click at [316, 101] on span "Back" at bounding box center [306, 101] width 31 height 20
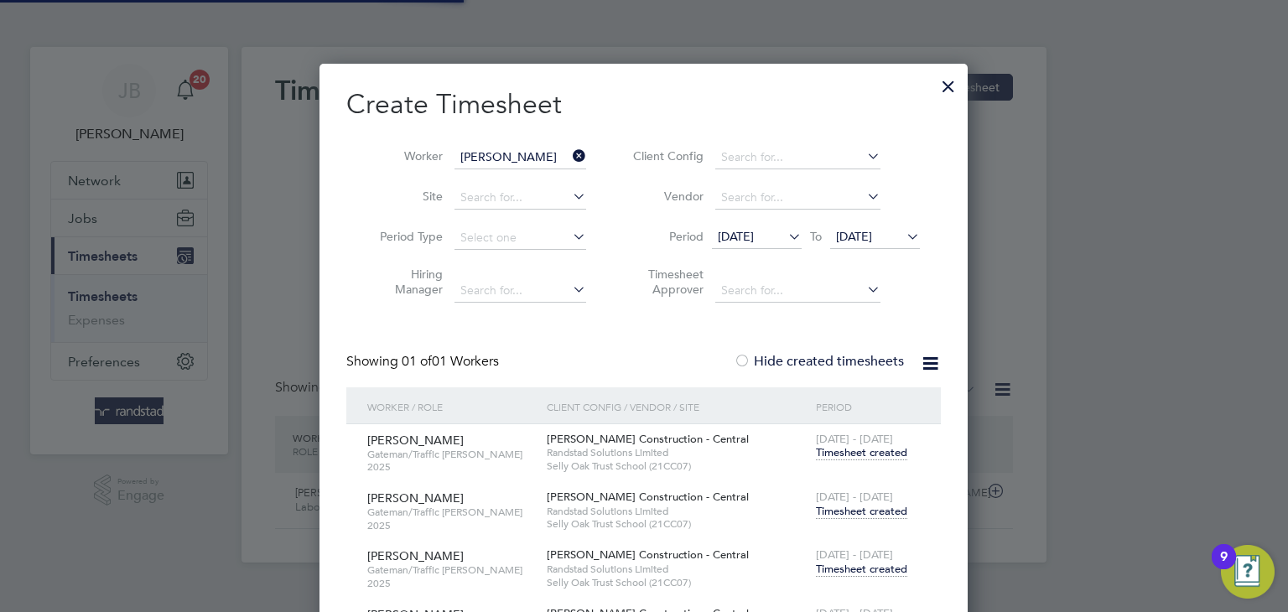
scroll to position [42, 146]
click at [488, 150] on input at bounding box center [520, 157] width 132 height 23
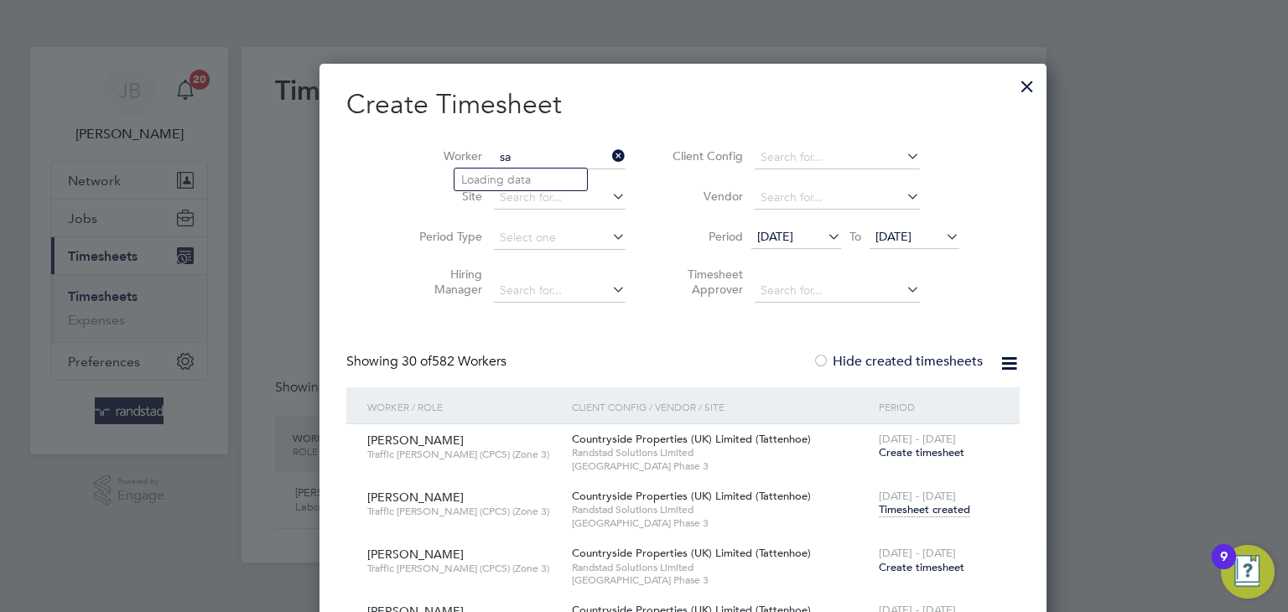
scroll to position [8795, 656]
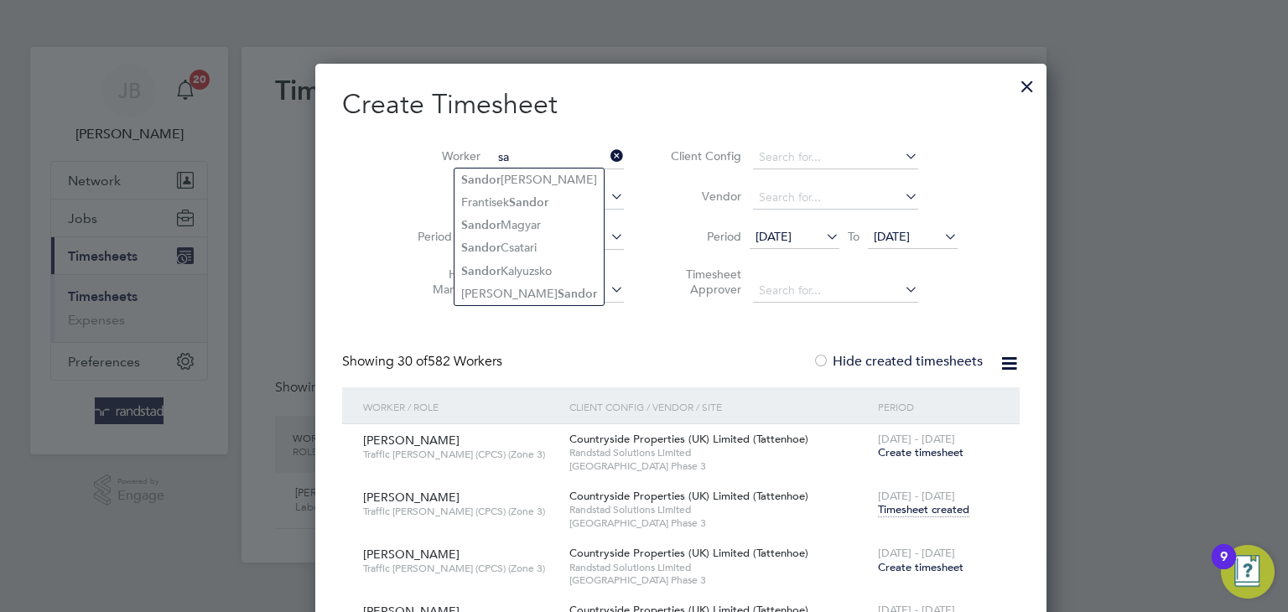
type input "s"
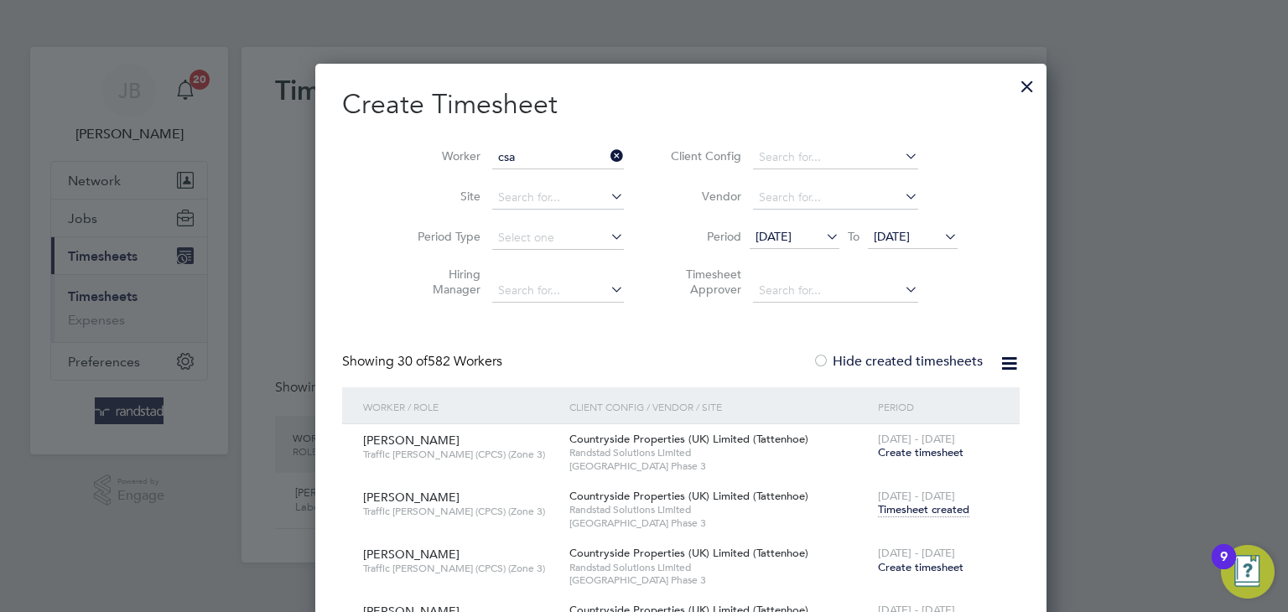
click at [539, 205] on li "Sandor Csa tari" at bounding box center [520, 201] width 132 height 23
type input "[PERSON_NAME]"
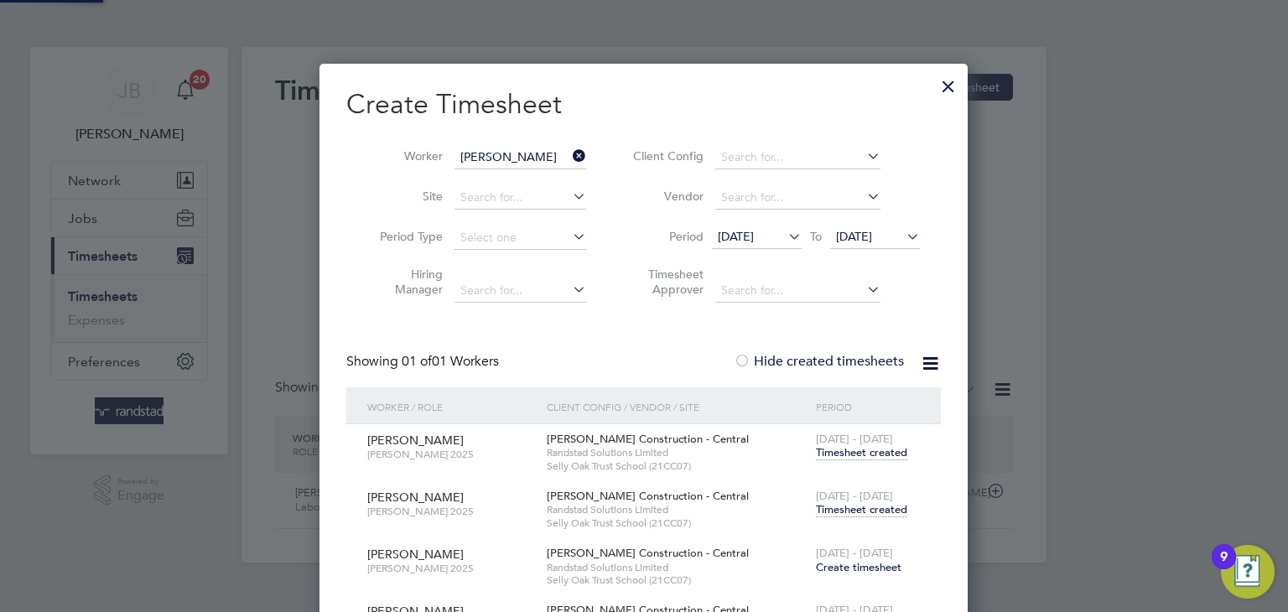
scroll to position [680, 649]
click at [860, 510] on span "Timesheet created" at bounding box center [861, 509] width 91 height 15
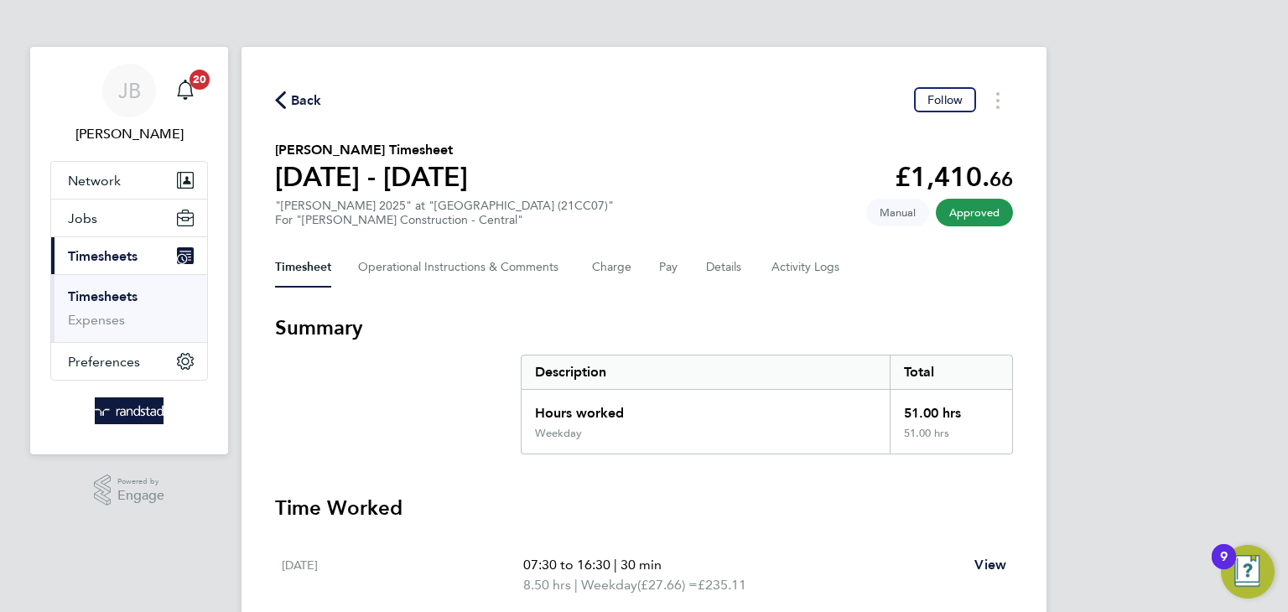
click at [309, 99] on span "Back" at bounding box center [306, 101] width 31 height 20
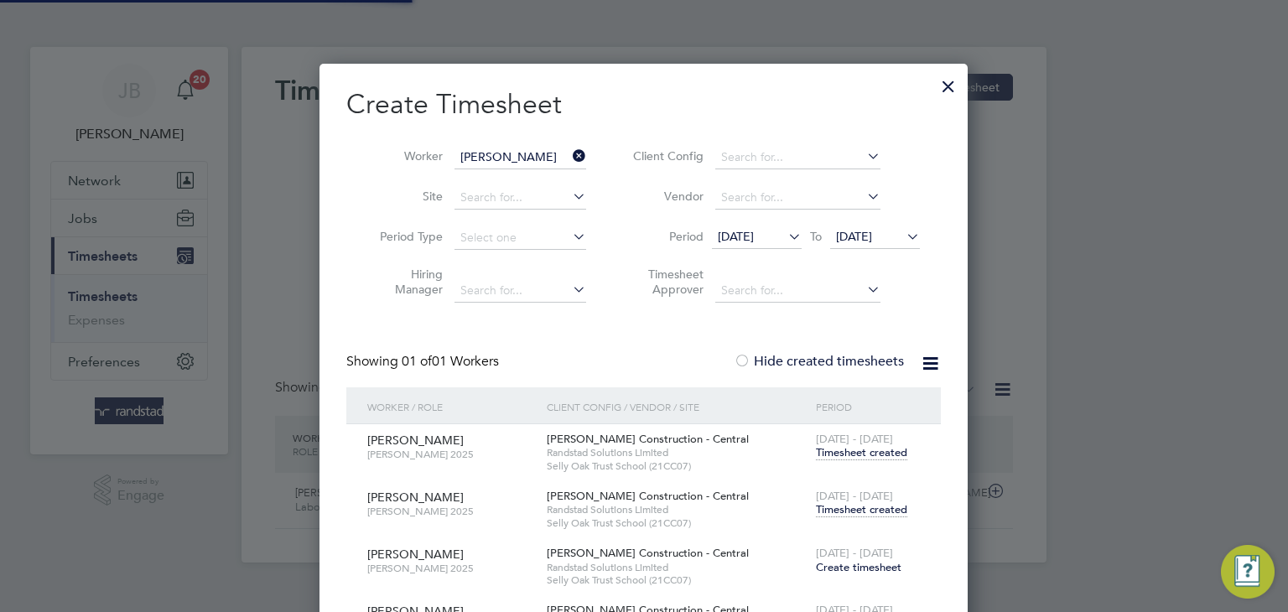
scroll to position [42, 146]
